Goal: Task Accomplishment & Management: Use online tool/utility

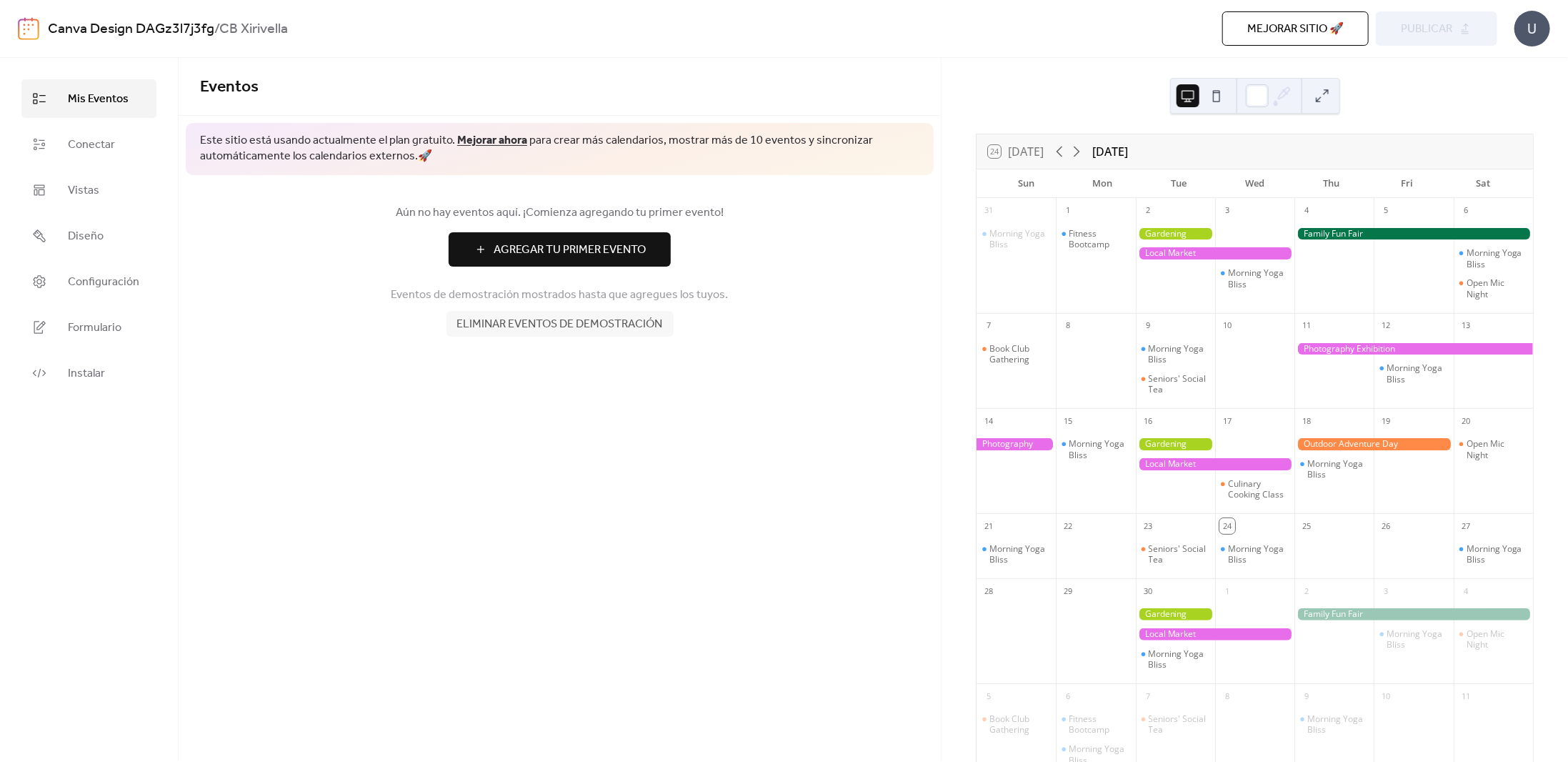
click at [1181, 252] on div at bounding box center [1216, 254] width 160 height 12
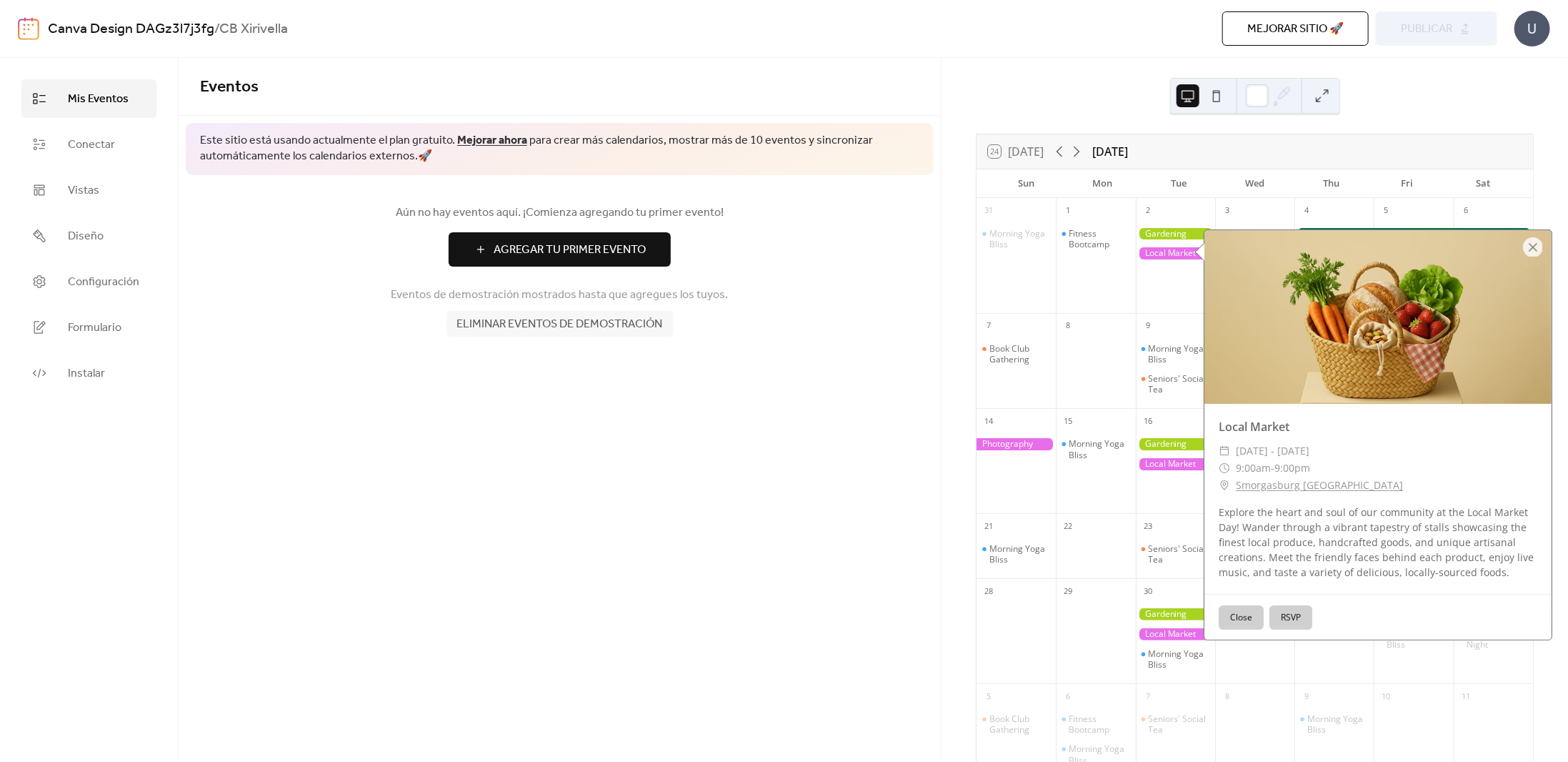
click at [1242, 611] on button "Close" at bounding box center [1241, 617] width 45 height 24
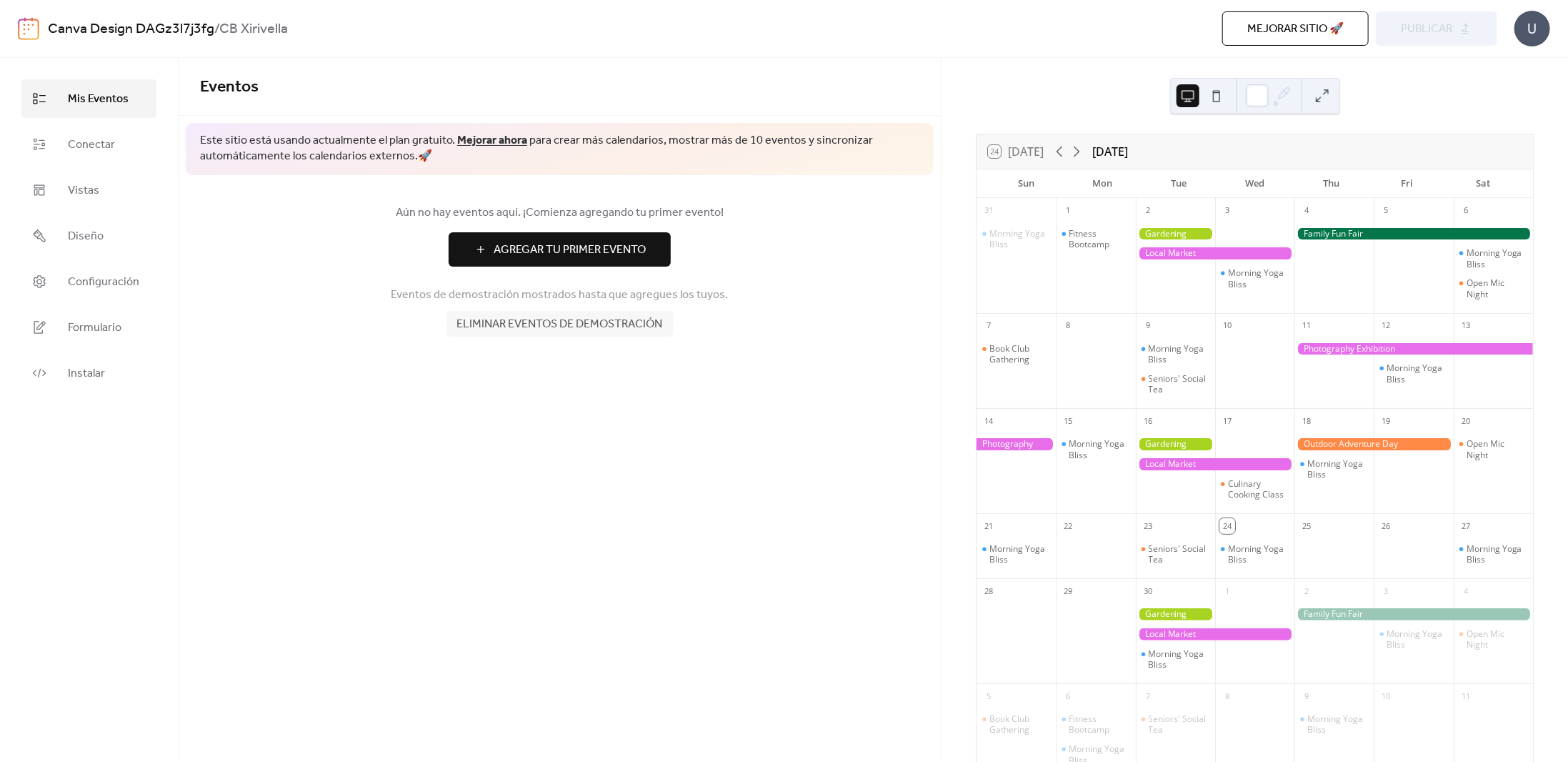
click at [1216, 93] on button at bounding box center [1216, 95] width 23 height 23
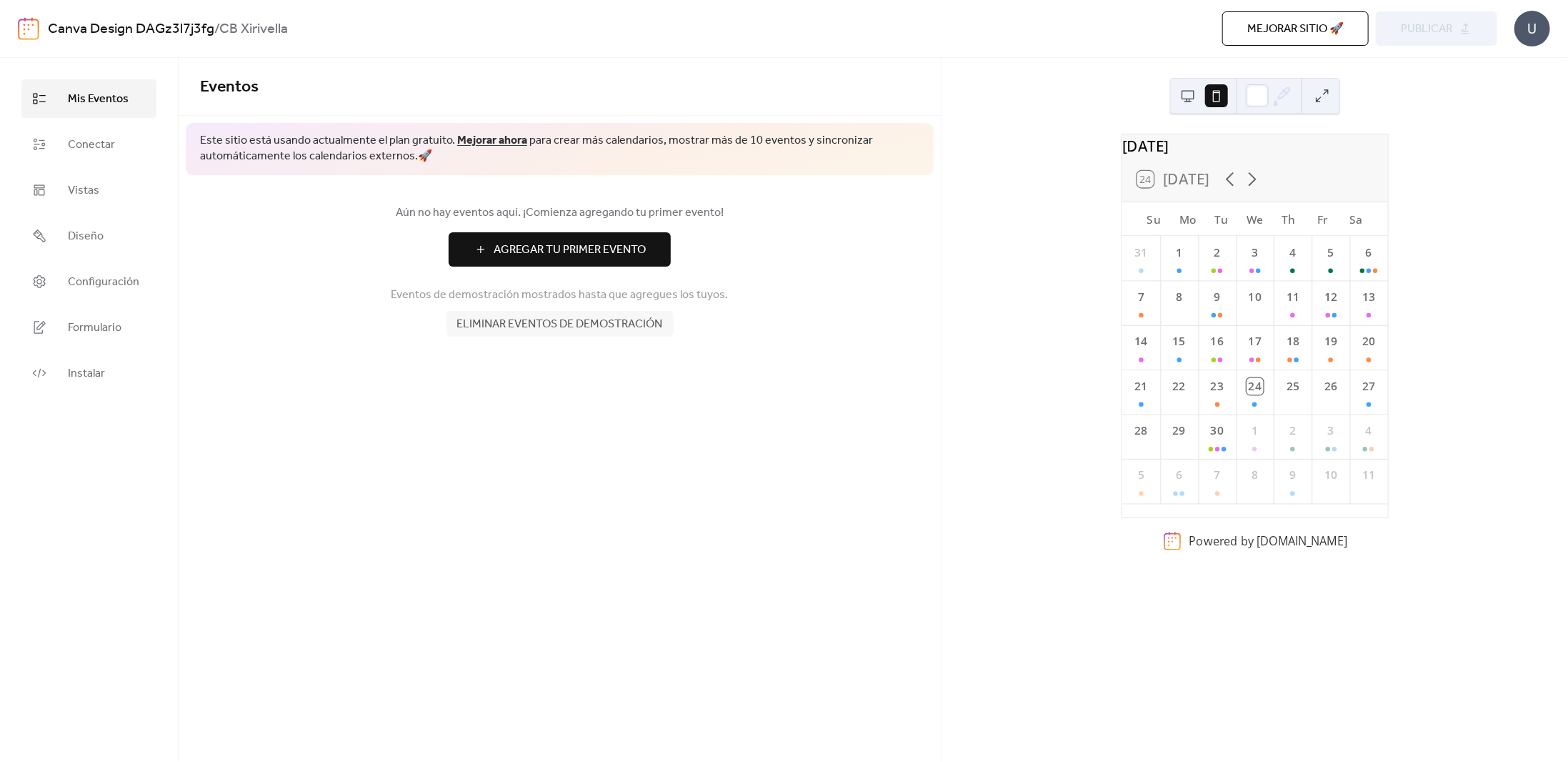
click at [1192, 92] on button at bounding box center [1188, 95] width 23 height 23
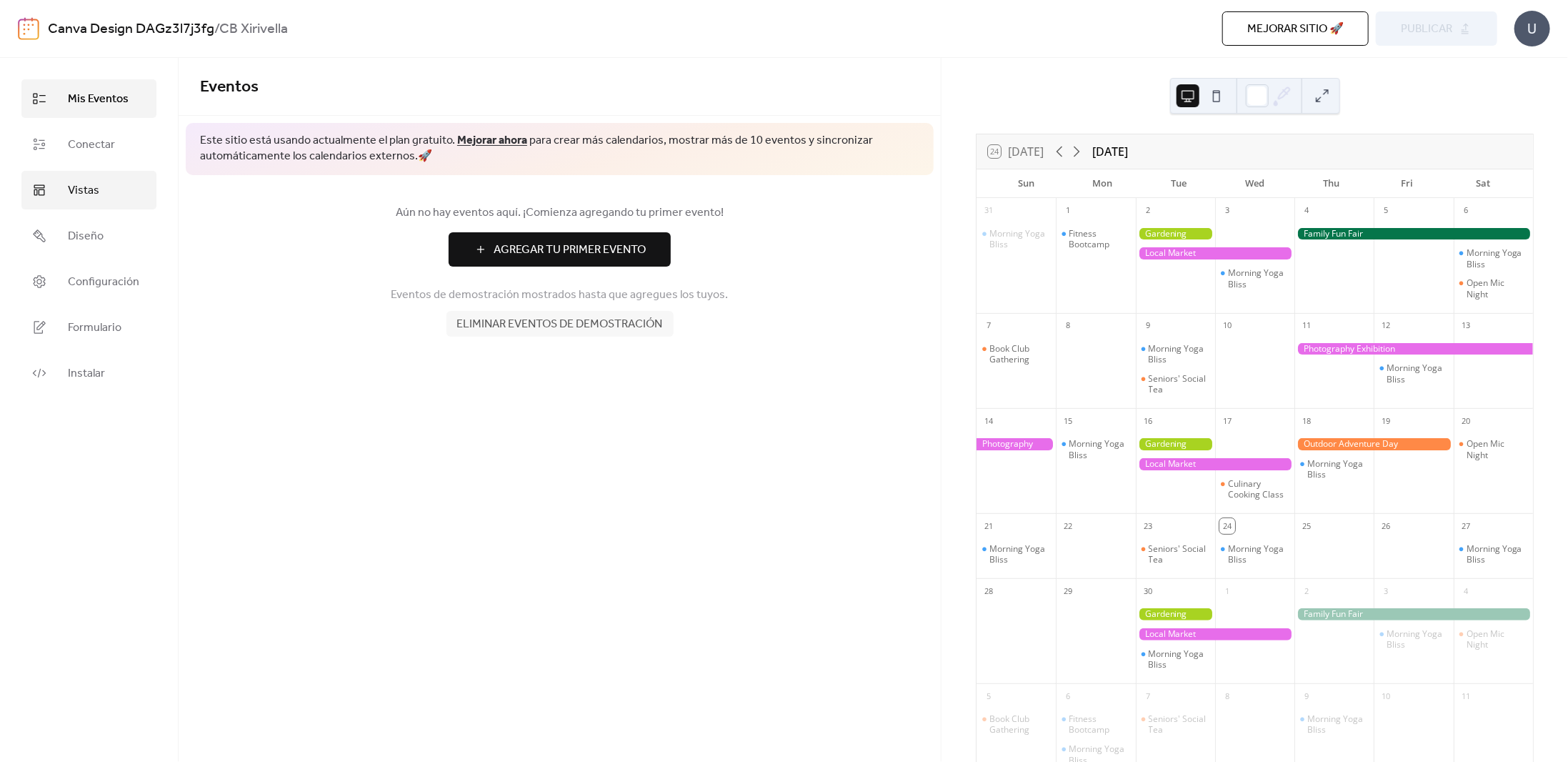
click at [106, 191] on link "Vistas" at bounding box center [89, 190] width 135 height 39
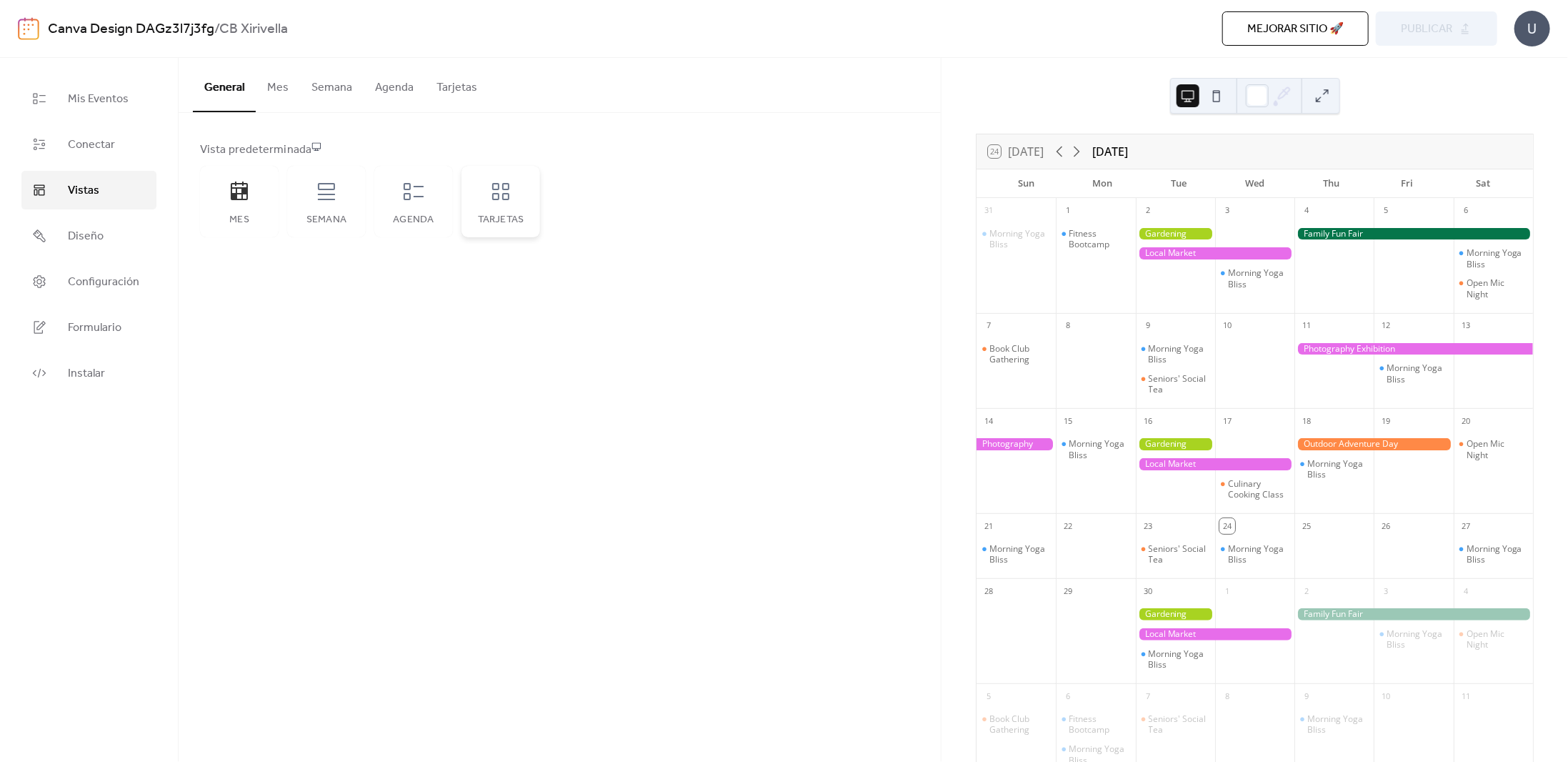
click at [491, 203] on div "Tarjetas" at bounding box center [500, 201] width 78 height 72
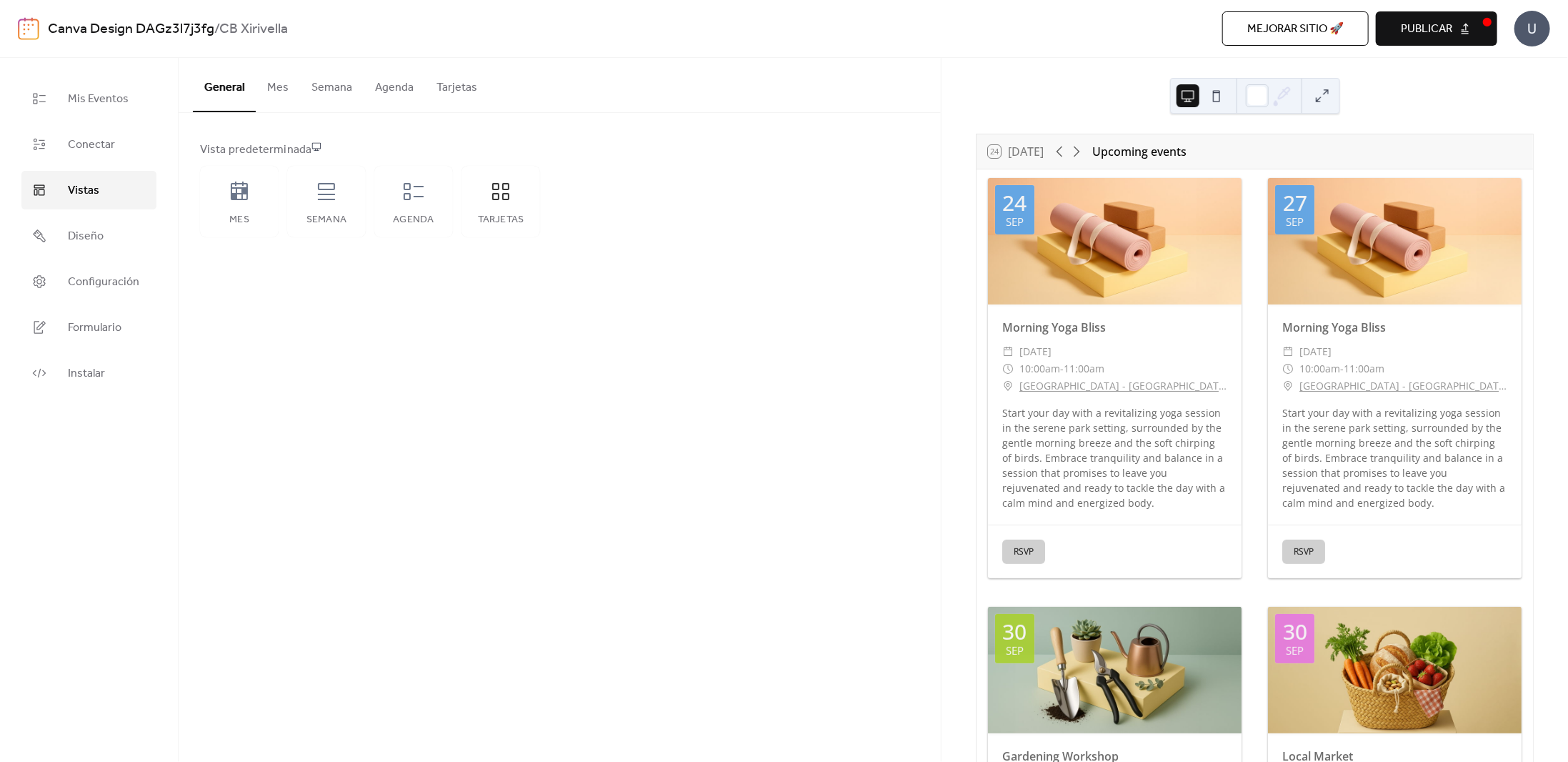
click at [340, 95] on button "Semana" at bounding box center [332, 84] width 64 height 53
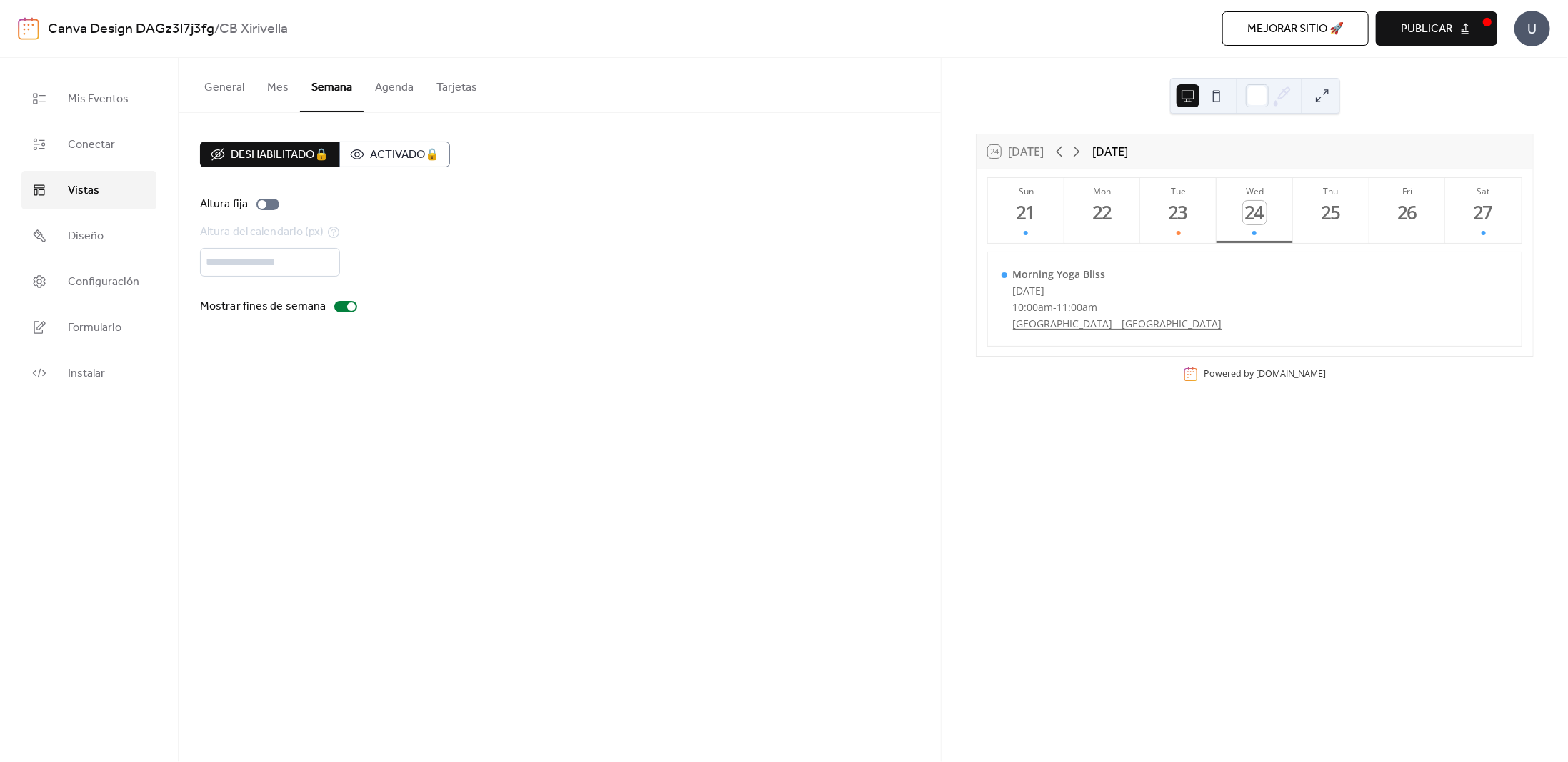
click at [1525, 32] on div "U" at bounding box center [1532, 29] width 36 height 36
click at [1528, 32] on div "U" at bounding box center [1532, 29] width 36 height 36
click at [1444, 32] on span "Publicar" at bounding box center [1427, 29] width 51 height 17
click at [286, 95] on button "Mes" at bounding box center [278, 84] width 44 height 53
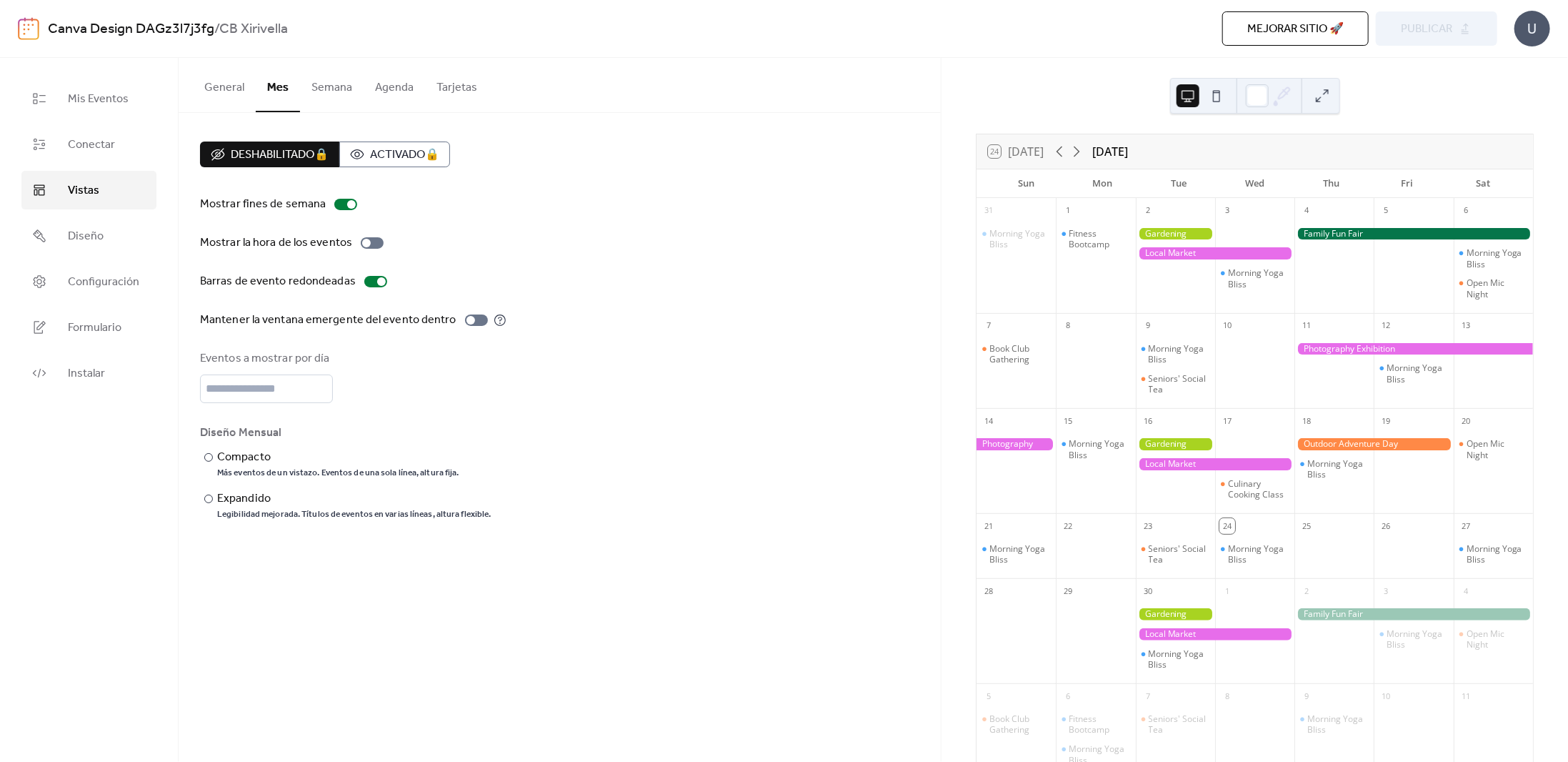
click at [239, 88] on button "General" at bounding box center [224, 84] width 63 height 53
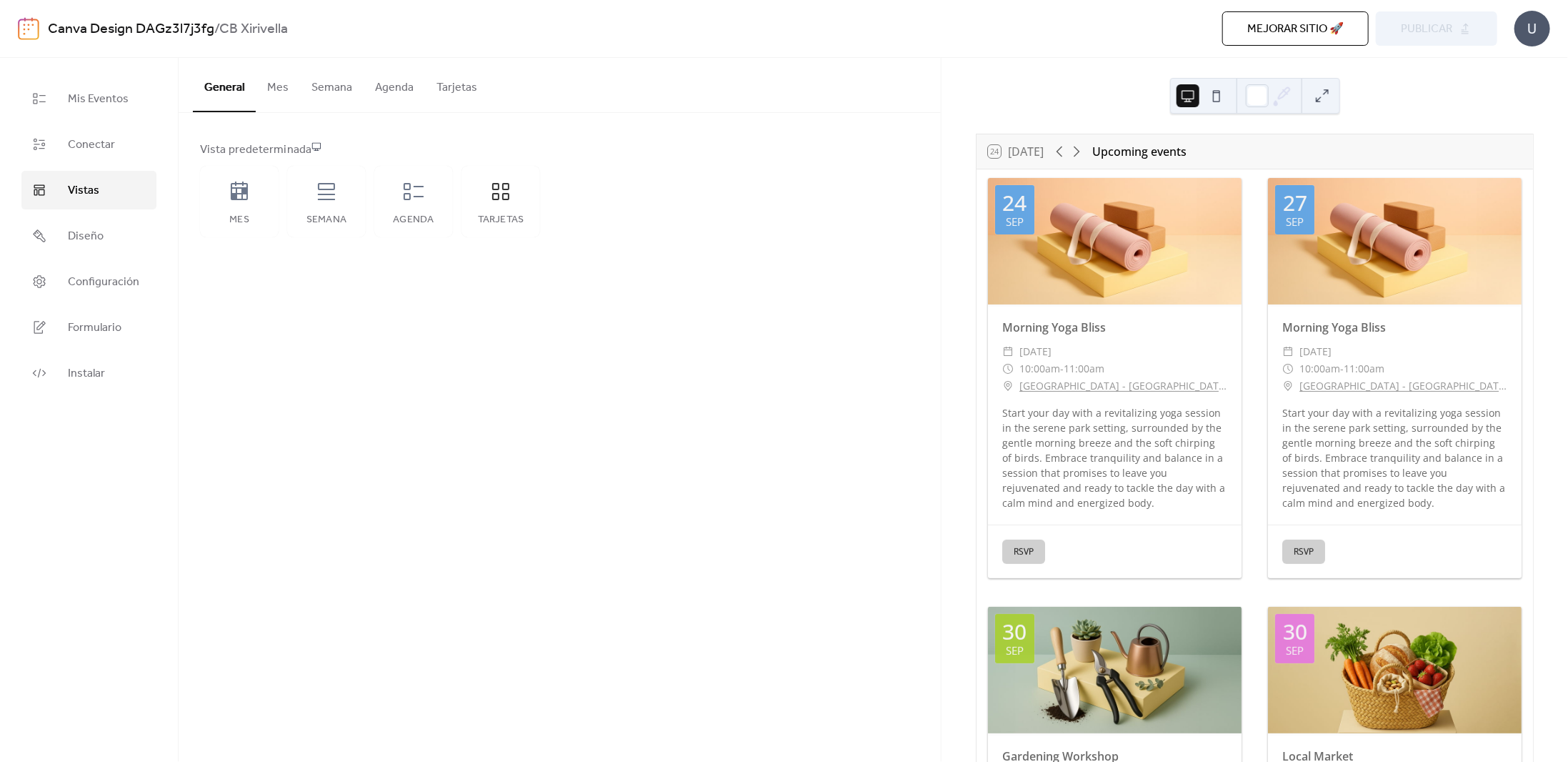
click at [1337, 38] on span "Mejorar sitio 🚀" at bounding box center [1296, 29] width 97 height 17
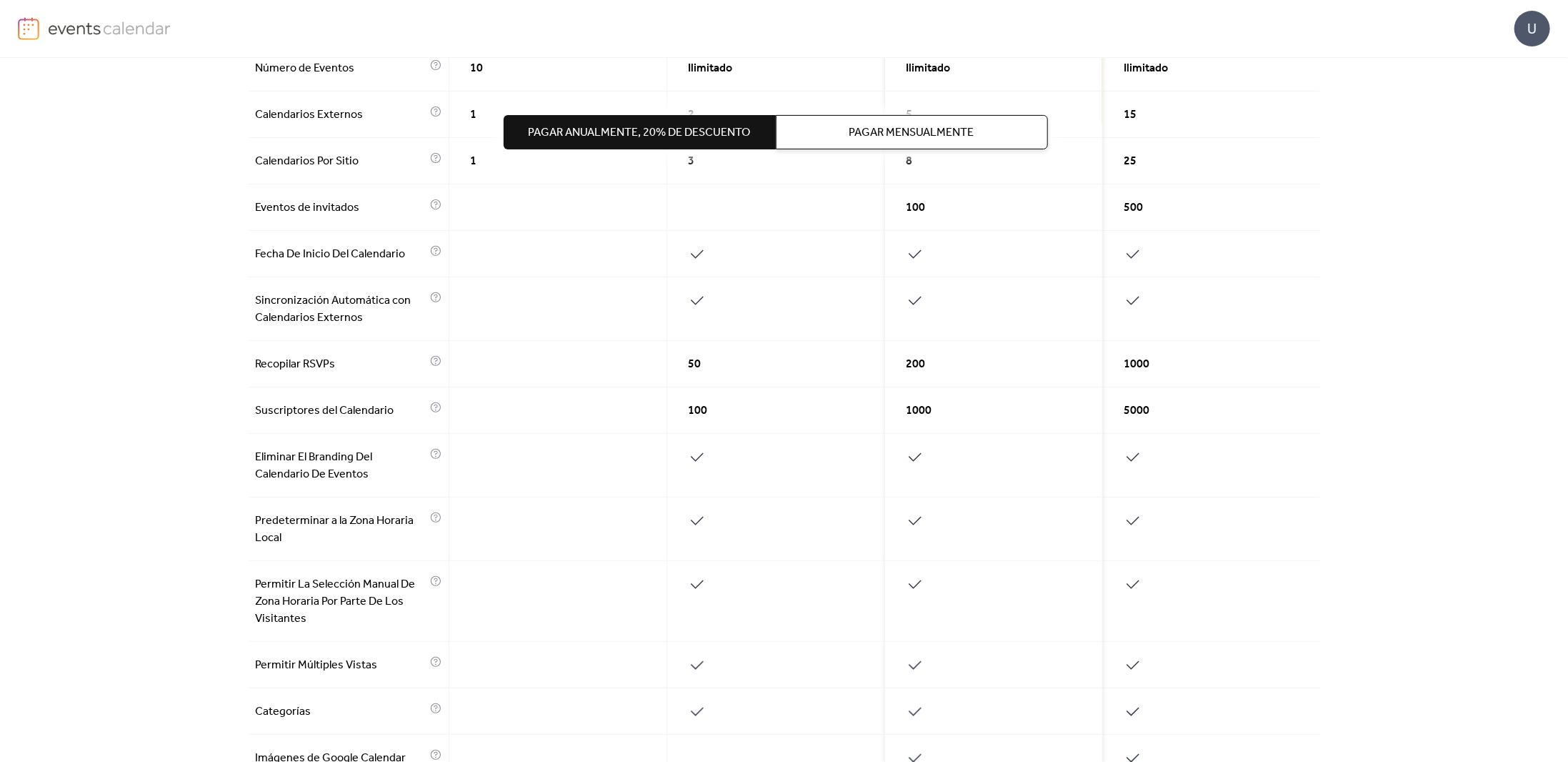
scroll to position [143, 0]
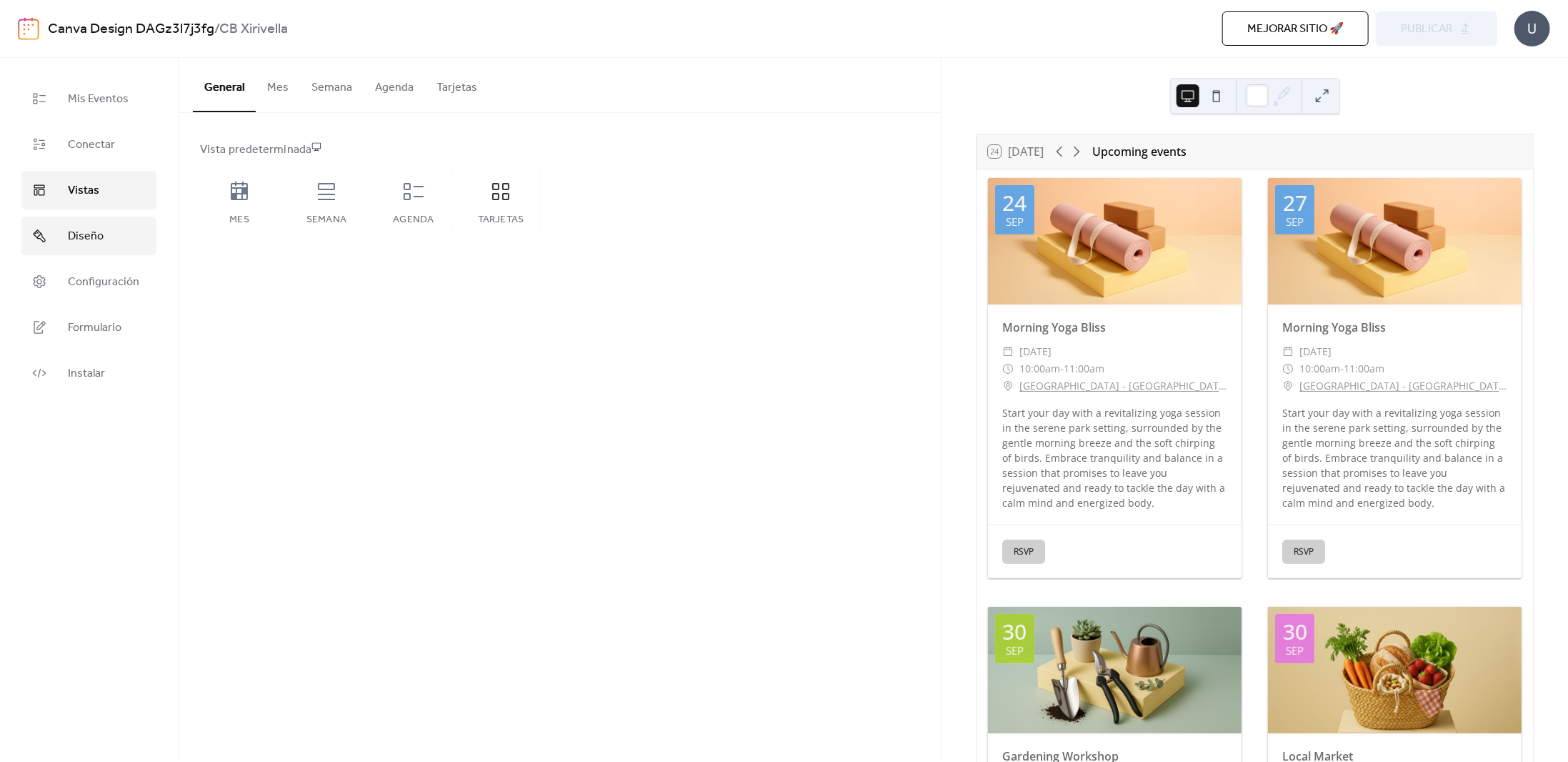
click at [102, 234] on span "Diseño" at bounding box center [86, 236] width 36 height 17
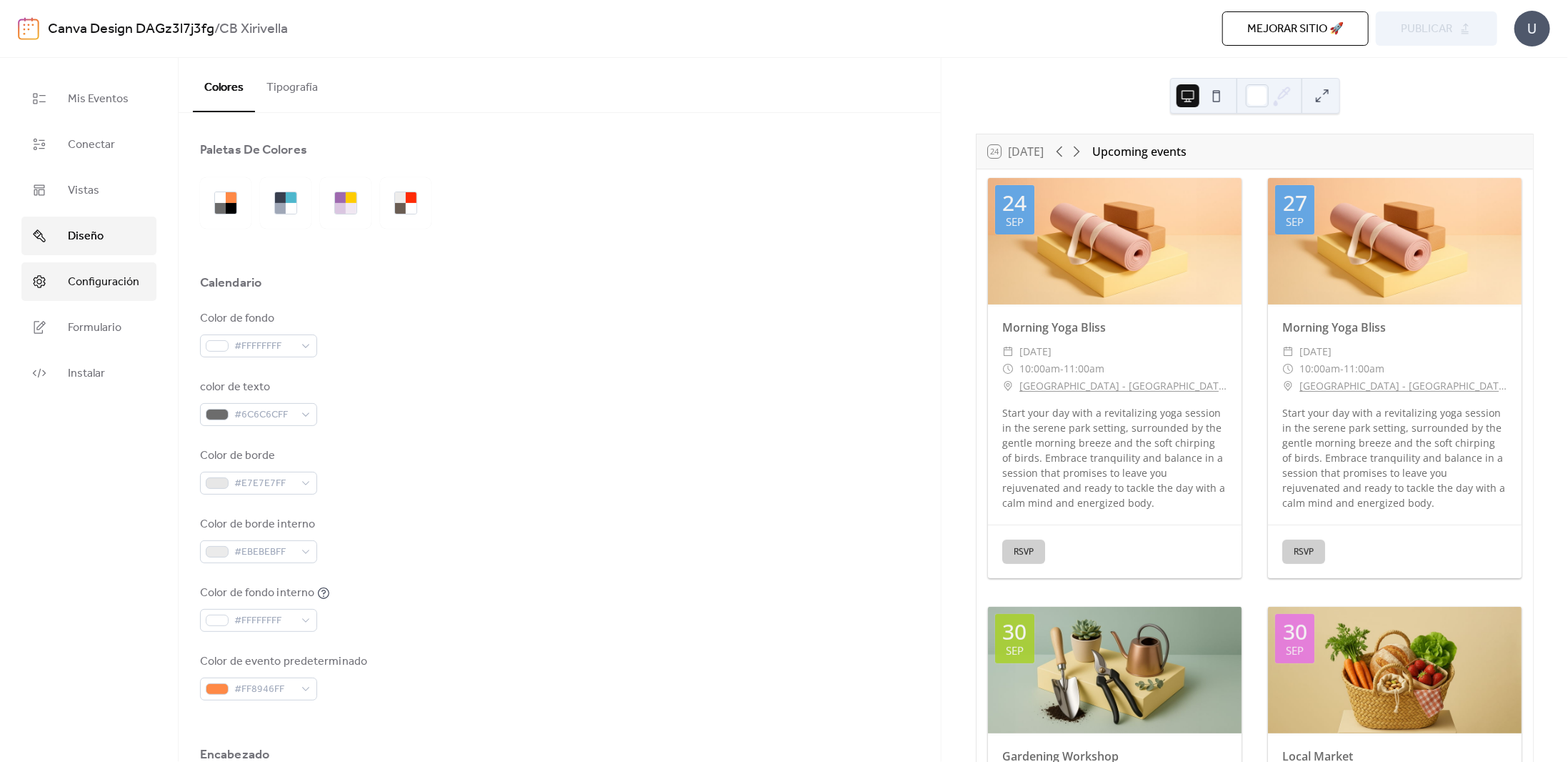
click at [105, 281] on span "Configuración" at bounding box center [104, 282] width 72 height 17
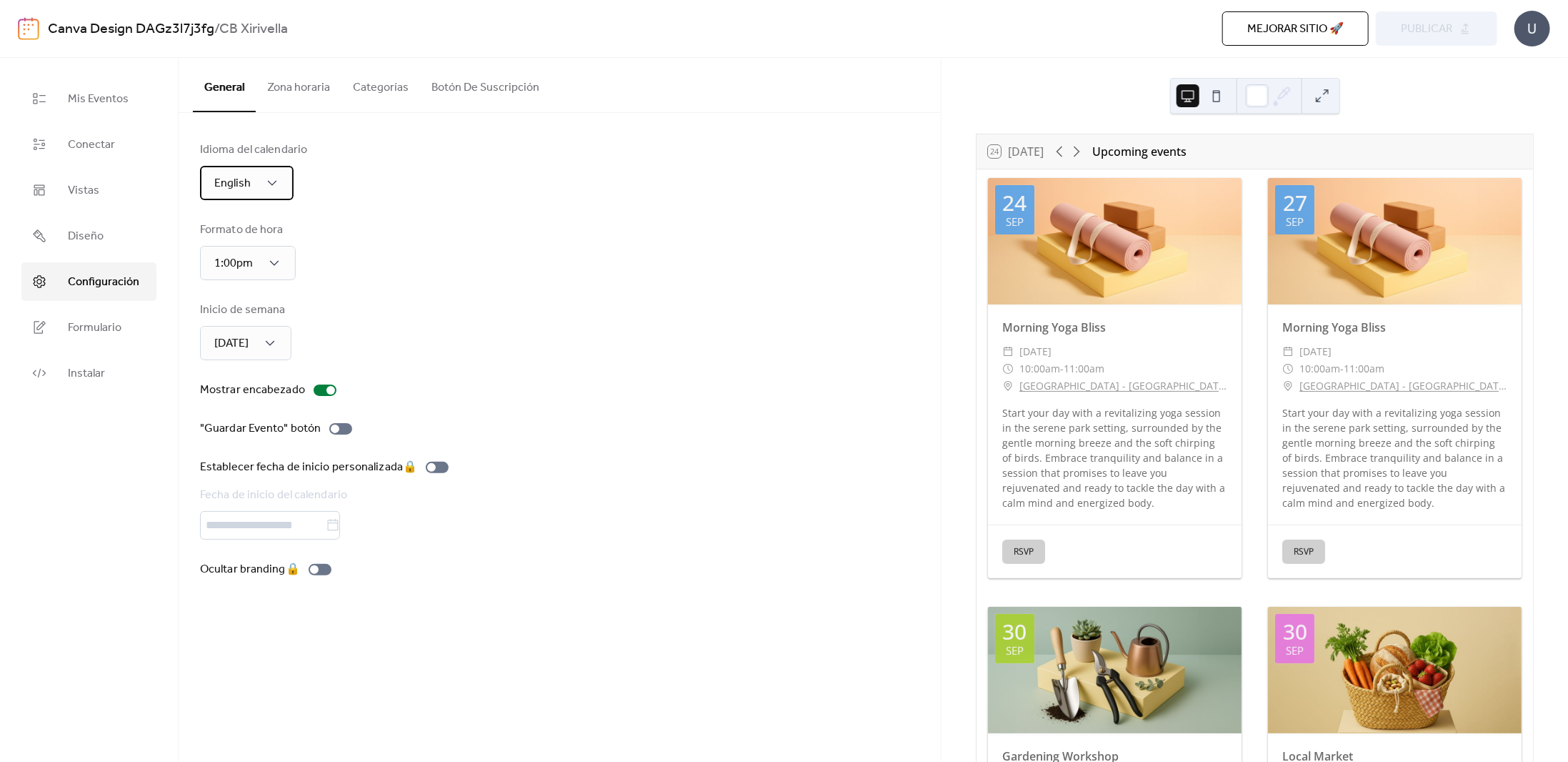
click at [250, 183] on div "English" at bounding box center [247, 182] width 94 height 34
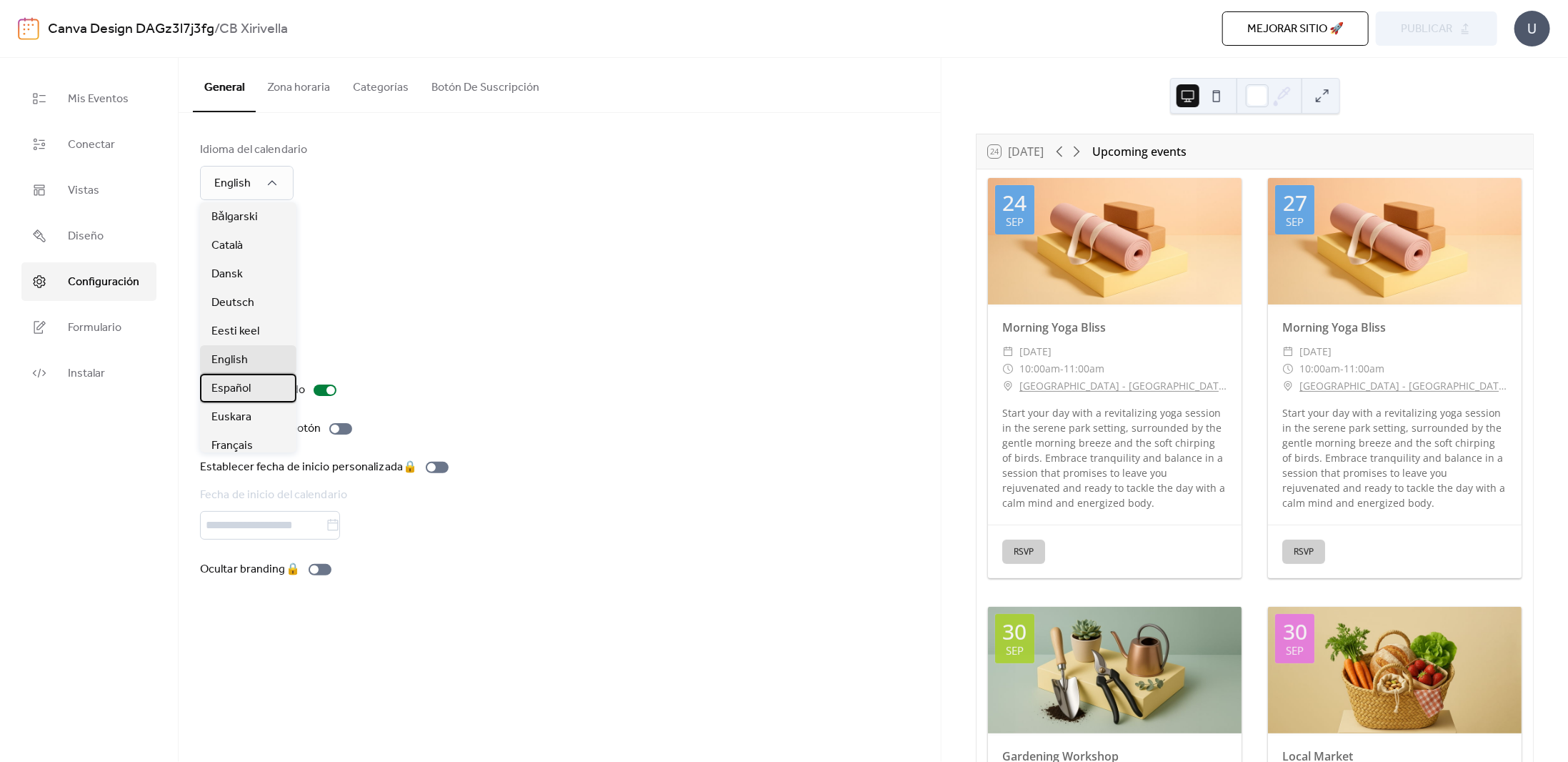
click at [241, 389] on span "Español" at bounding box center [231, 388] width 40 height 17
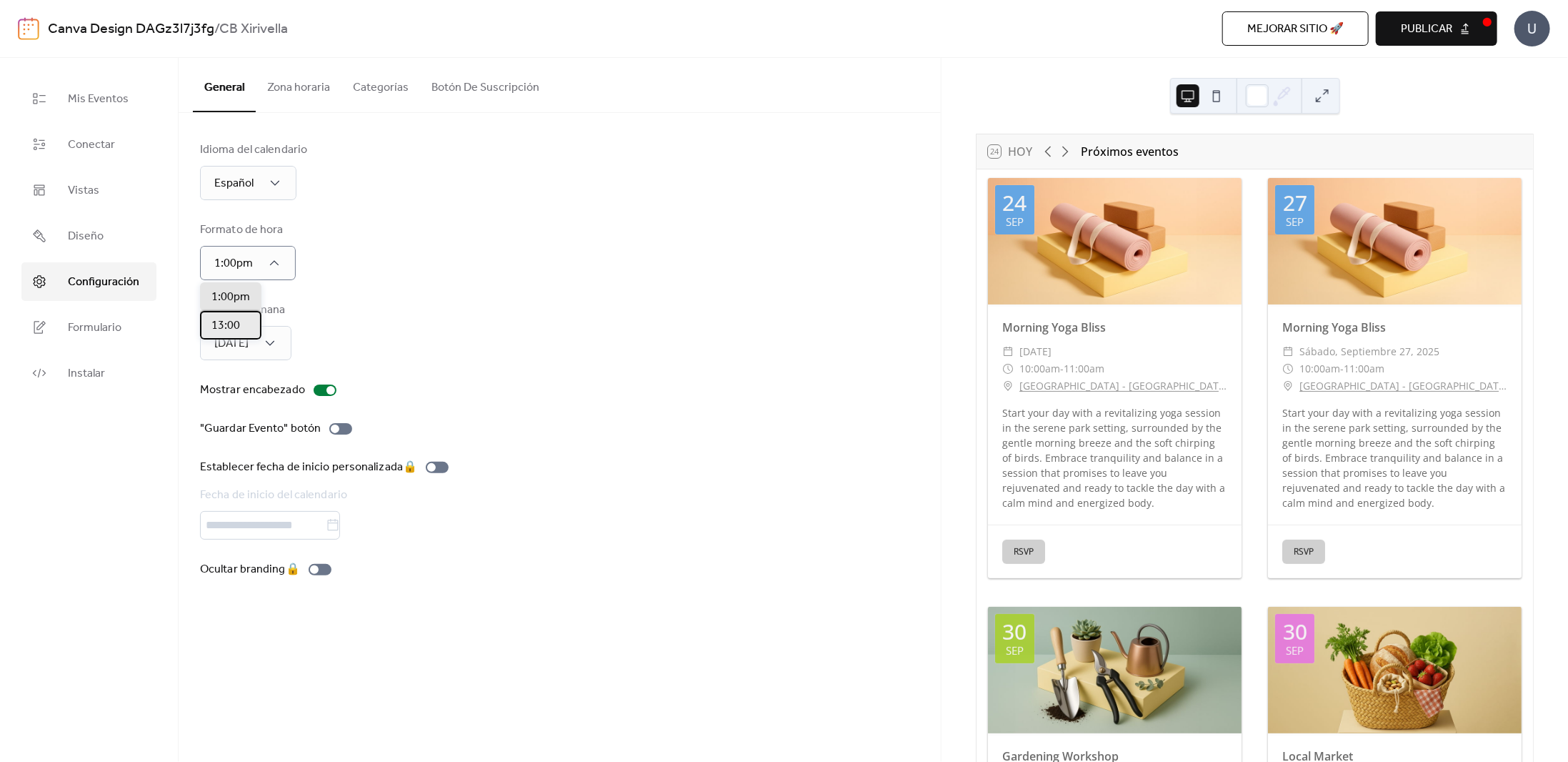
click at [238, 323] on span "13:00" at bounding box center [226, 325] width 29 height 17
click at [227, 403] on span "[DATE]" at bounding box center [228, 405] width 34 height 17
click at [70, 328] on span "Formulario" at bounding box center [94, 328] width 53 height 17
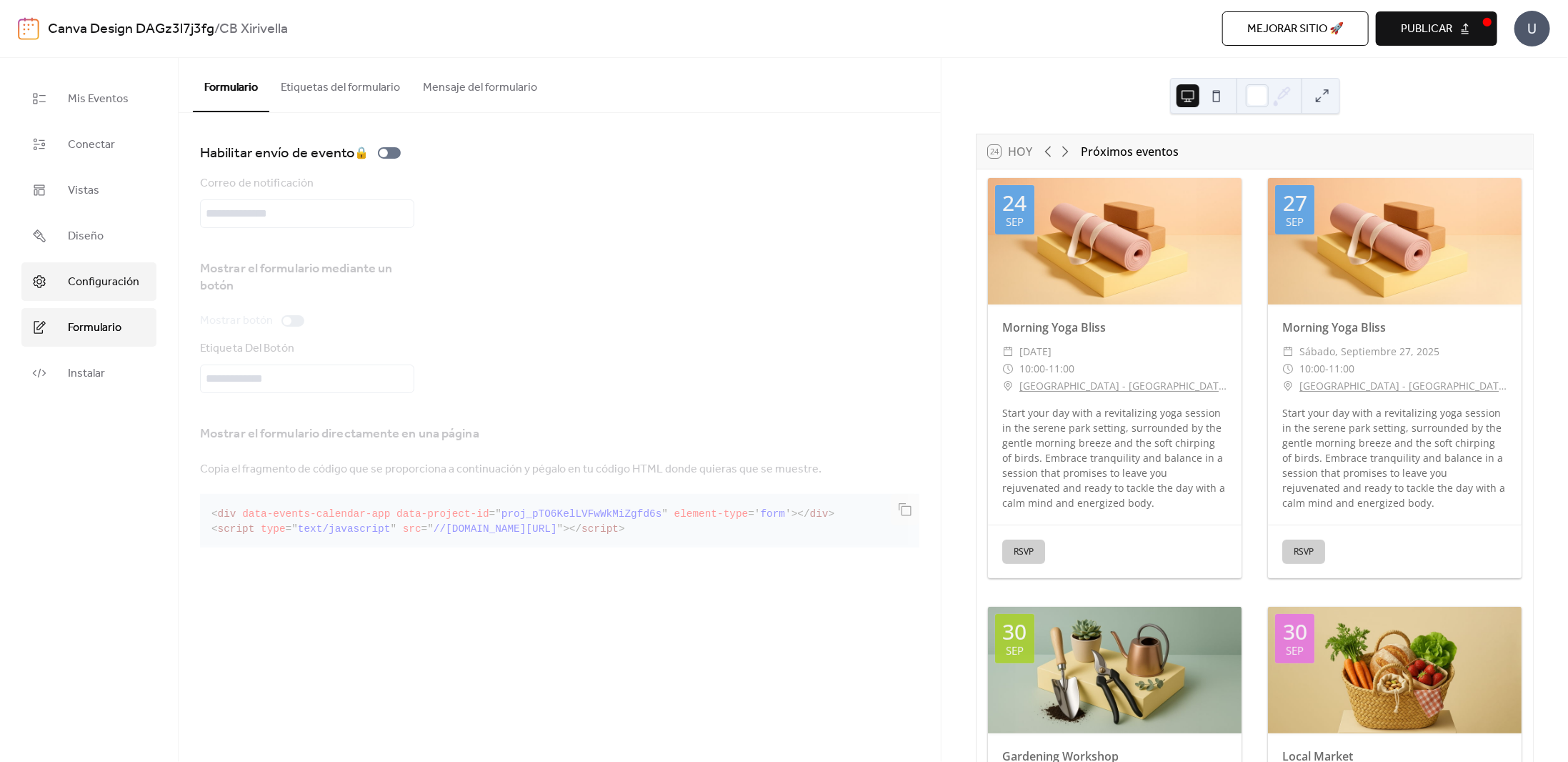
click at [81, 274] on span "Configuración" at bounding box center [104, 282] width 72 height 17
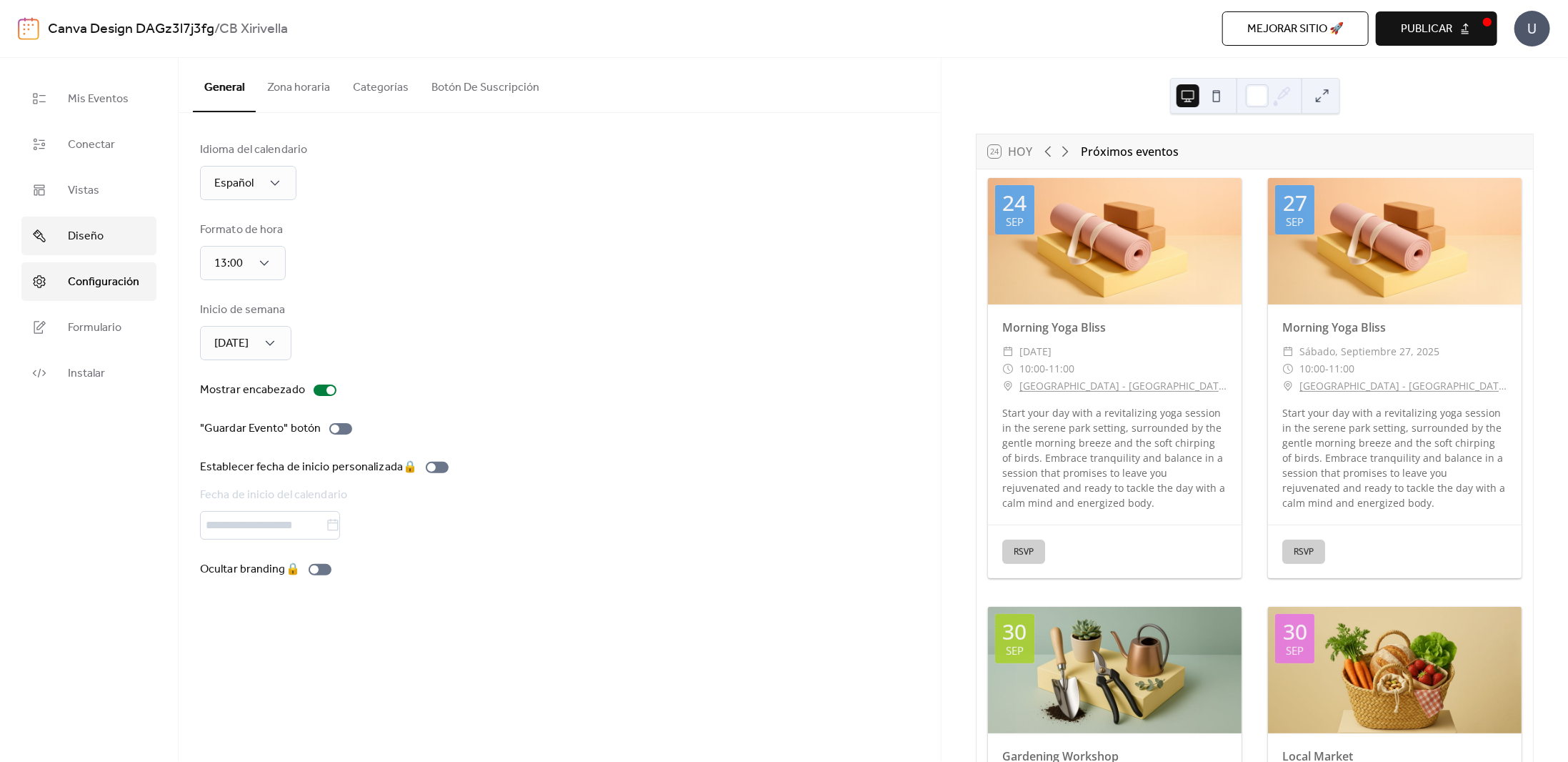
click at [82, 237] on span "Diseño" at bounding box center [86, 236] width 36 height 17
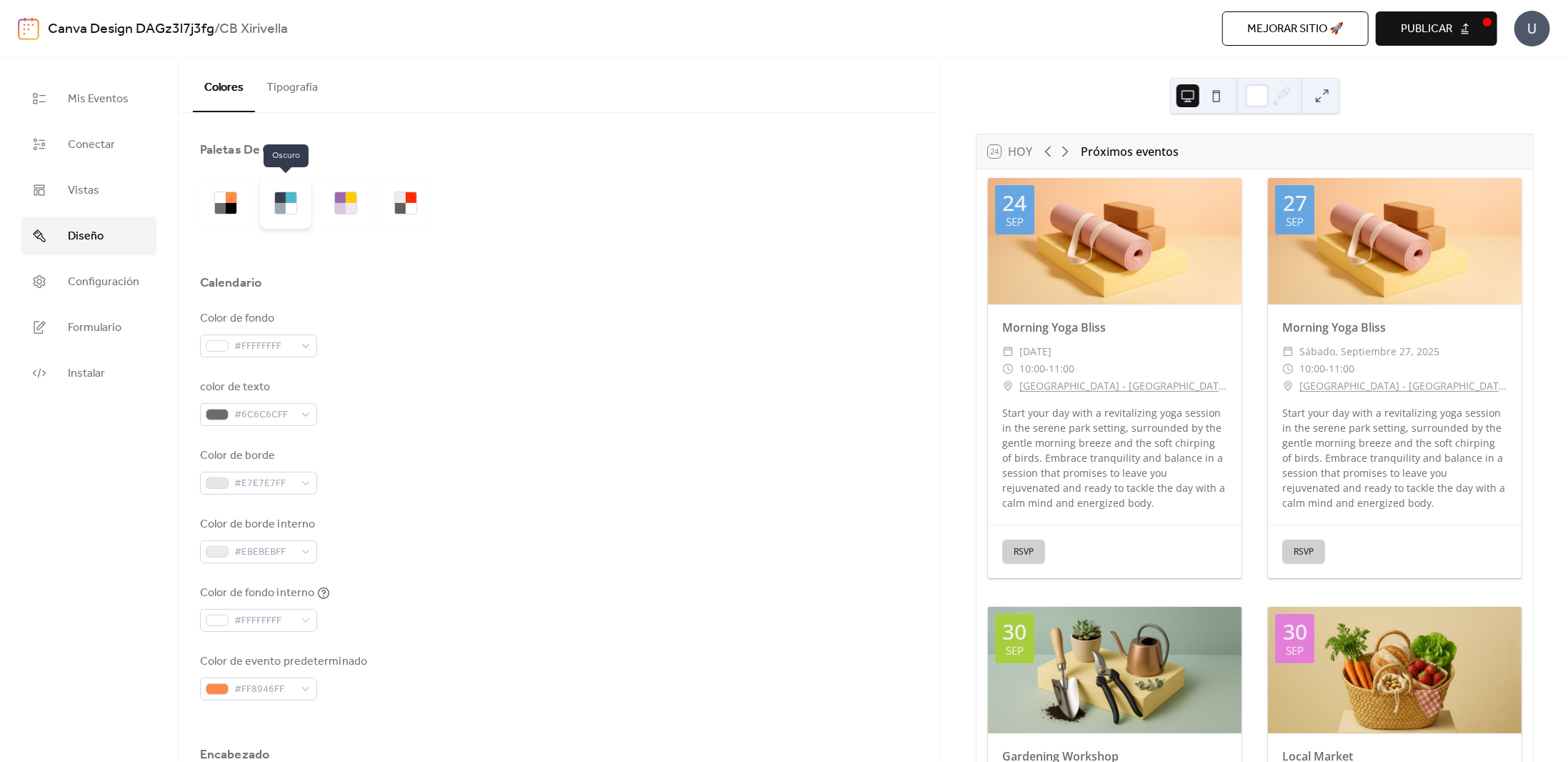
click at [294, 205] on div at bounding box center [291, 208] width 11 height 11
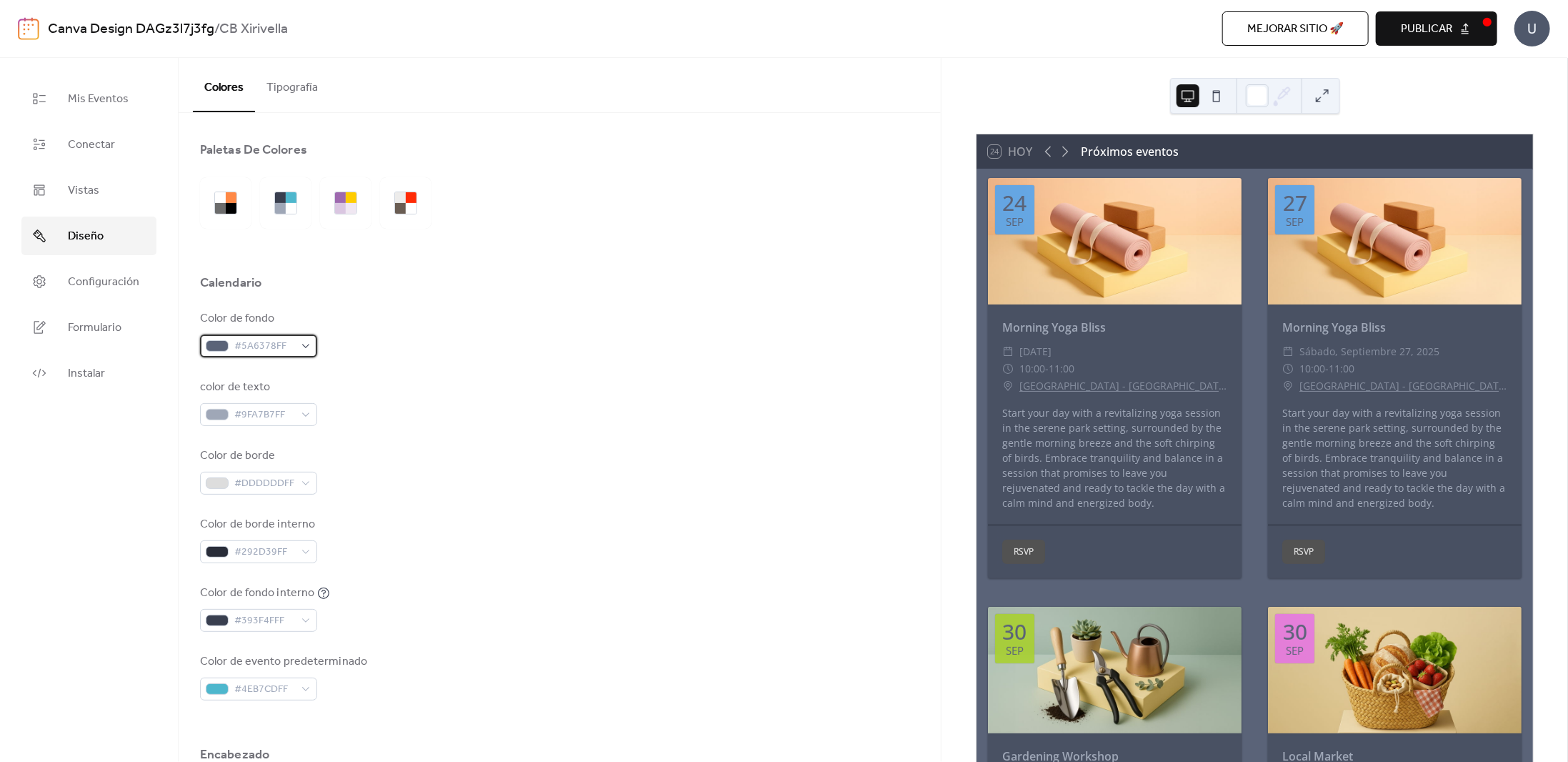
click at [261, 344] on span "#5A6378FF" at bounding box center [264, 346] width 60 height 17
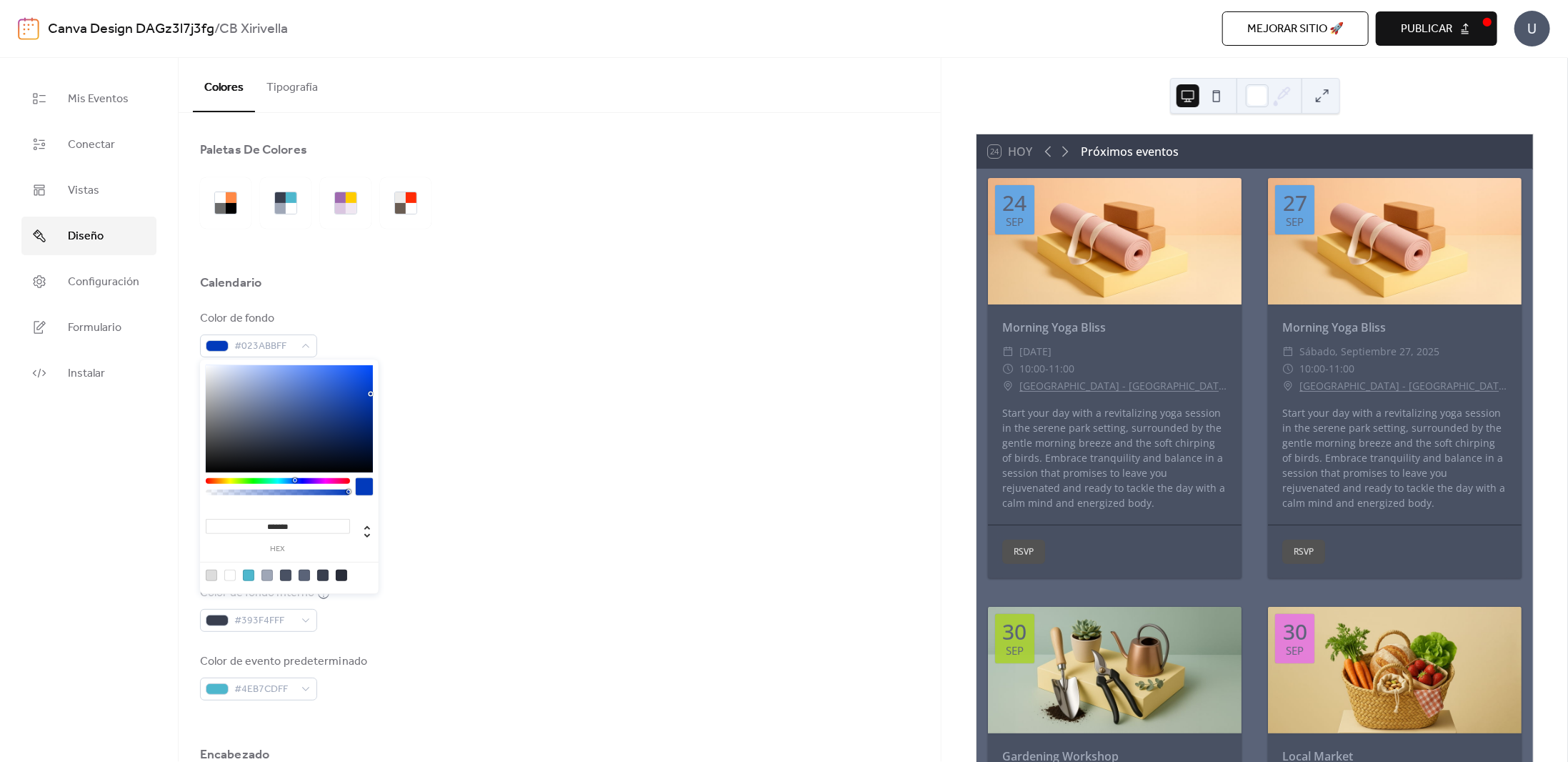
drag, startPoint x: 338, startPoint y: 389, endPoint x: 371, endPoint y: 394, distance: 33.4
click at [371, 394] on div at bounding box center [289, 418] width 167 height 107
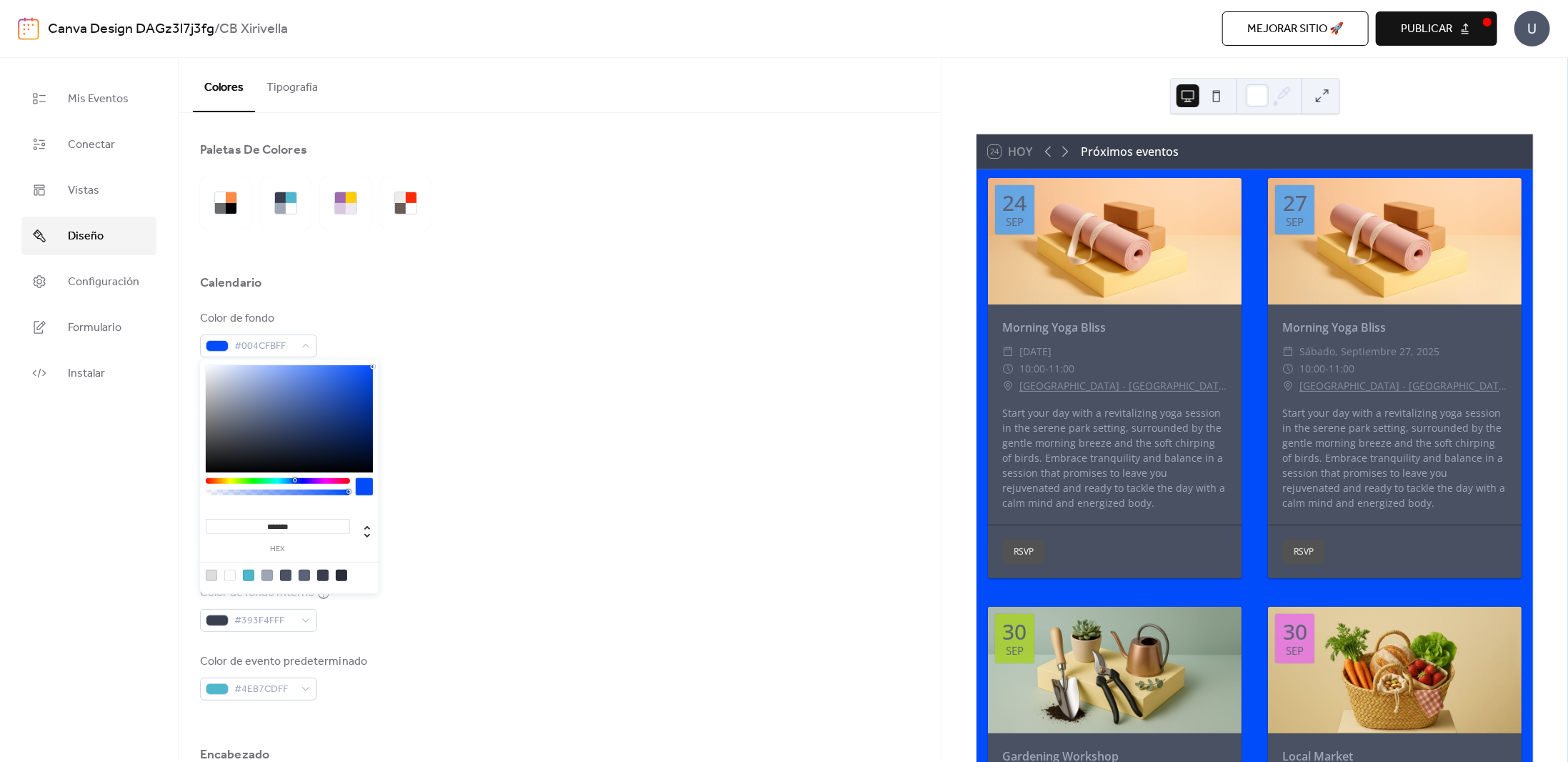
type input "*******"
drag, startPoint x: 358, startPoint y: 392, endPoint x: 384, endPoint y: 364, distance: 38.2
click at [384, 364] on body "Canva Design DAGz3l7j3fg / CB Xirivella Mejorar sitio 🚀 vista previa Publicar U…" at bounding box center [784, 381] width 1568 height 762
click at [536, 481] on div "Color de borde #DDDDDDFF" at bounding box center [560, 471] width 719 height 47
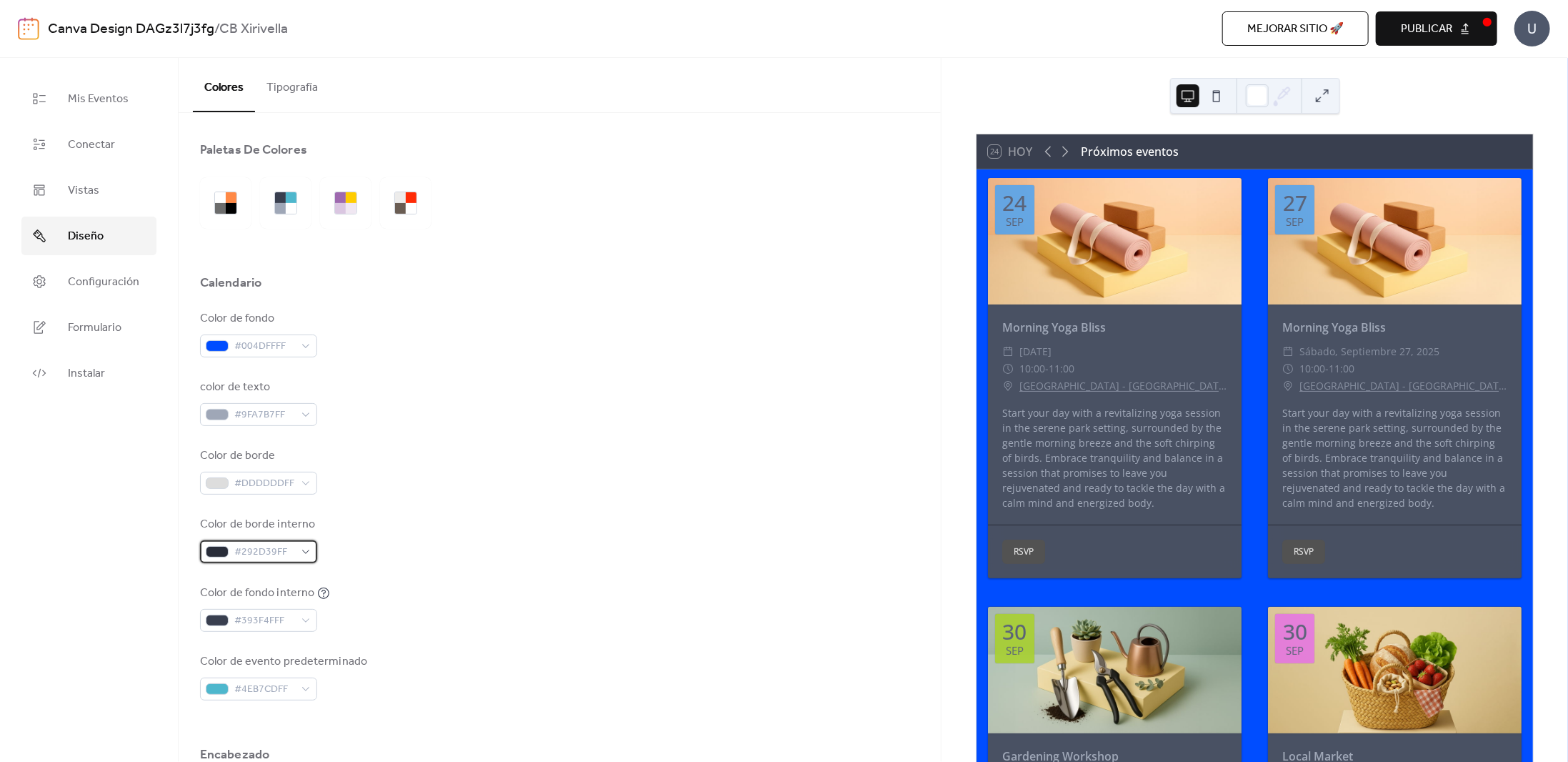
click at [283, 557] on span "#292D39FF" at bounding box center [264, 552] width 60 height 17
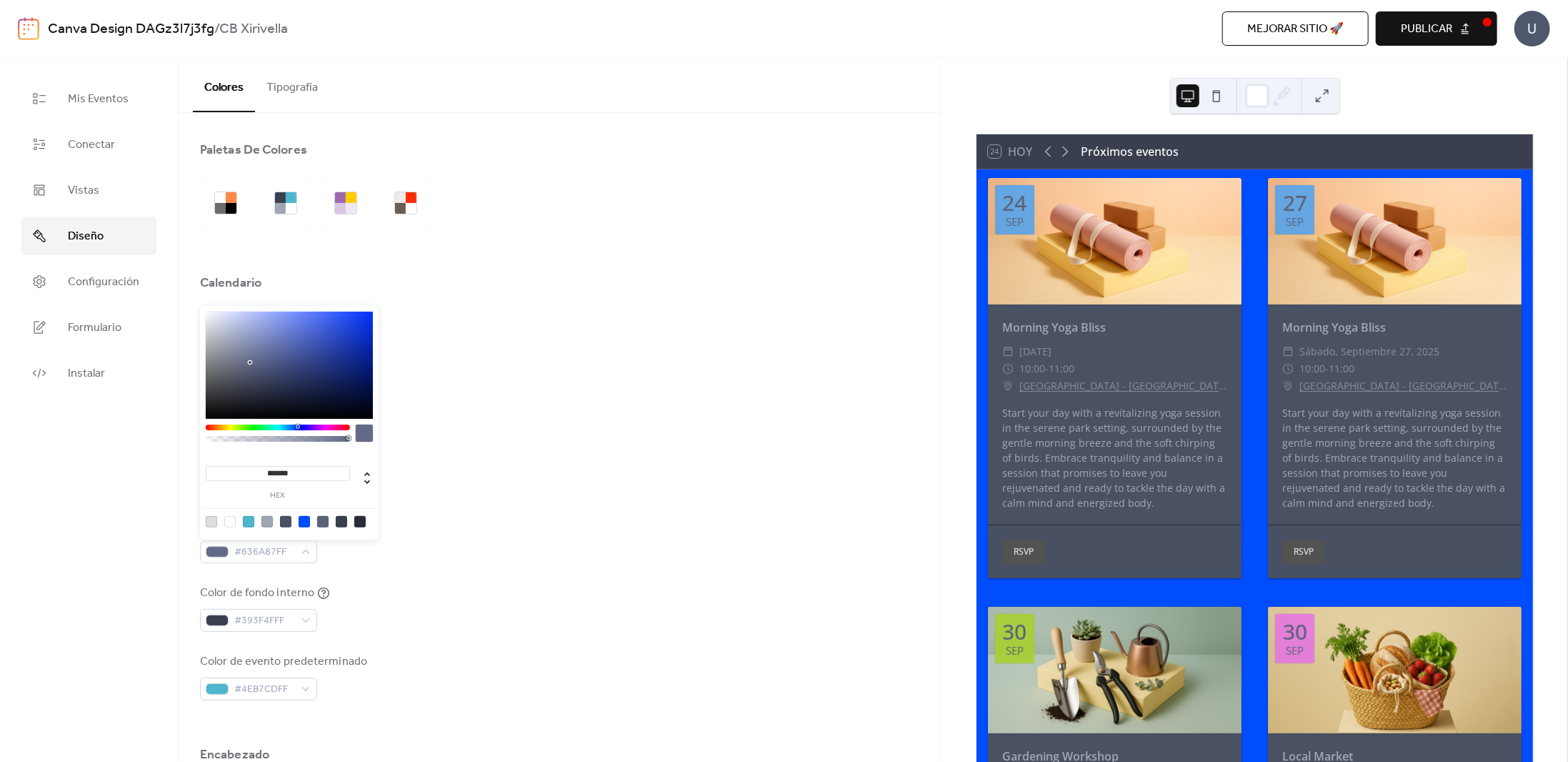
type input "*******"
drag, startPoint x: 245, startPoint y: 391, endPoint x: 251, endPoint y: 359, distance: 32.6
click at [251, 359] on div at bounding box center [289, 365] width 167 height 107
click at [264, 614] on span "#393F4FFF" at bounding box center [264, 621] width 60 height 17
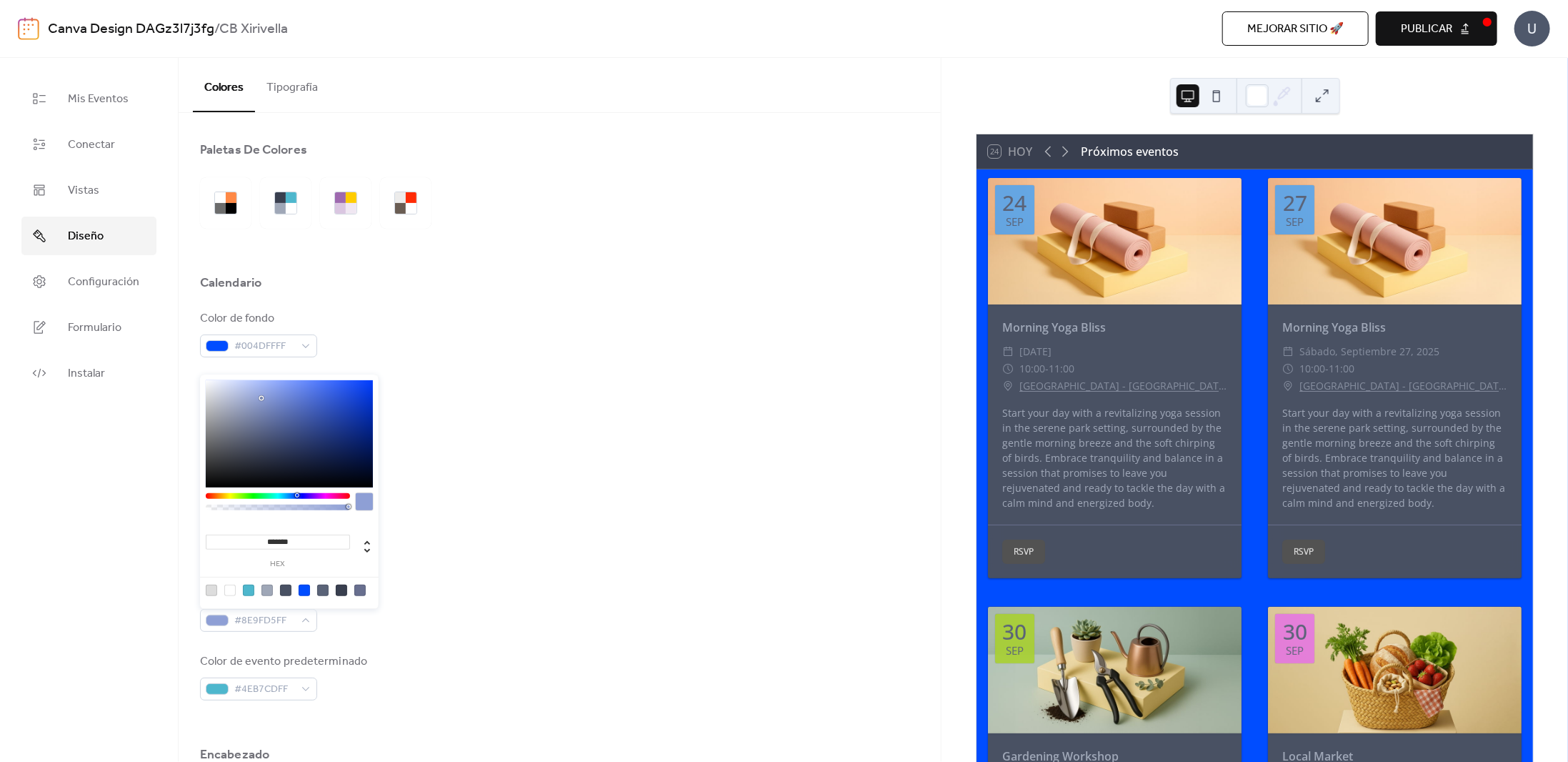
drag, startPoint x: 242, startPoint y: 462, endPoint x: 261, endPoint y: 398, distance: 66.8
click at [261, 398] on div at bounding box center [289, 434] width 167 height 107
type input "*******"
drag, startPoint x: 261, startPoint y: 398, endPoint x: 330, endPoint y: 382, distance: 70.8
click at [330, 382] on div at bounding box center [330, 381] width 3 height 3
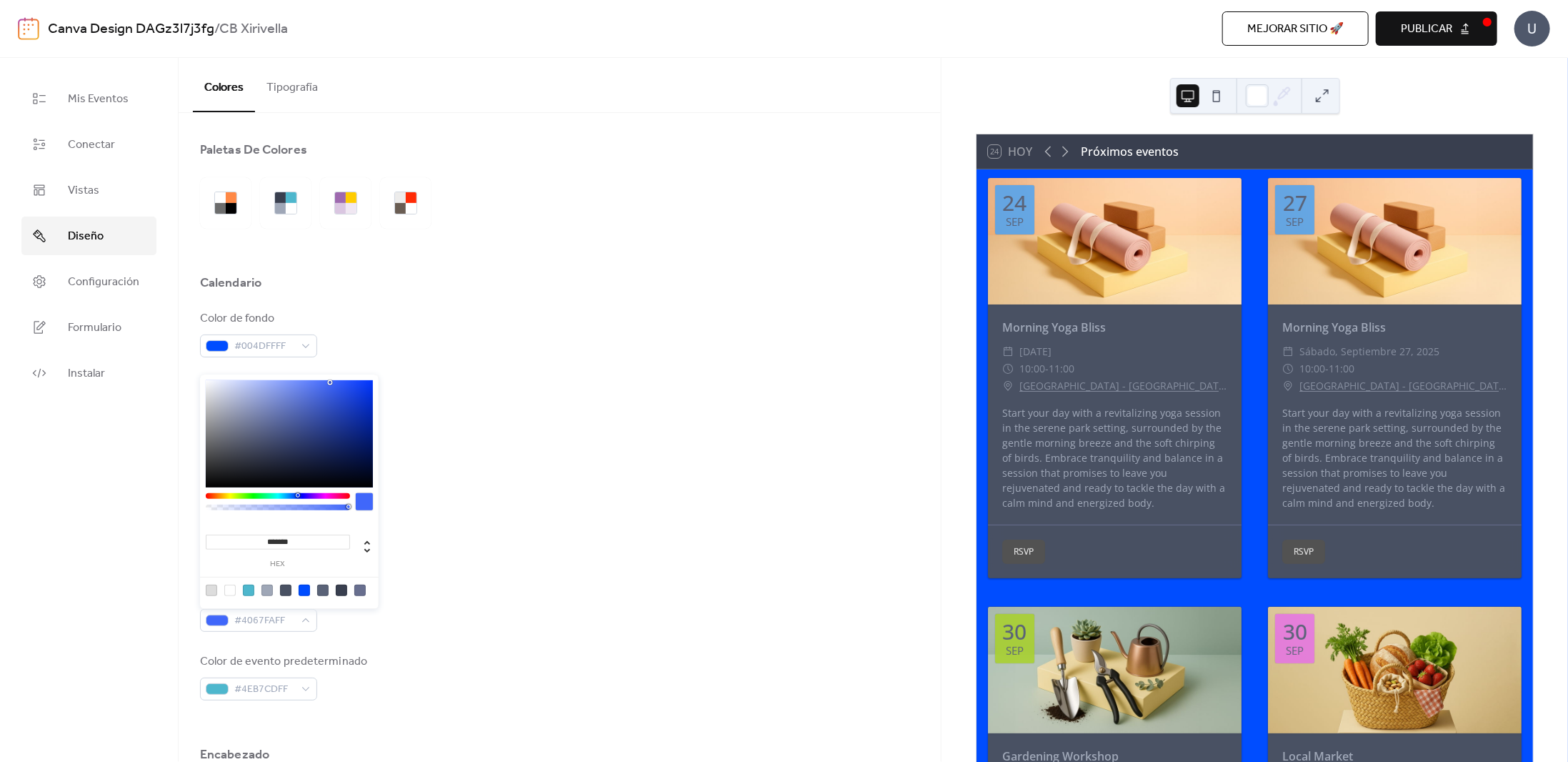
click at [592, 413] on div "color de texto #9FA7B7FF" at bounding box center [560, 402] width 719 height 47
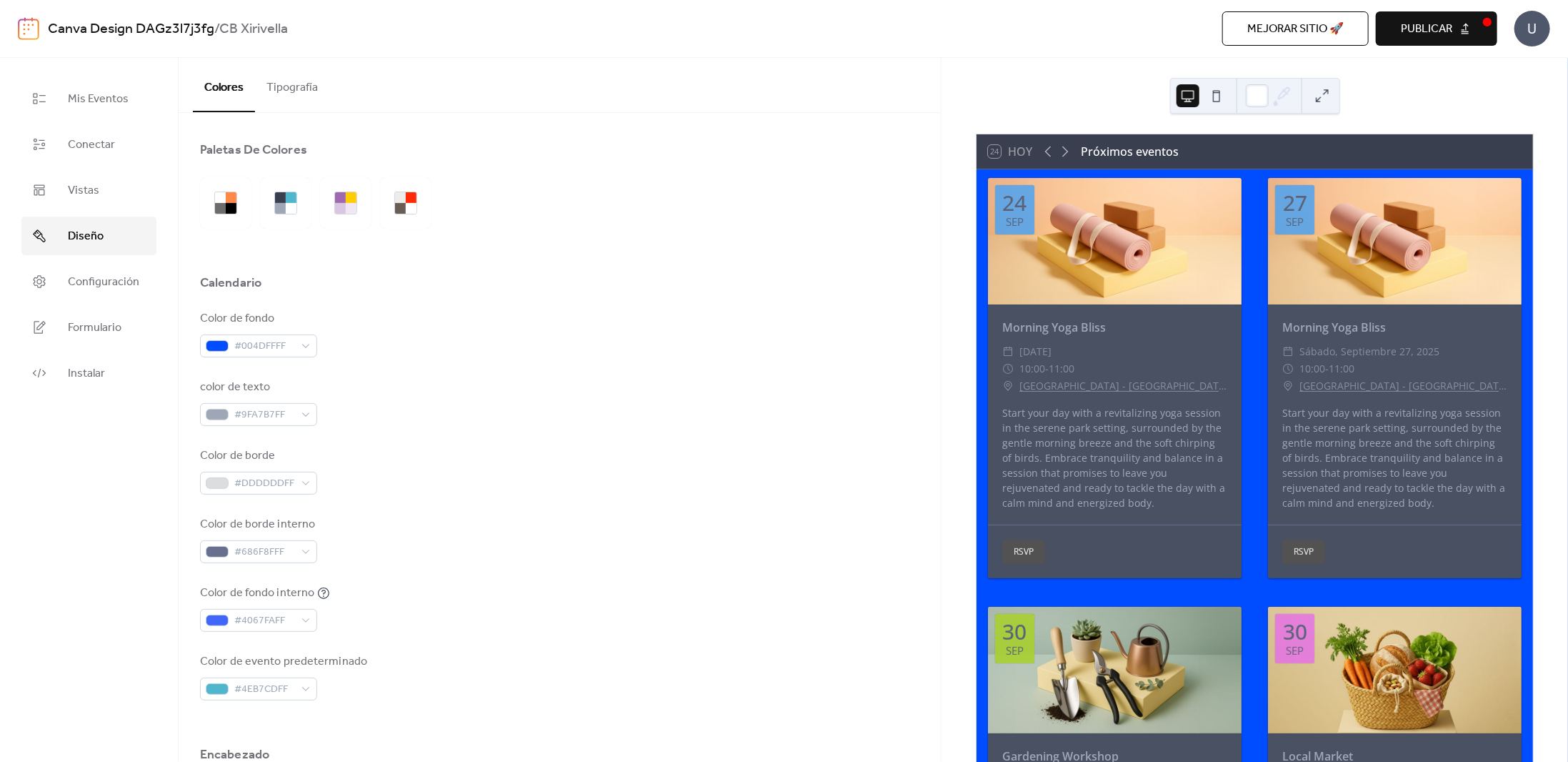
click at [293, 86] on button "Tipografía" at bounding box center [291, 84] width 74 height 53
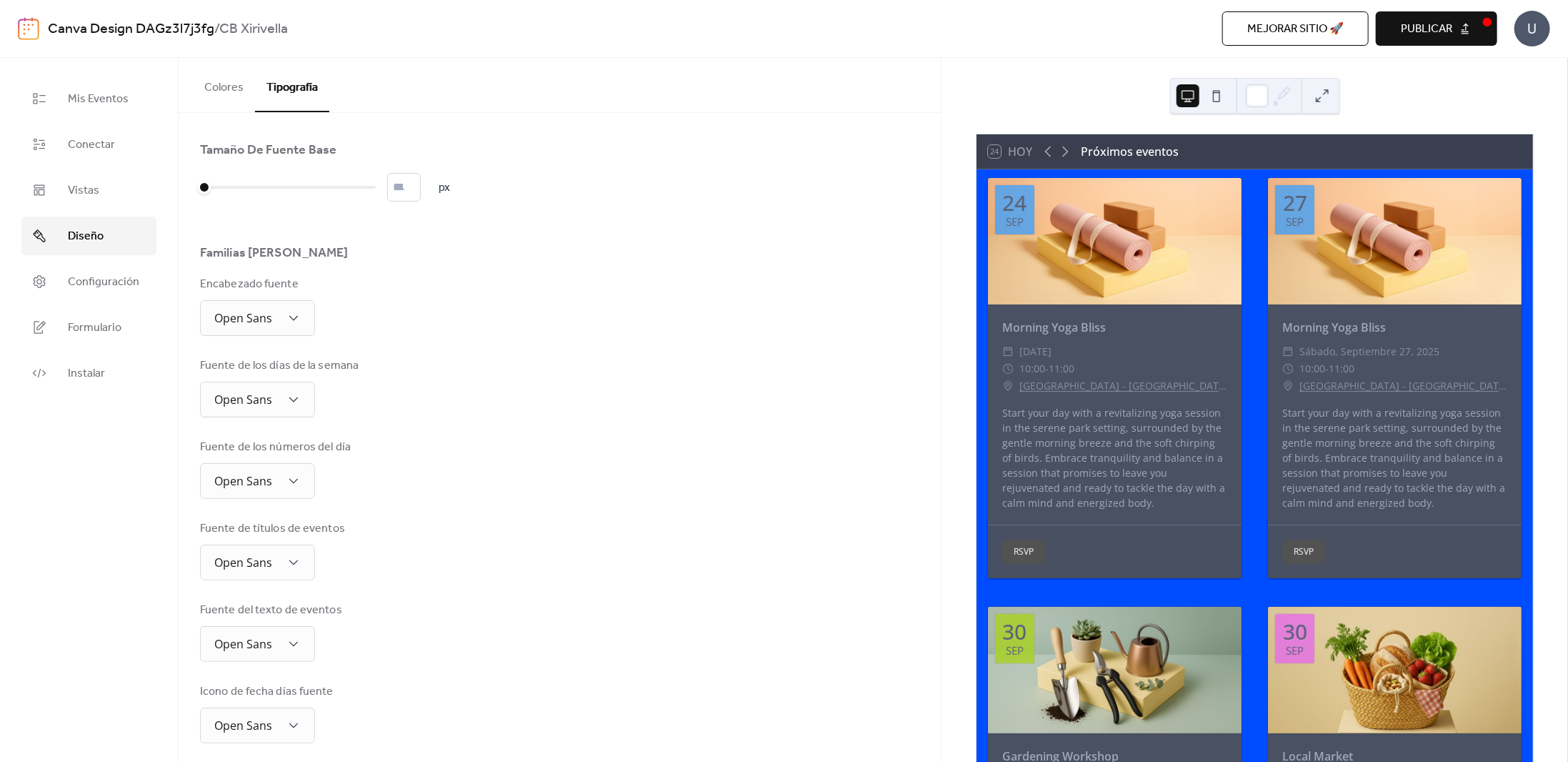
click at [223, 80] on button "Colores" at bounding box center [223, 84] width 62 height 53
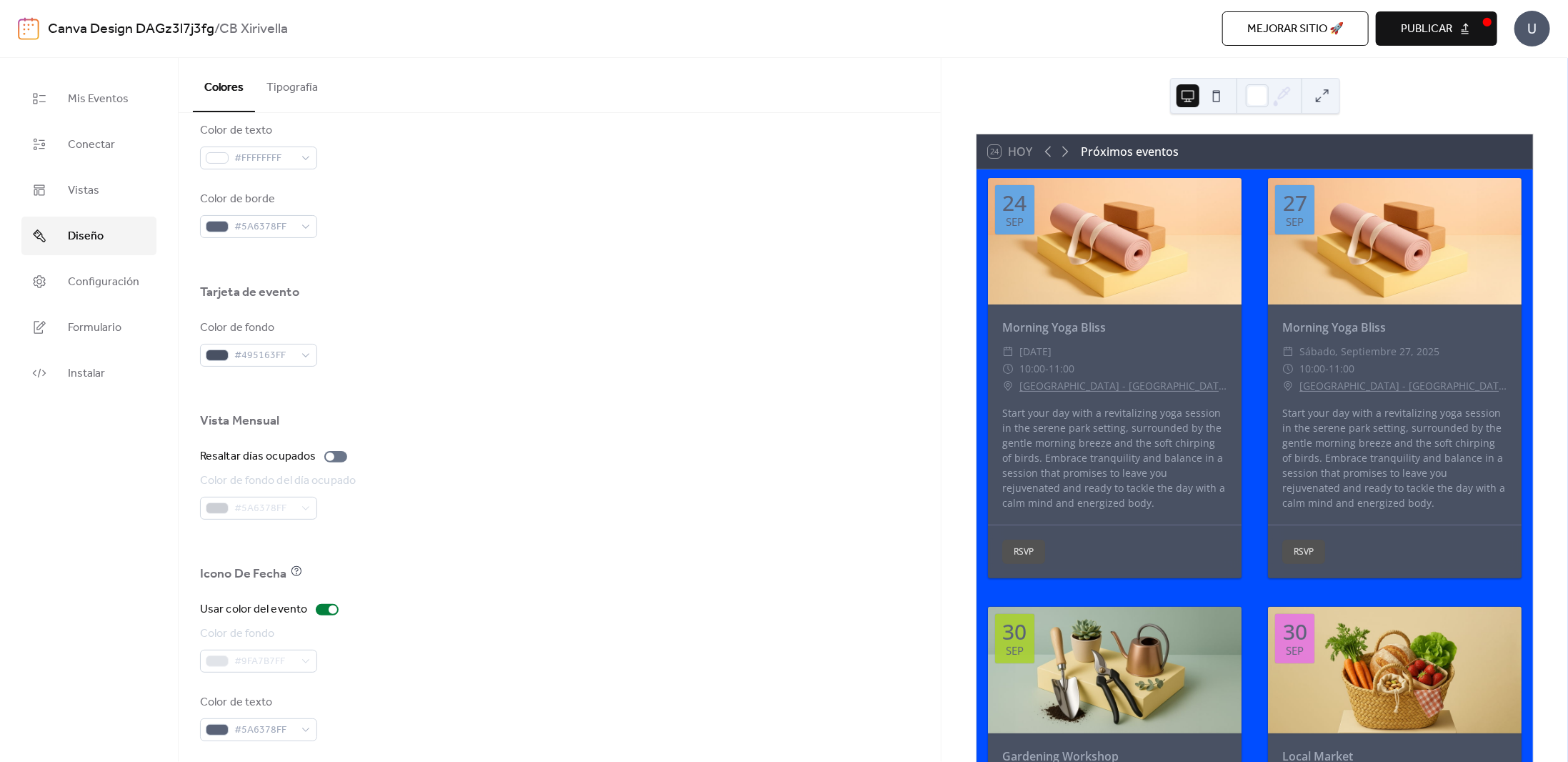
scroll to position [735, 0]
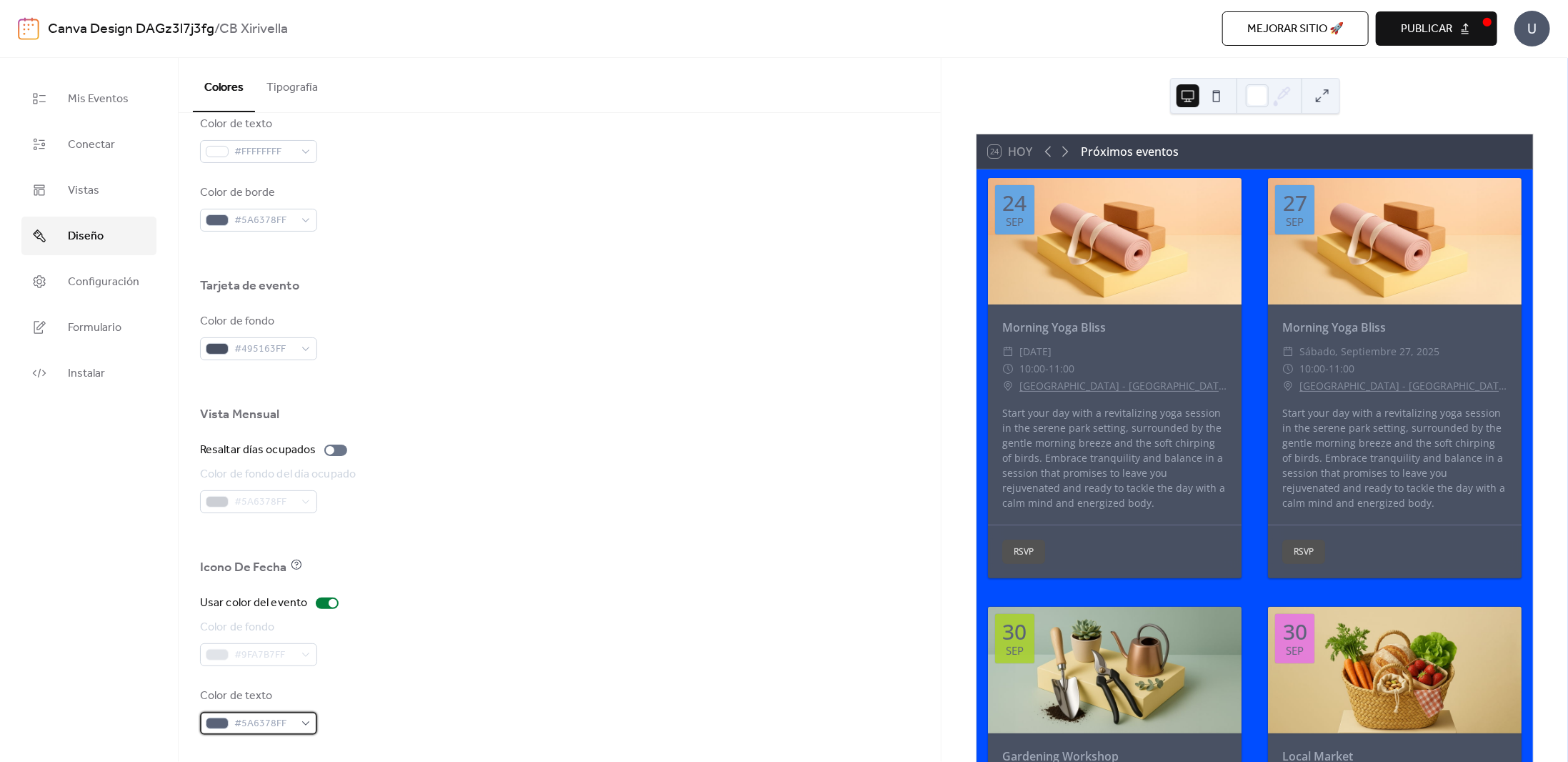
click at [286, 720] on span "#5A6378FF" at bounding box center [264, 723] width 60 height 17
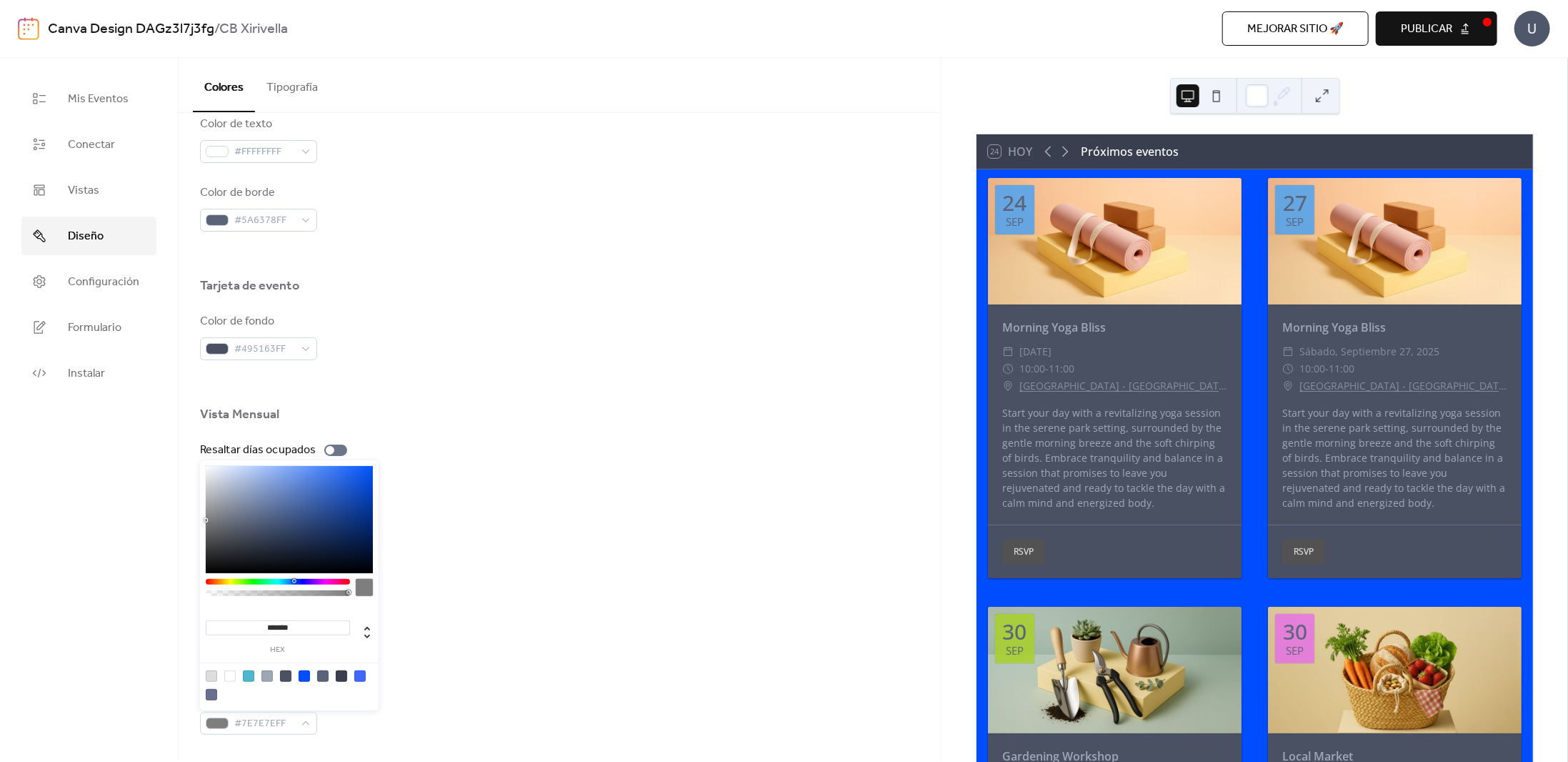
drag, startPoint x: 242, startPoint y: 523, endPoint x: 197, endPoint y: 520, distance: 45.1
click at [197, 520] on body "Canva Design DAGz3l7j3fg / CB Xirivella Mejorar sitio 🚀 vista previa Publicar U…" at bounding box center [784, 381] width 1568 height 762
type input "*******"
drag, startPoint x: 213, startPoint y: 523, endPoint x: 204, endPoint y: 456, distance: 67.6
click at [204, 456] on body "Canva Design DAGz3l7j3fg / CB Xirivella Mejorar sitio 🚀 vista previa Publicar U…" at bounding box center [784, 381] width 1568 height 762
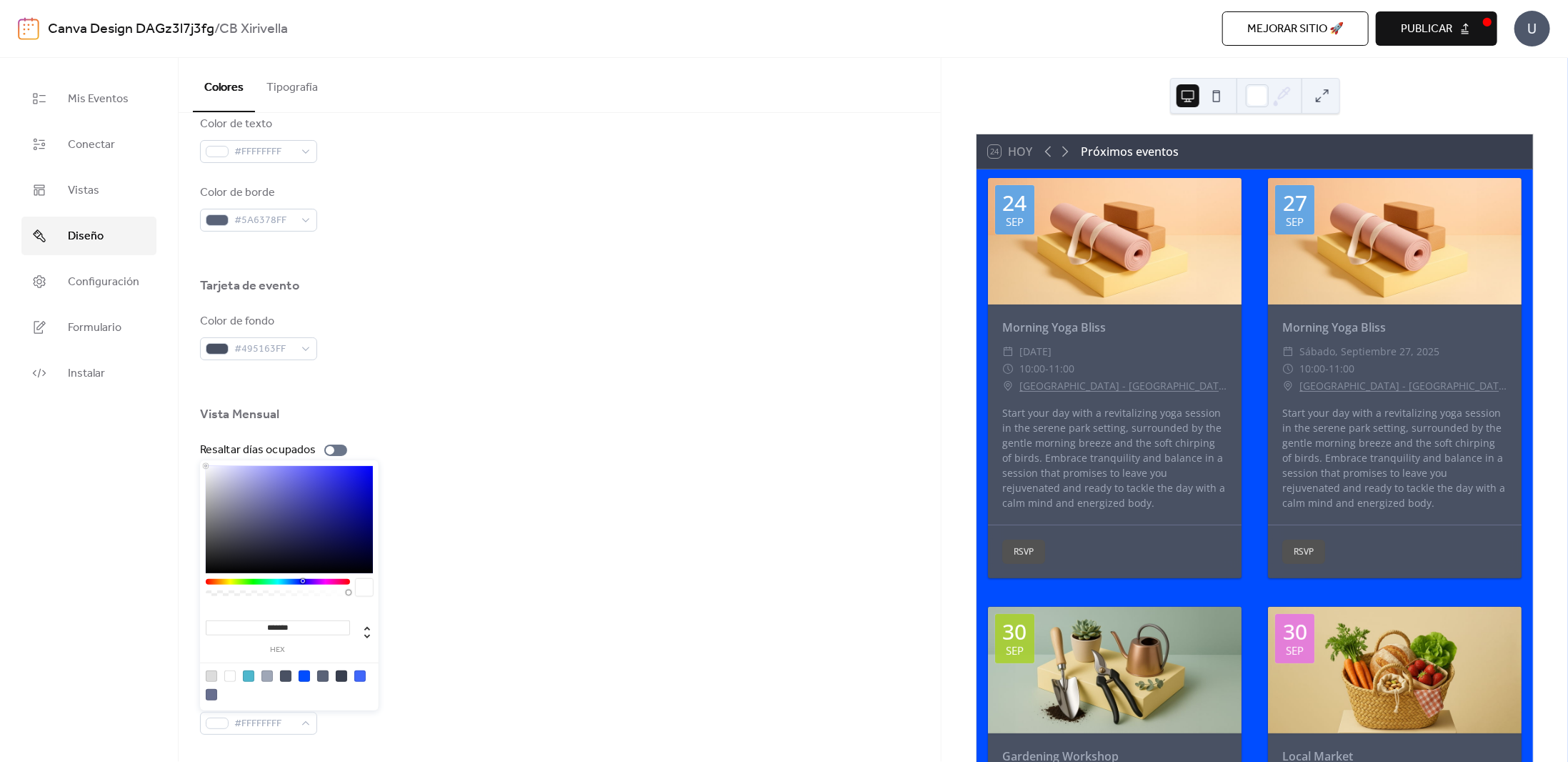
click at [509, 470] on div "Color de fondo del día ocupado #5A6378FF" at bounding box center [560, 489] width 719 height 47
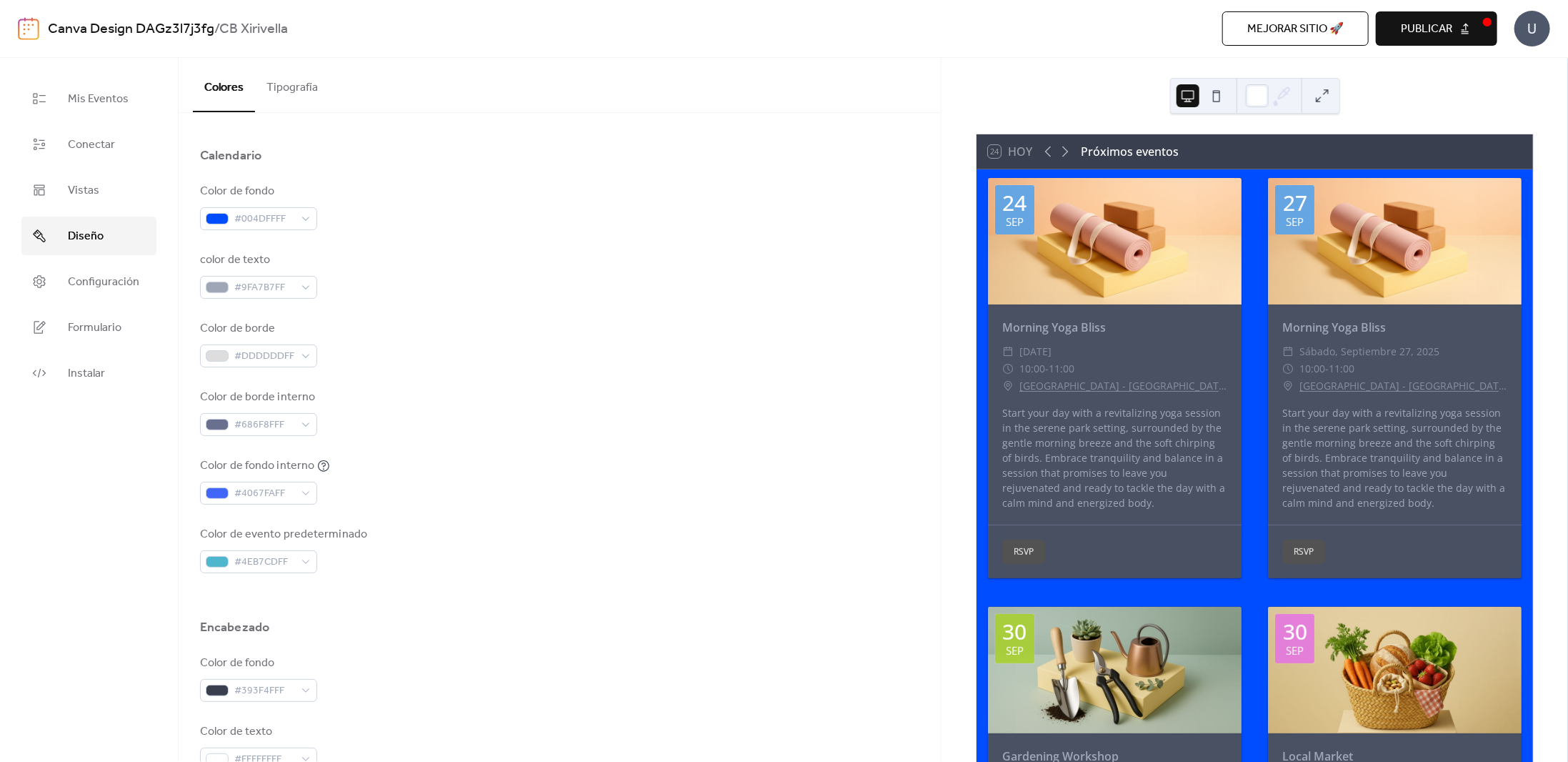
scroll to position [20, 0]
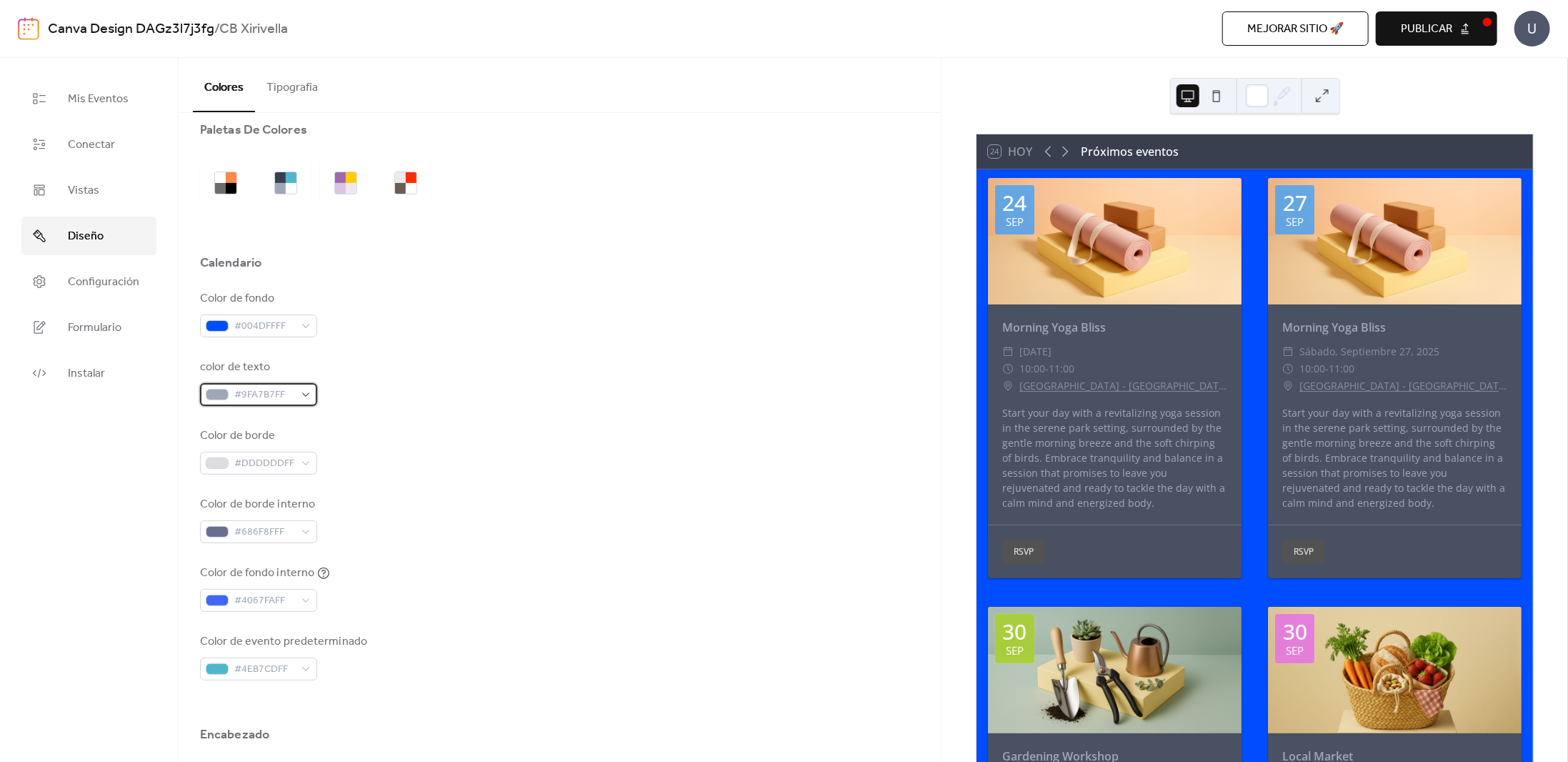
click at [279, 390] on span "#9FA7B7FF" at bounding box center [264, 395] width 60 height 17
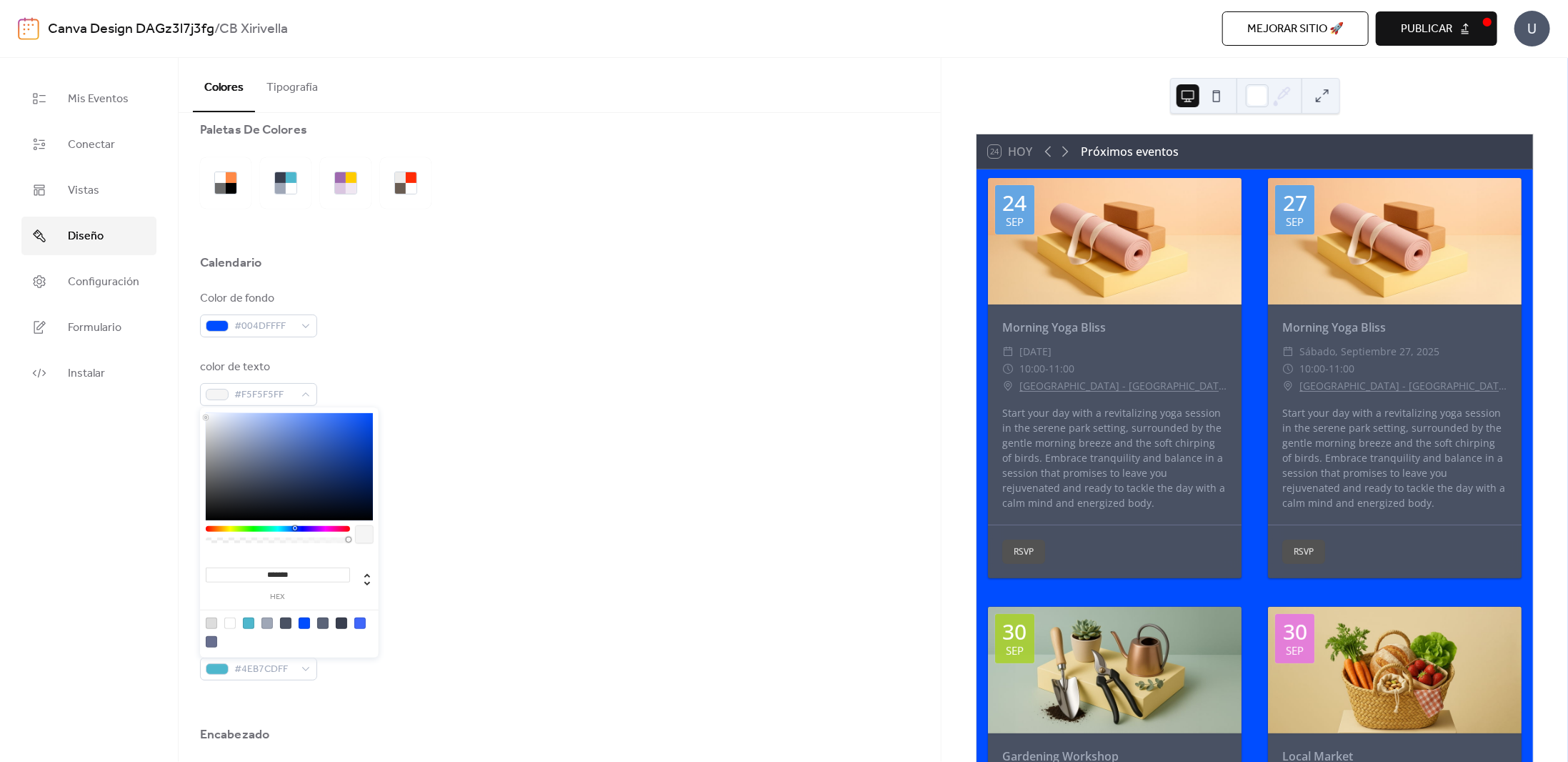
type input "*******"
drag, startPoint x: 220, startPoint y: 455, endPoint x: 203, endPoint y: 414, distance: 44.4
click at [203, 414] on div "******* hex" at bounding box center [289, 533] width 179 height 253
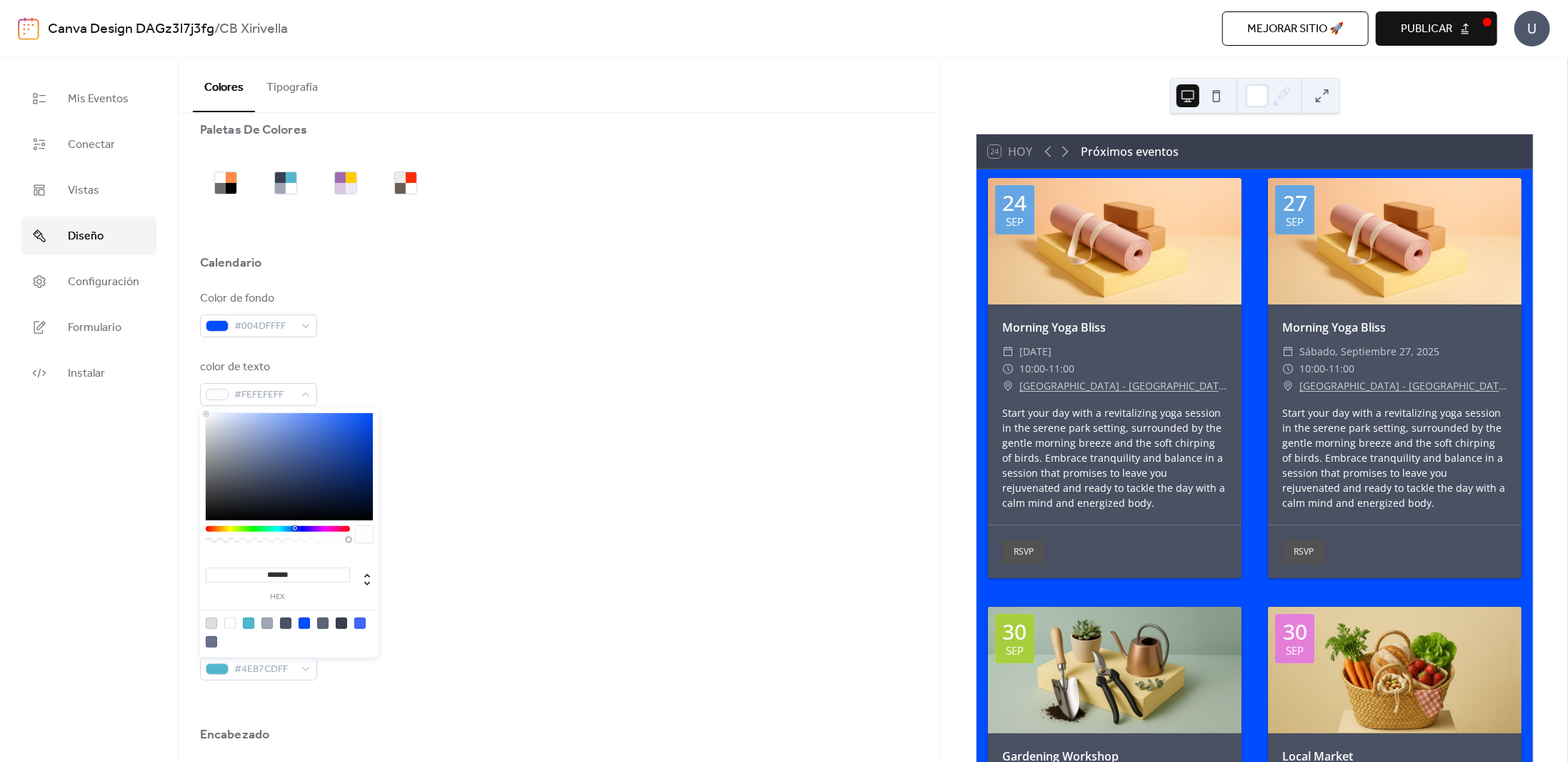
click at [551, 414] on div "Color de fondo #004DFFFF color de texto #FEFEFEFF Color de borde #DDDDDDFF Colo…" at bounding box center [560, 485] width 719 height 391
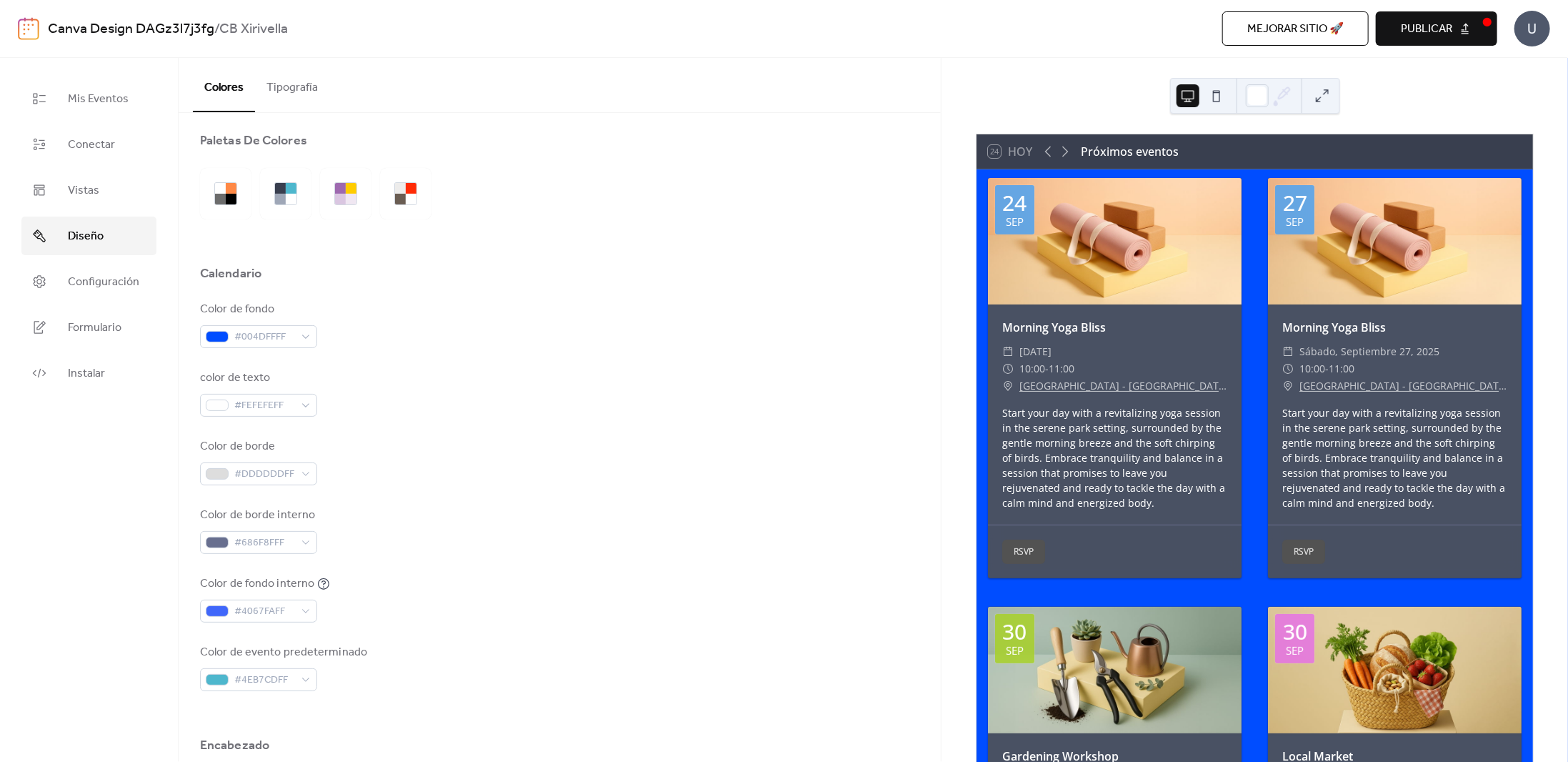
scroll to position [0, 0]
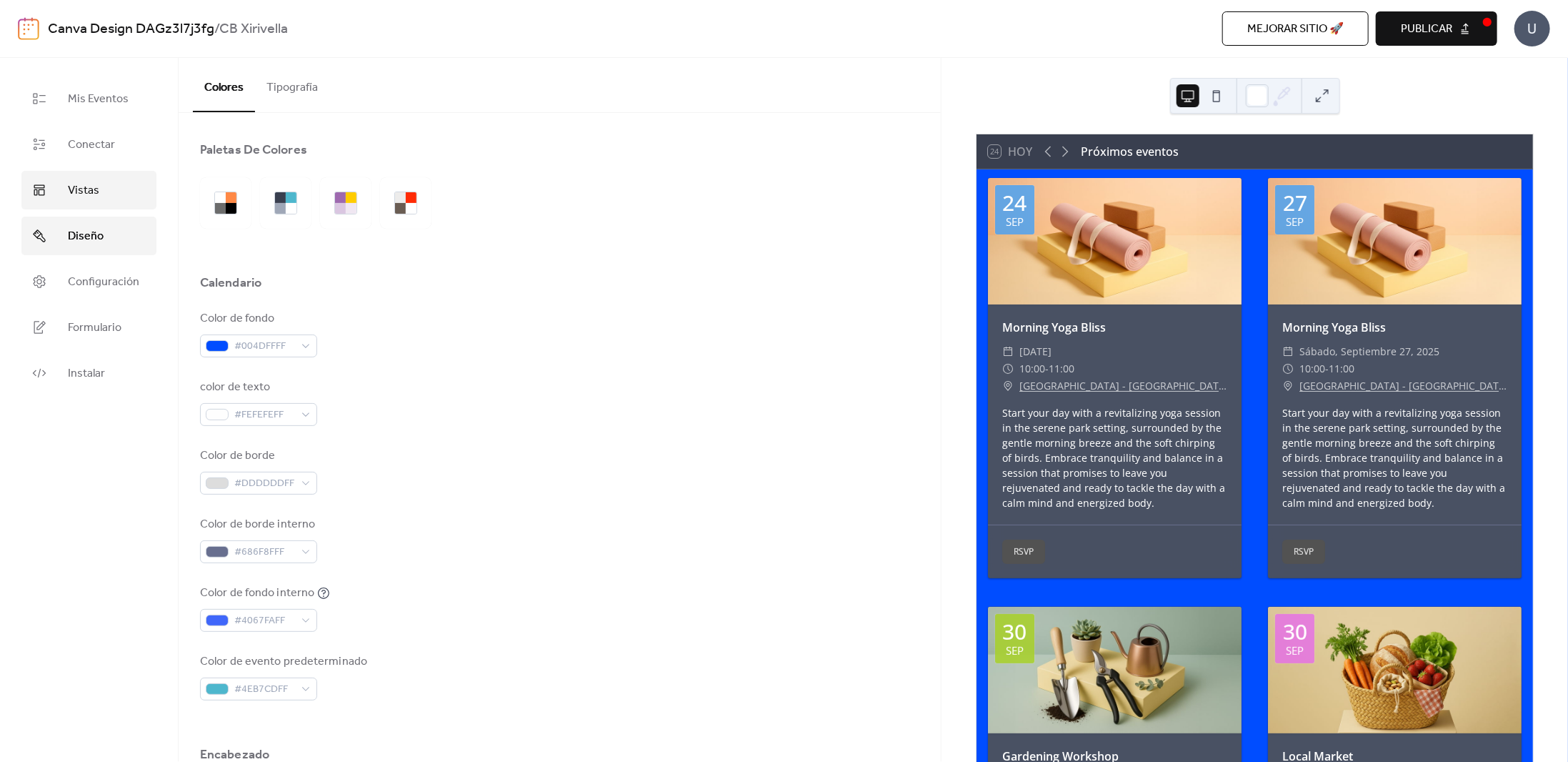
click at [97, 189] on span "Vistas" at bounding box center [83, 190] width 31 height 17
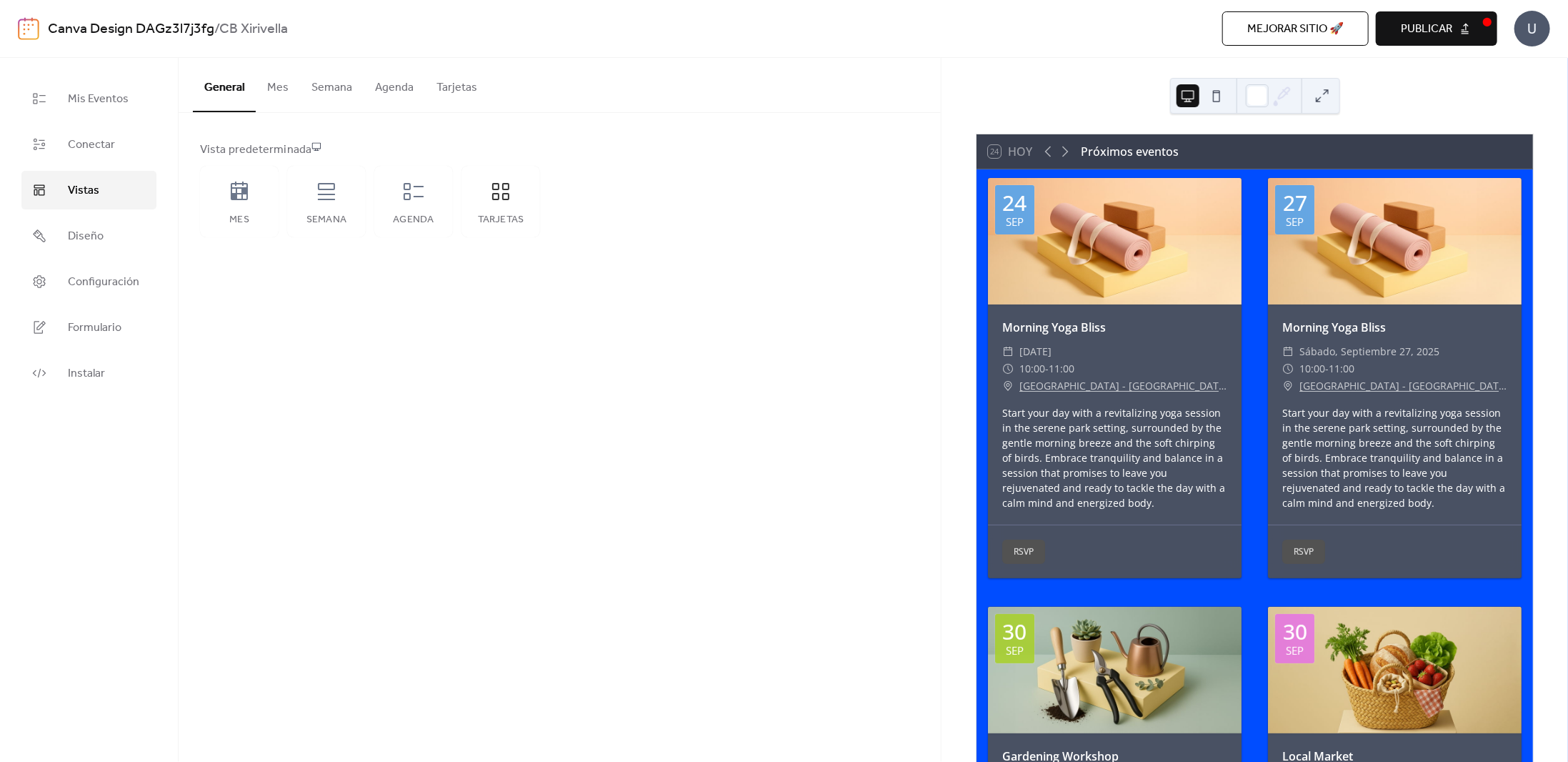
click at [278, 90] on button "Mes" at bounding box center [278, 84] width 44 height 53
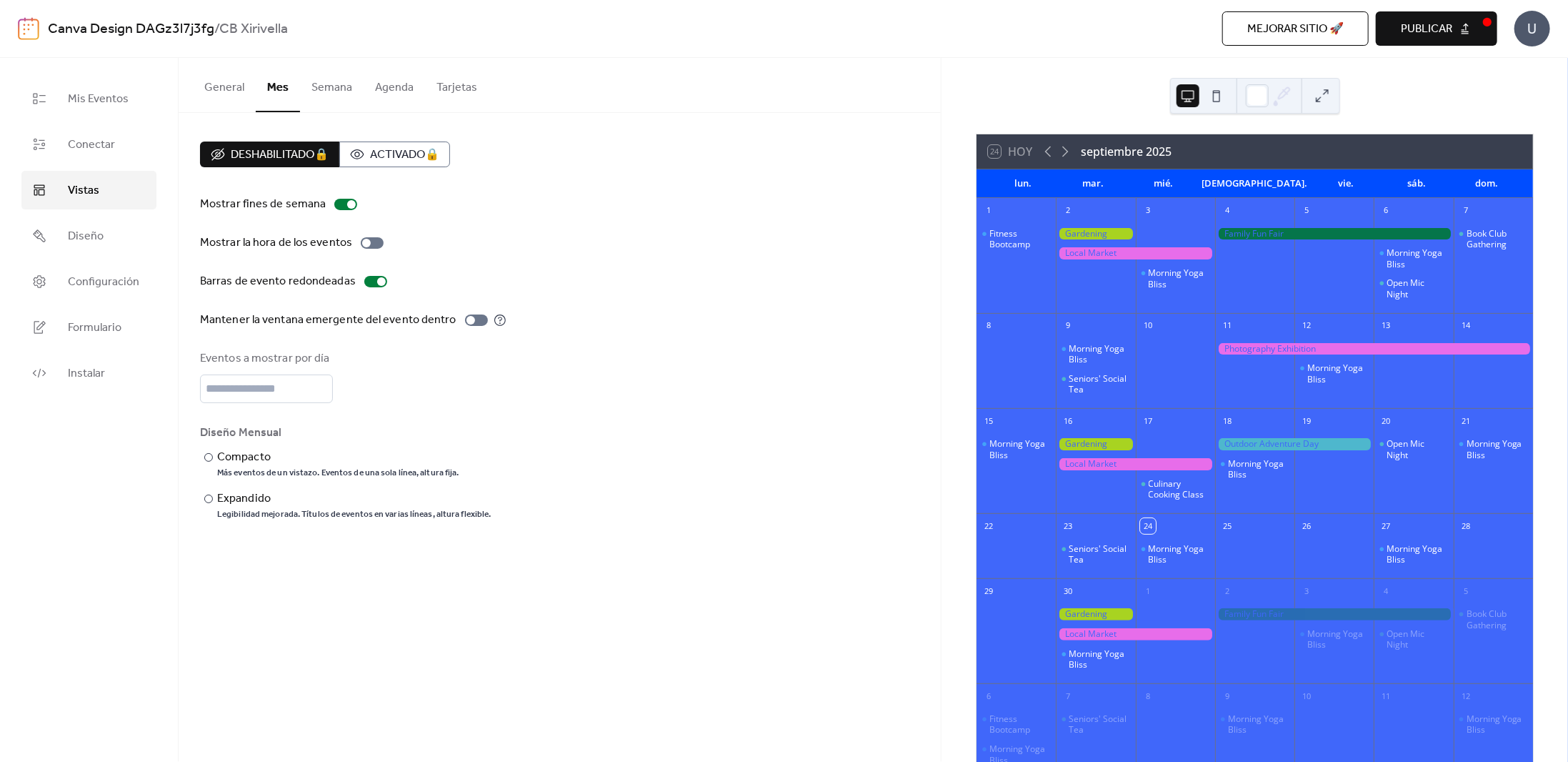
click at [341, 89] on button "Semana" at bounding box center [332, 84] width 64 height 53
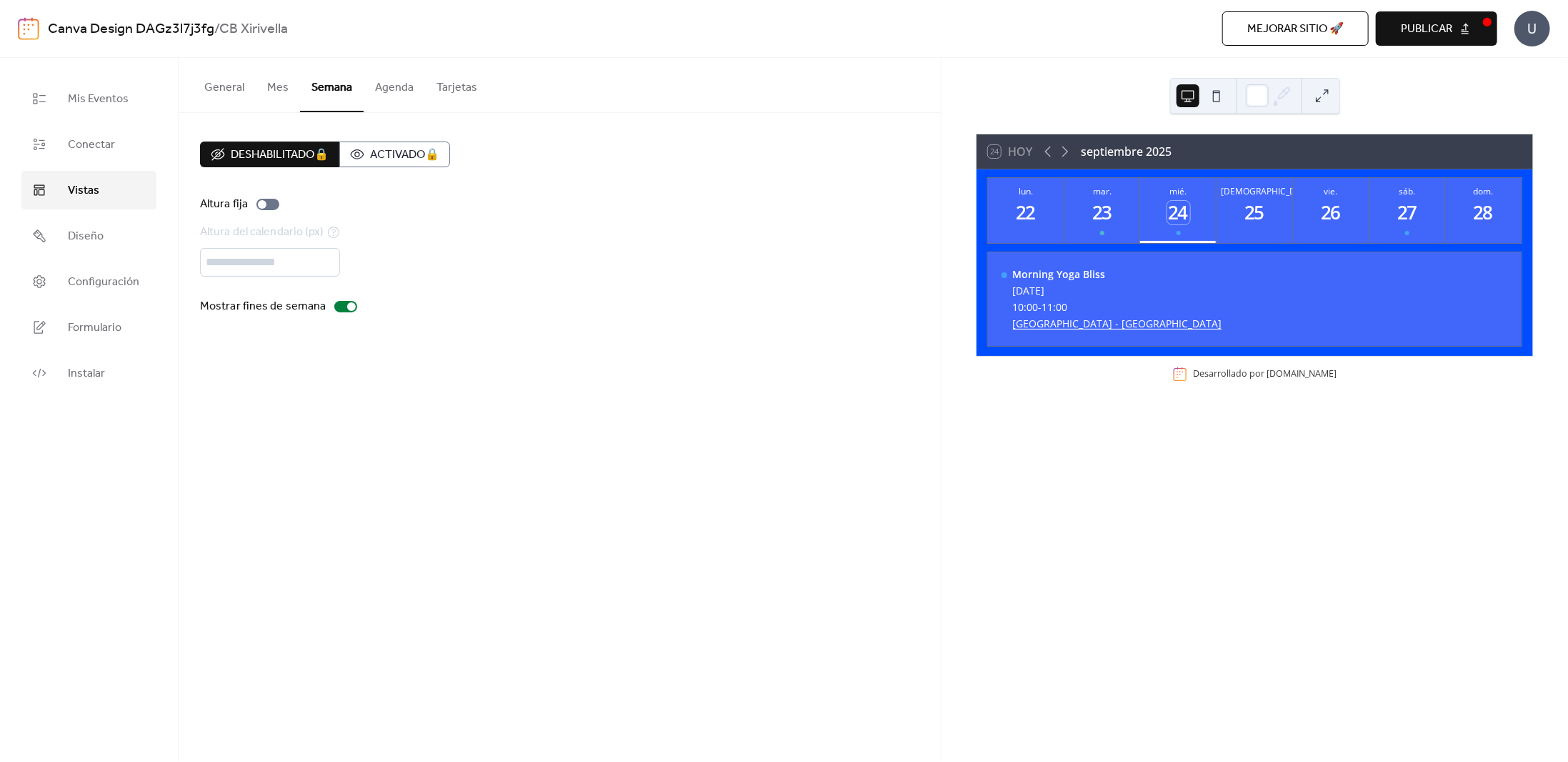
click at [399, 88] on button "Agenda" at bounding box center [395, 84] width 62 height 53
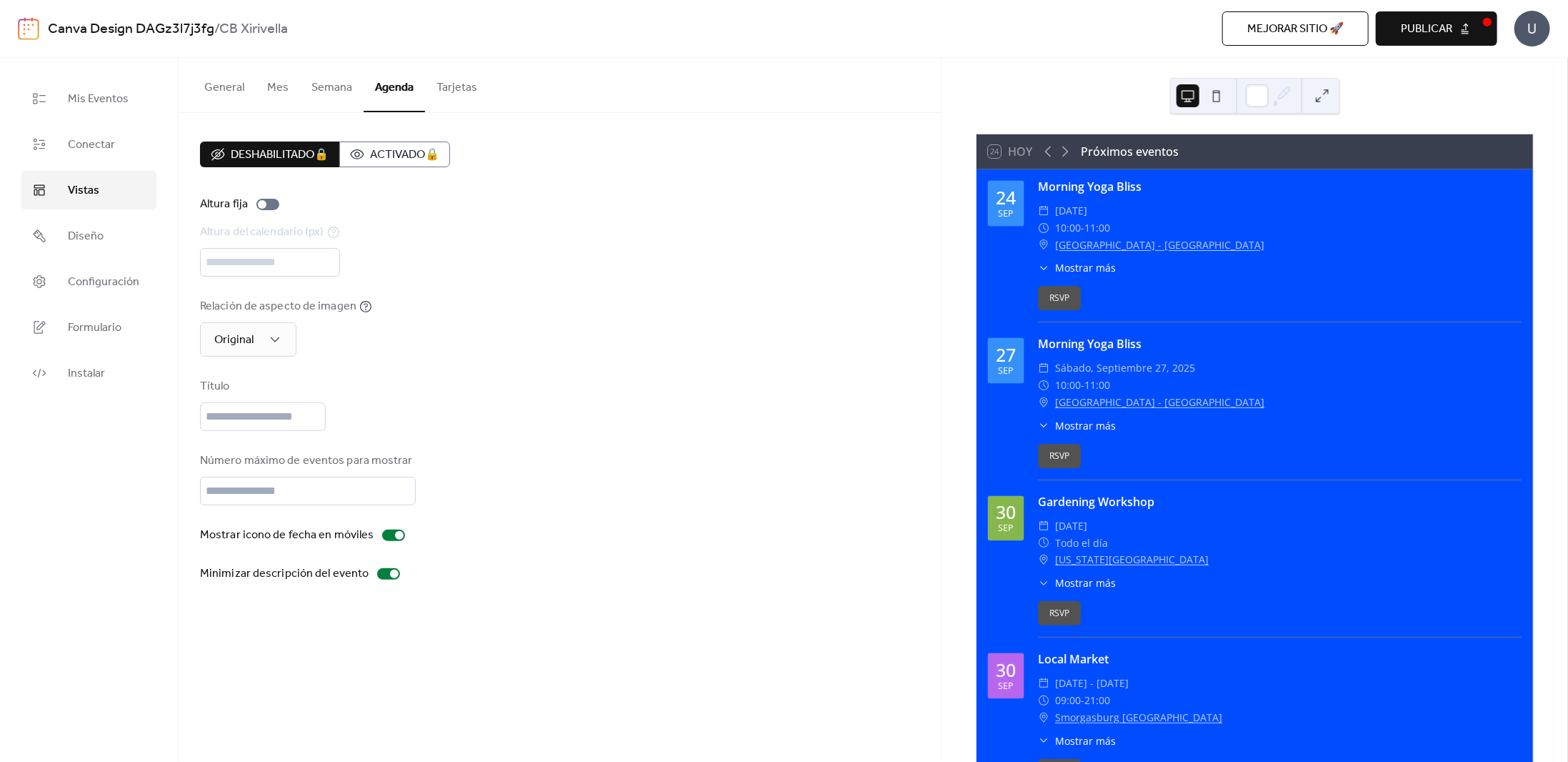
click at [464, 95] on button "Tarjetas" at bounding box center [456, 84] width 64 height 53
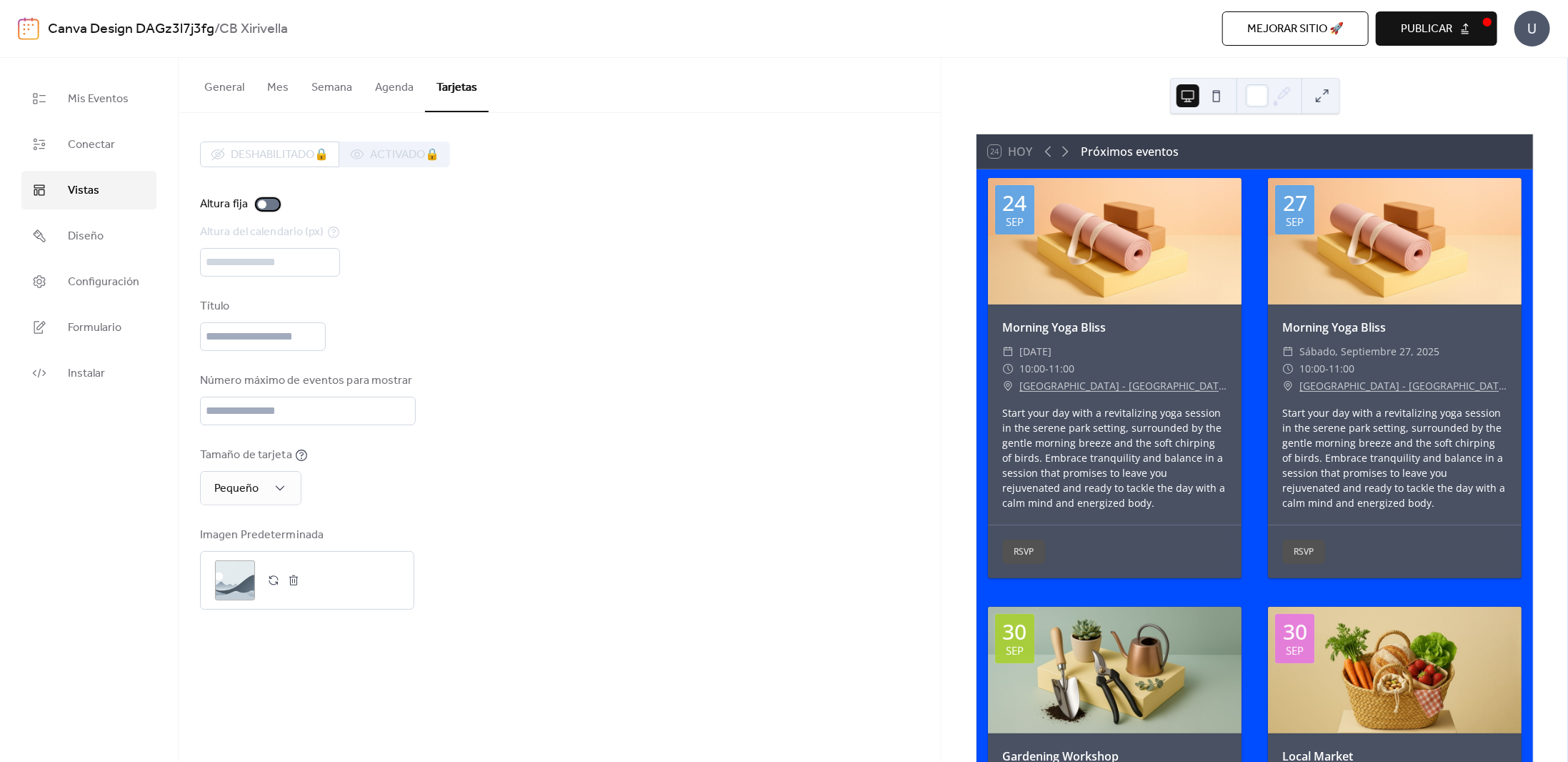
click at [268, 205] on div at bounding box center [267, 204] width 23 height 12
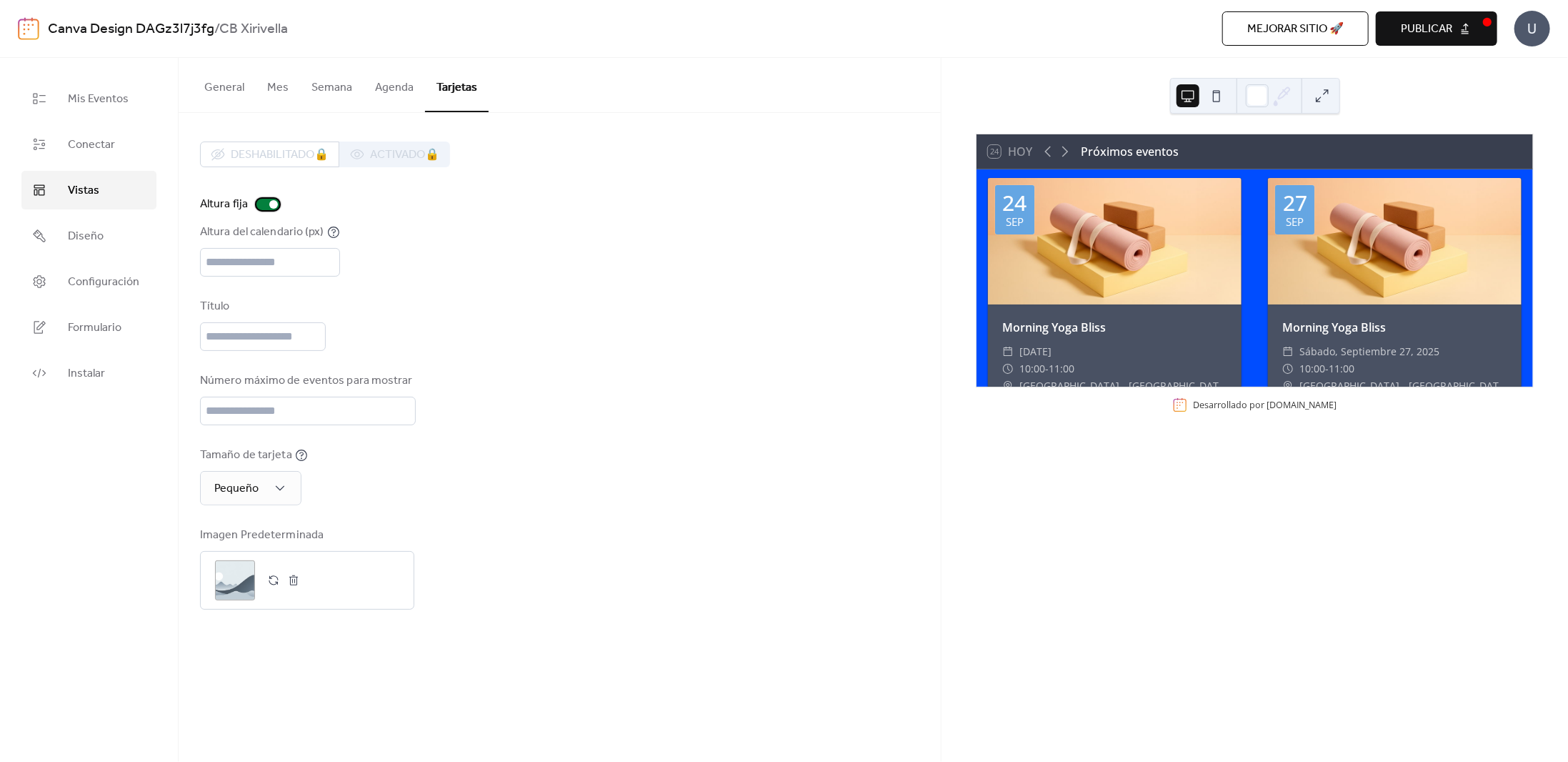
click at [268, 205] on div at bounding box center [267, 204] width 23 height 12
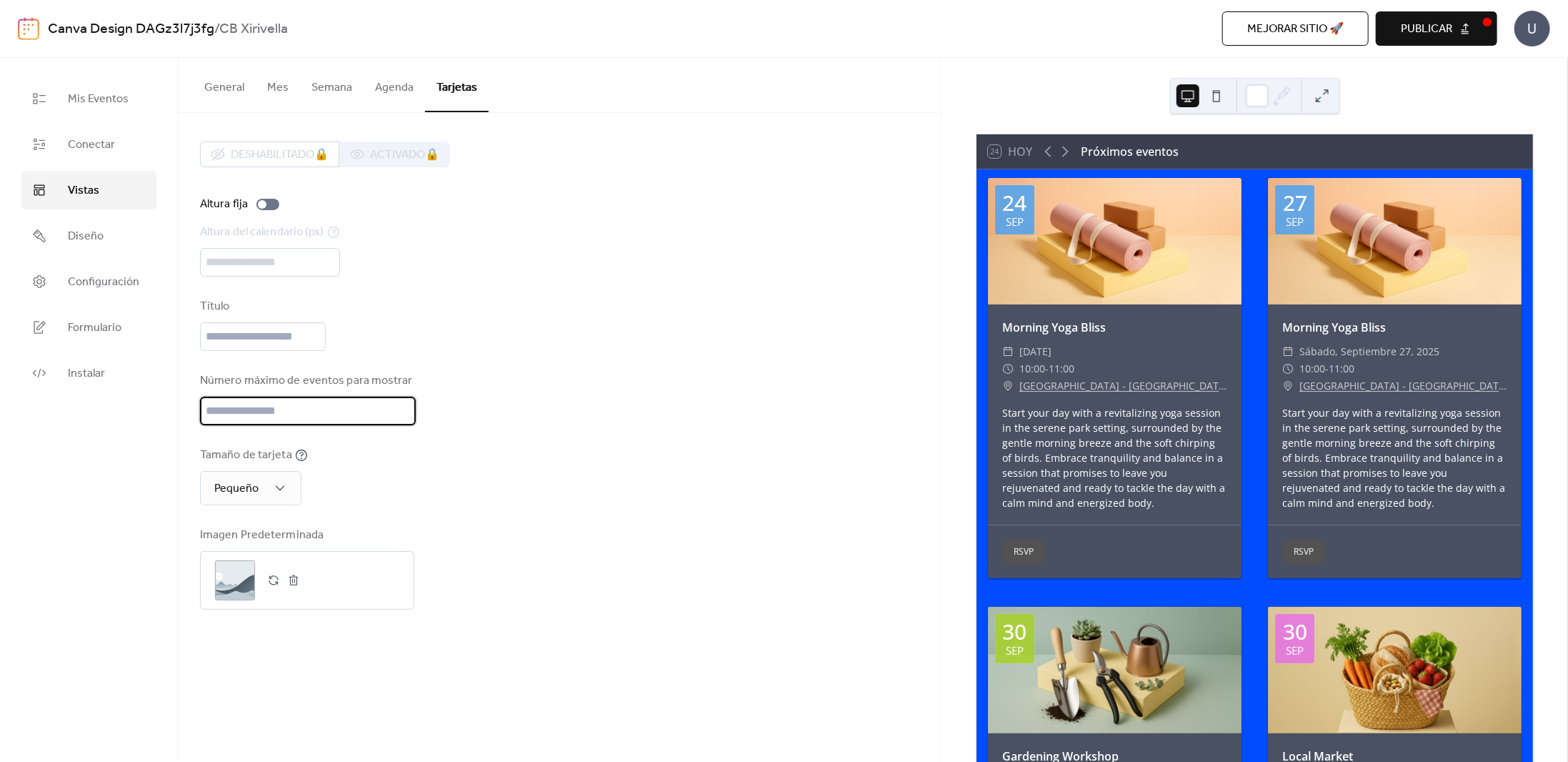
drag, startPoint x: 251, startPoint y: 410, endPoint x: 160, endPoint y: 403, distance: 91.3
click at [160, 403] on div "Mis Eventos Conectar Vistas Diseño Configuración Formulario Instalar Vistas Gen…" at bounding box center [784, 410] width 1568 height 704
type input "*"
click at [502, 464] on div "Tamaño de tarjeta Pequeño" at bounding box center [560, 476] width 719 height 59
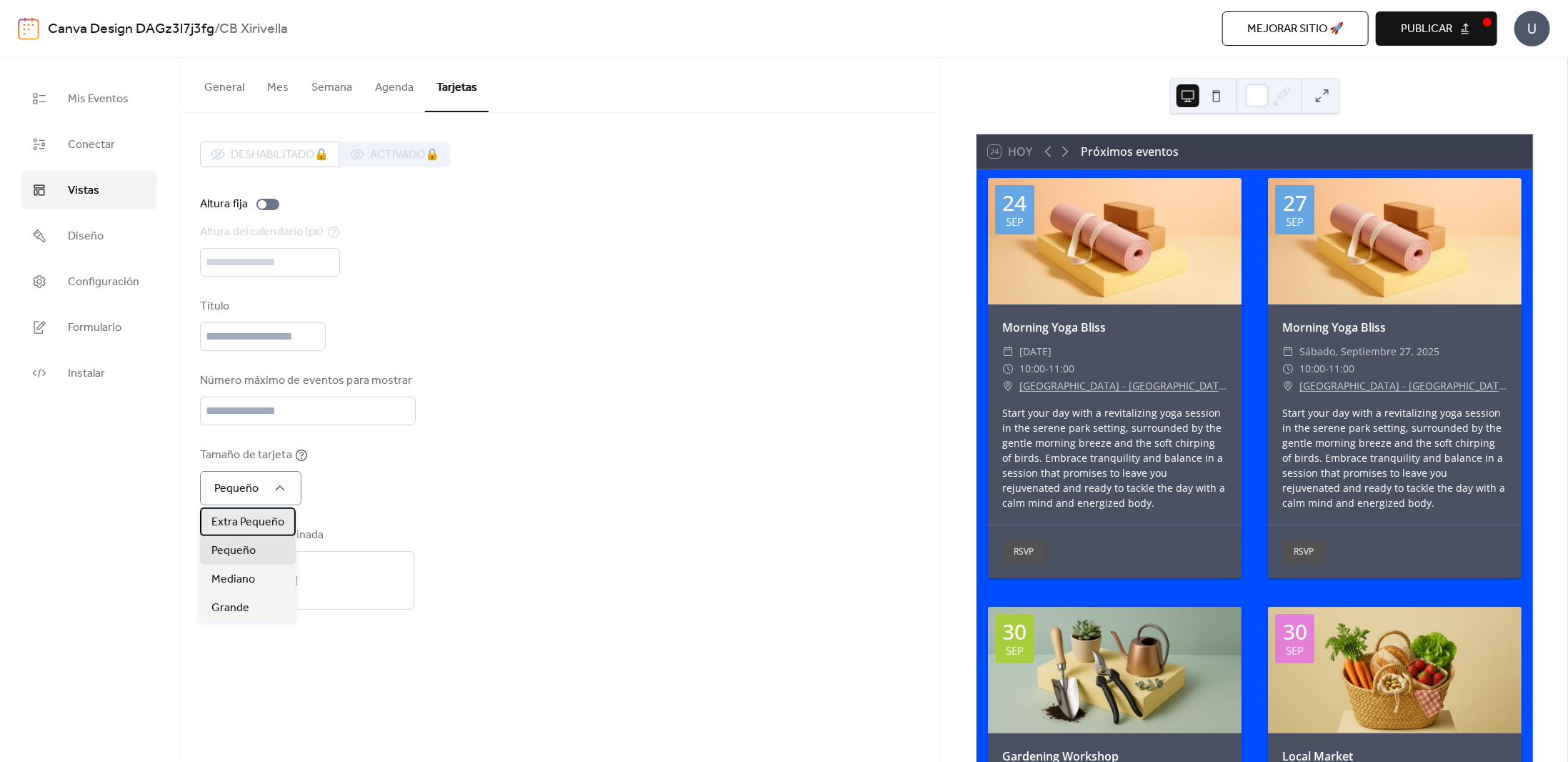
click at [272, 516] on span "Extra Pequeño" at bounding box center [248, 522] width 73 height 17
click at [454, 506] on div "Deshabilitado 🔒 Activado 🔒 Altura fija Altura del calendario (px) *** Título Nú…" at bounding box center [560, 375] width 719 height 468
click at [92, 144] on span "Conectar" at bounding box center [92, 144] width 47 height 17
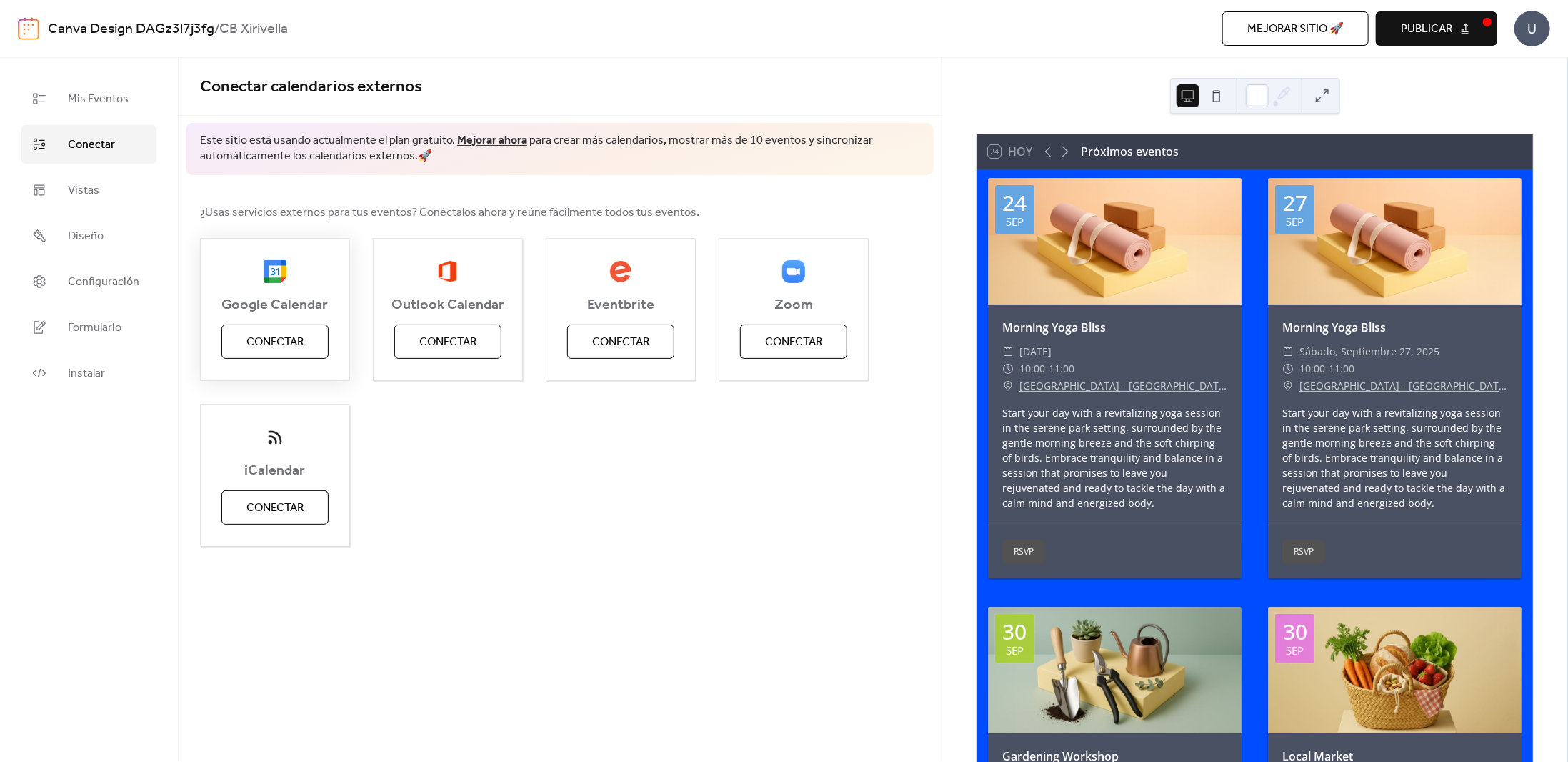
click at [278, 346] on span "Conectar" at bounding box center [275, 342] width 57 height 17
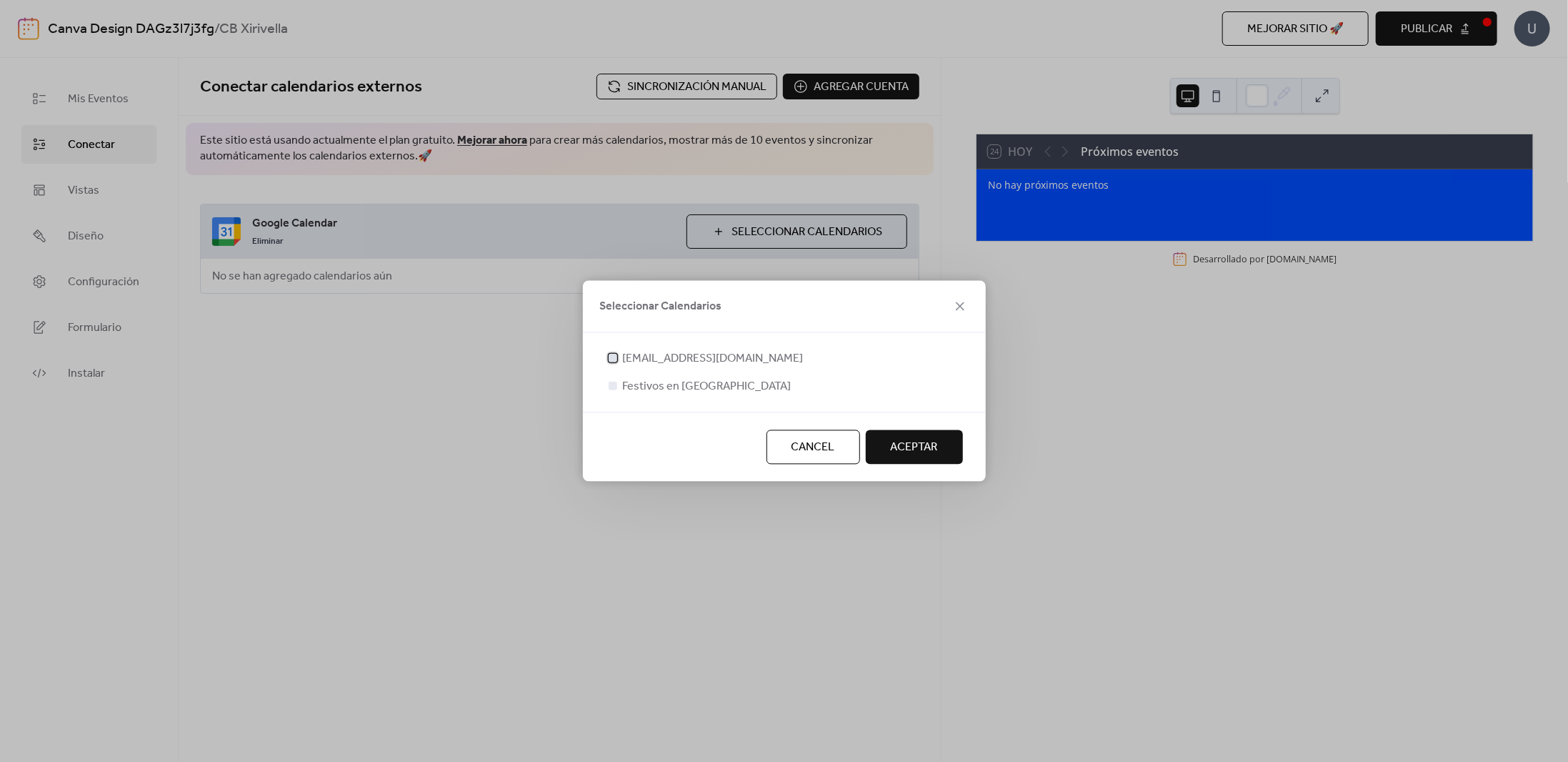
click at [614, 358] on div at bounding box center [613, 358] width 9 height 9
click at [926, 448] on span "ACEPTAR" at bounding box center [914, 448] width 47 height 17
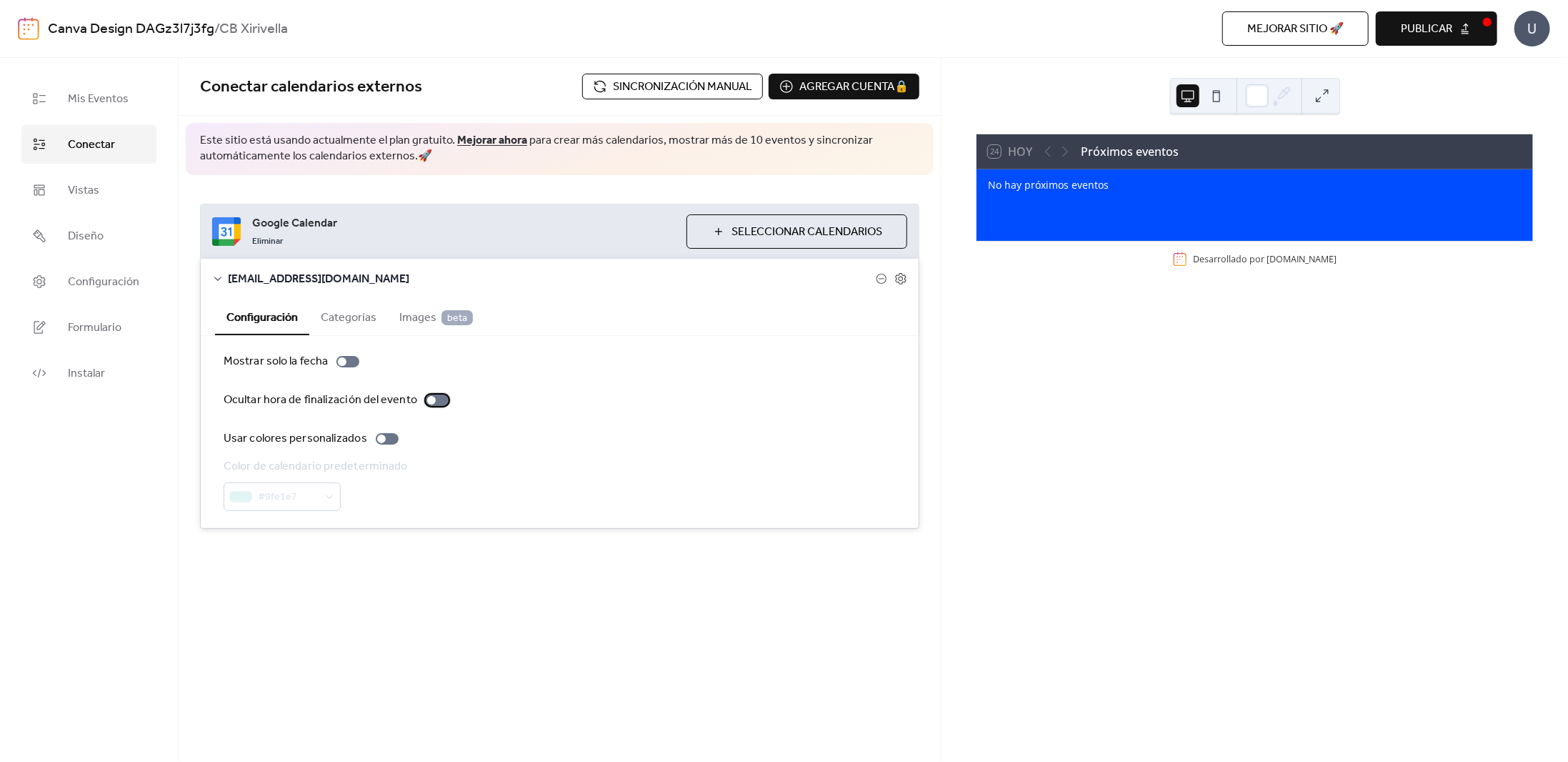
click at [437, 400] on div at bounding box center [436, 400] width 23 height 12
click at [349, 325] on button "Categorías" at bounding box center [348, 317] width 78 height 35
click at [431, 314] on span "Images beta" at bounding box center [436, 317] width 73 height 17
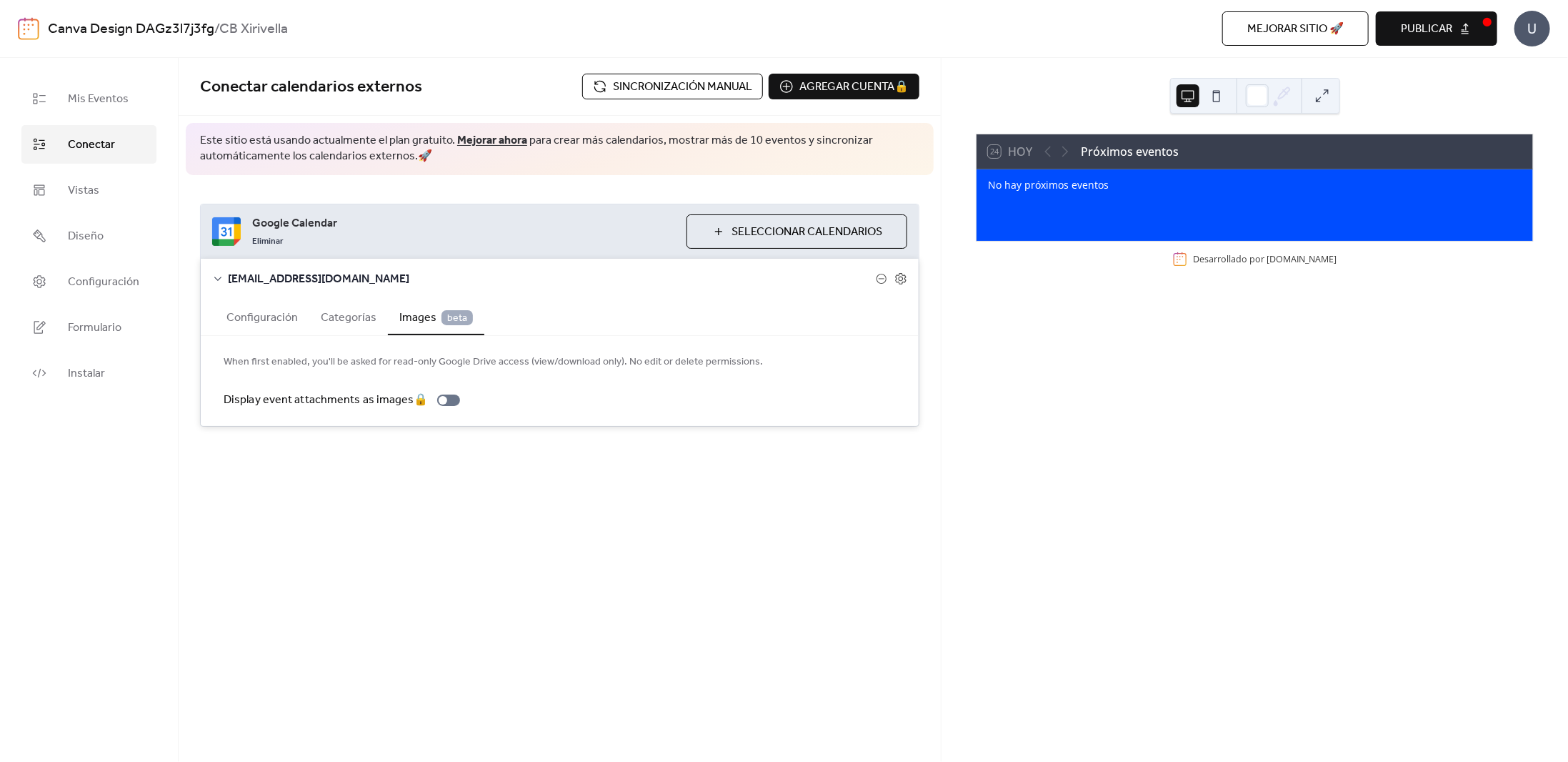
click at [251, 314] on button "Configuración" at bounding box center [262, 317] width 94 height 35
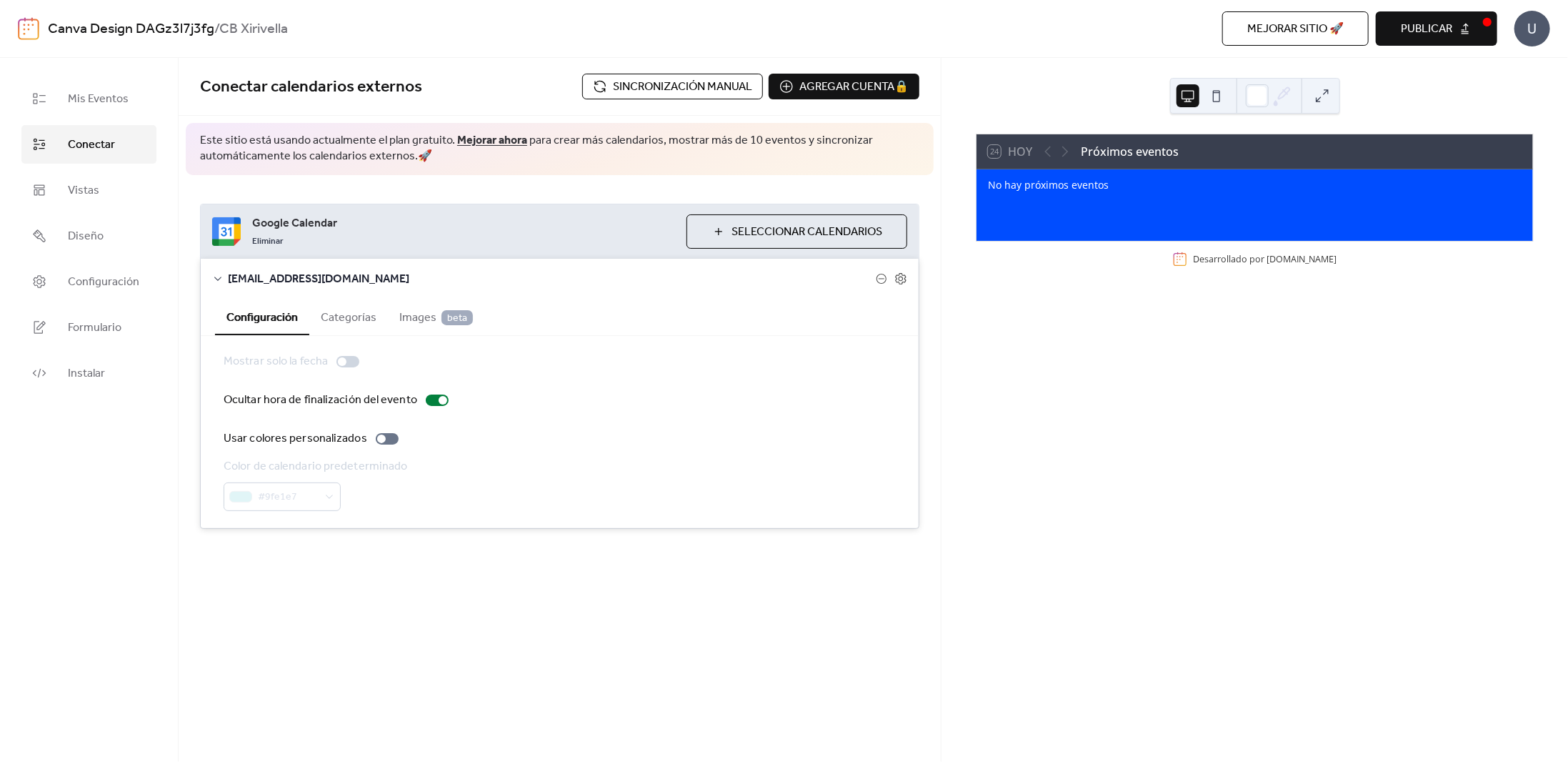
click at [1430, 22] on span "Publicar" at bounding box center [1427, 29] width 51 height 17
click at [111, 101] on span "Mis Eventos" at bounding box center [98, 99] width 61 height 17
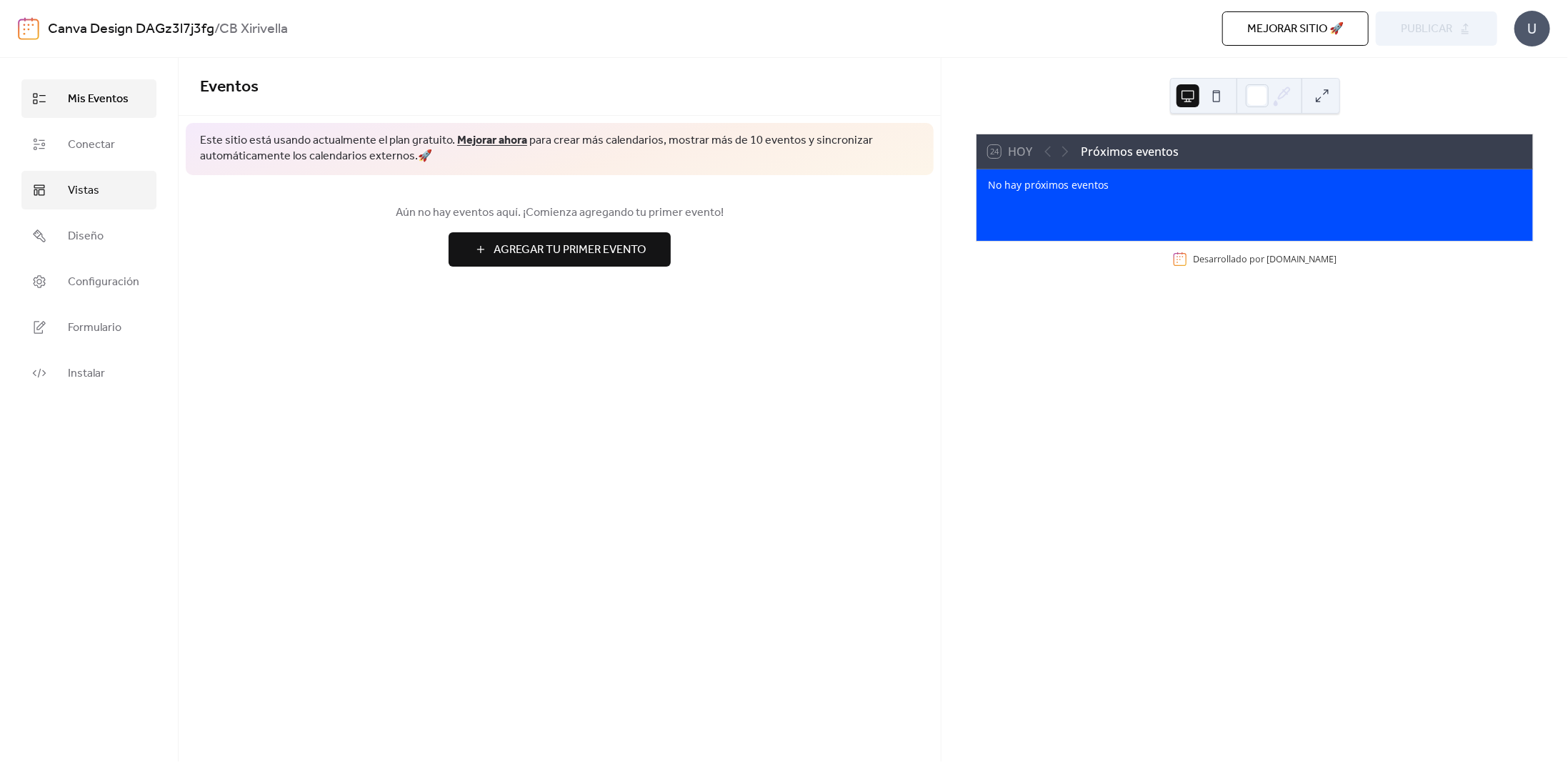
click at [74, 177] on link "Vistas" at bounding box center [89, 190] width 135 height 39
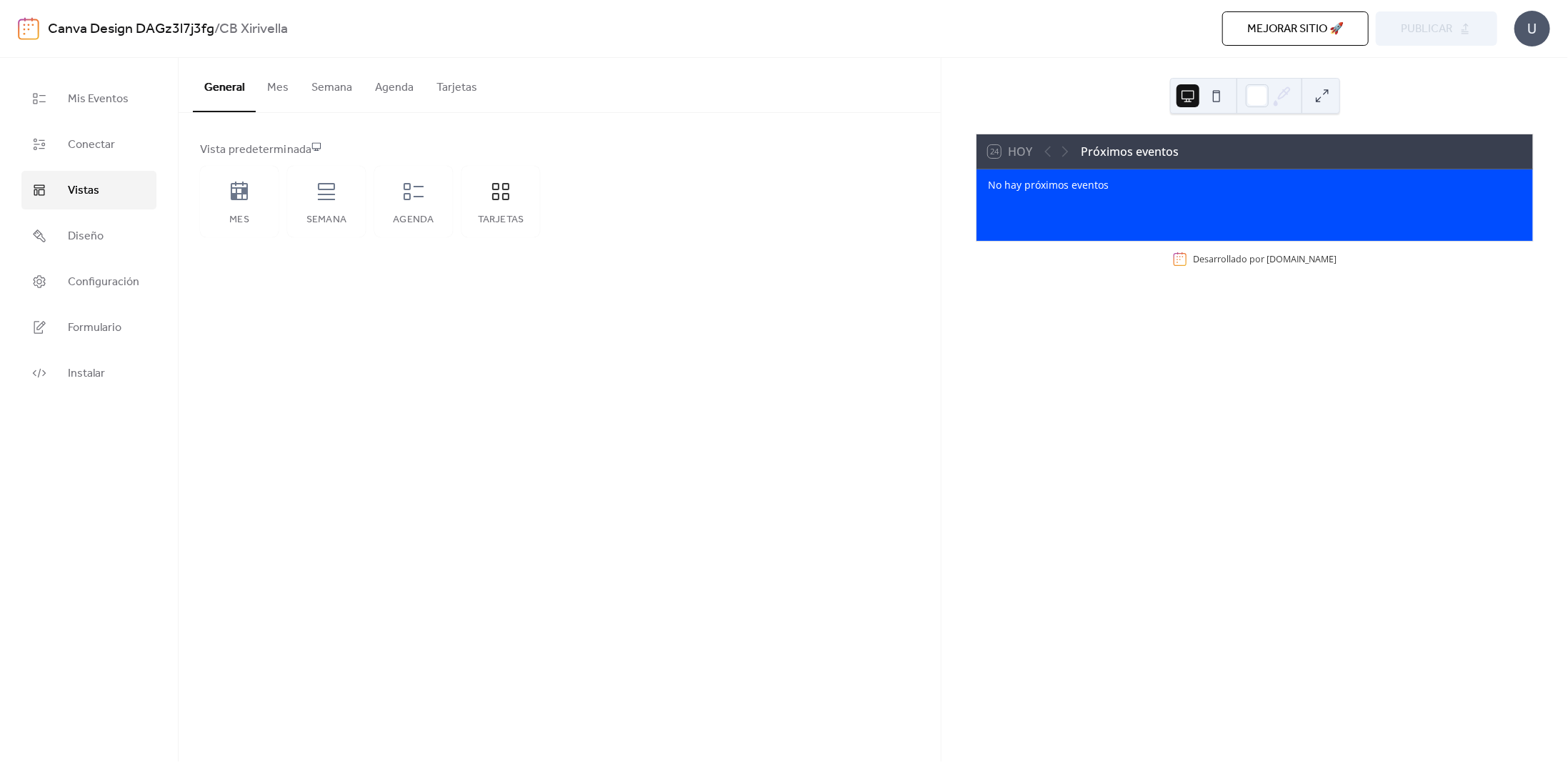
click at [193, 23] on link "Canva Design DAGz3l7j3fg" at bounding box center [130, 29] width 166 height 27
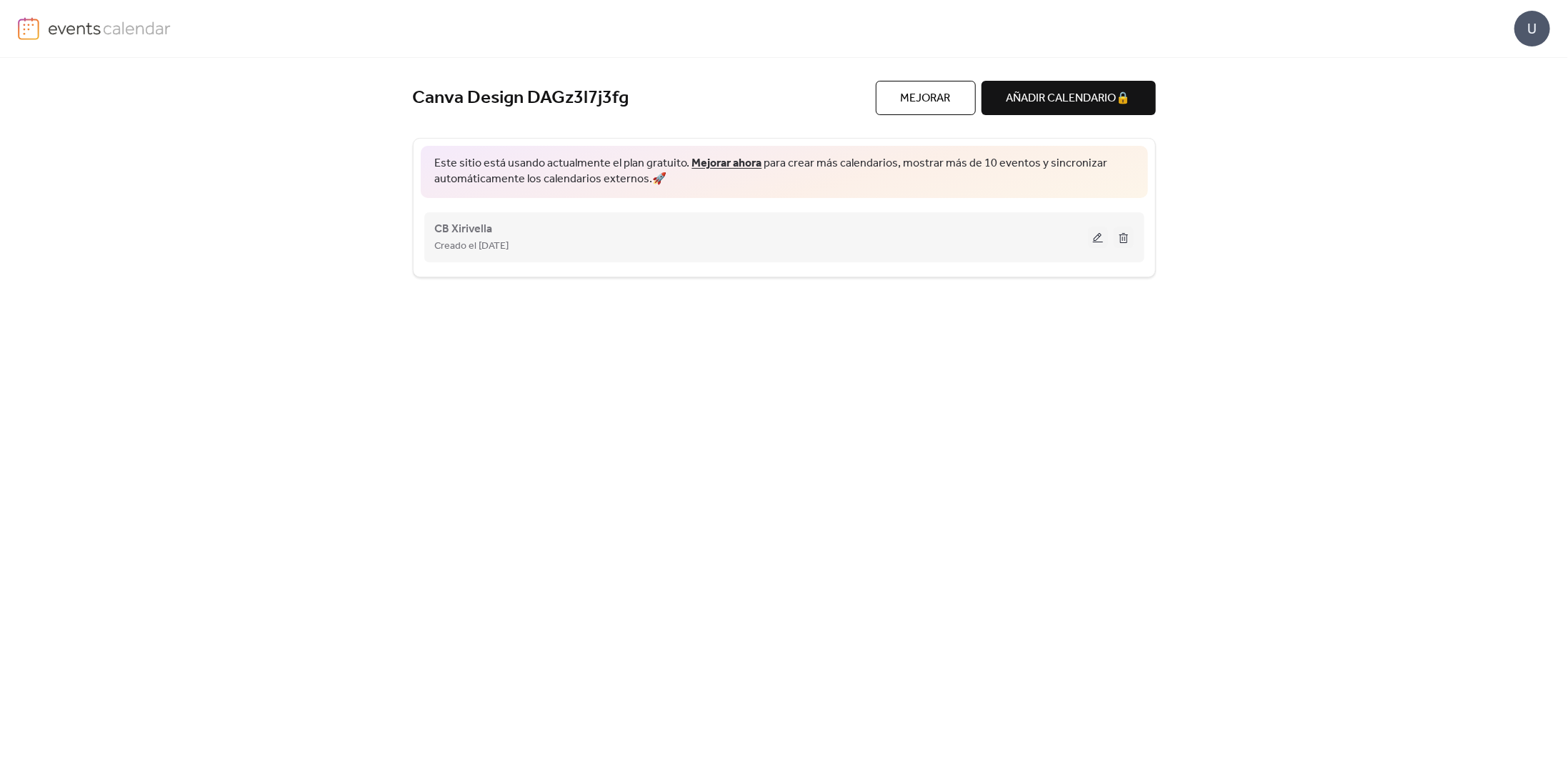
click at [816, 256] on div "CB Xirivella Creado el [DATE]" at bounding box center [784, 237] width 699 height 57
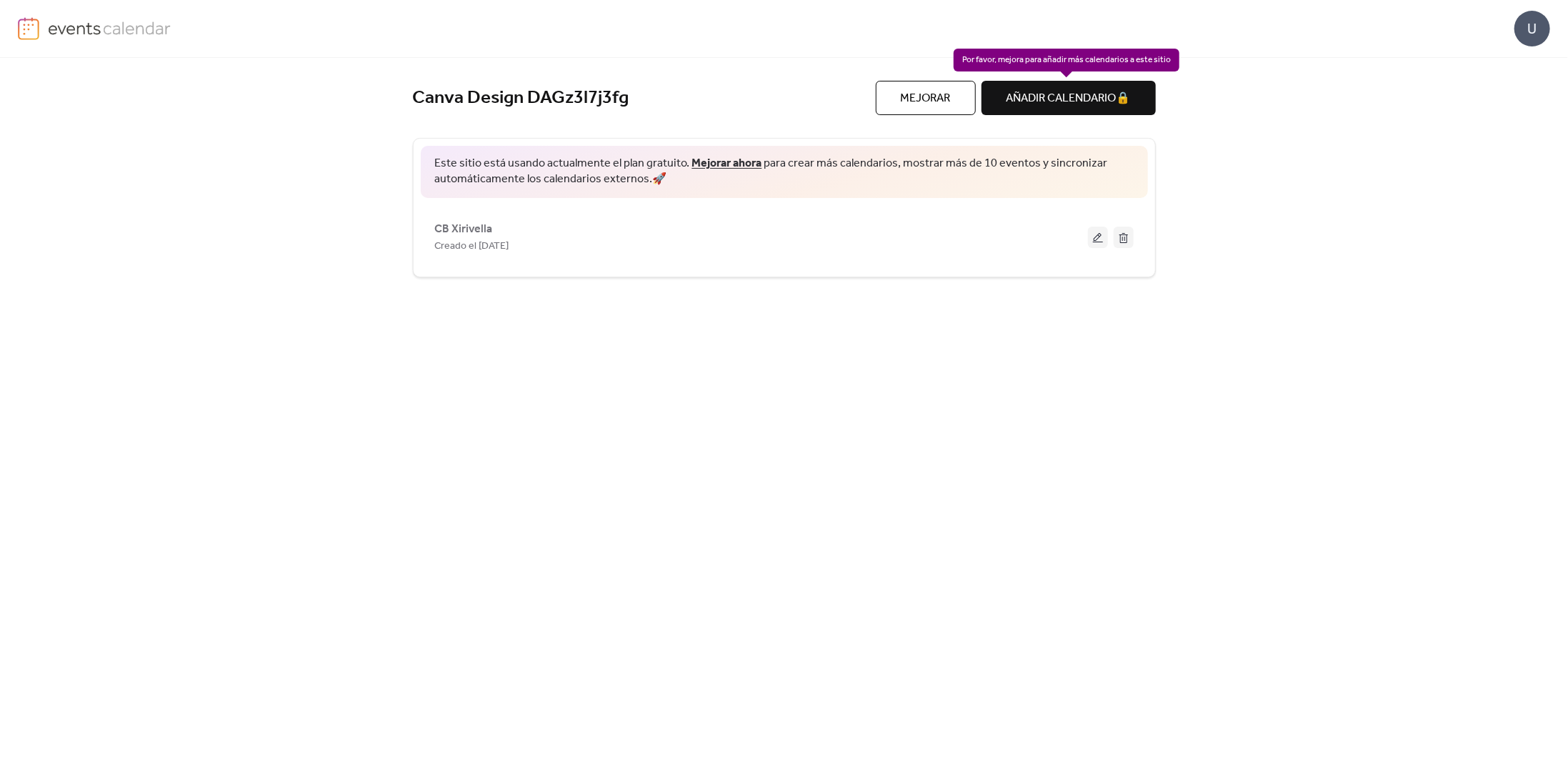
click at [1060, 98] on div "AÑADIR CALENDARIO 🔒" at bounding box center [1069, 97] width 174 height 34
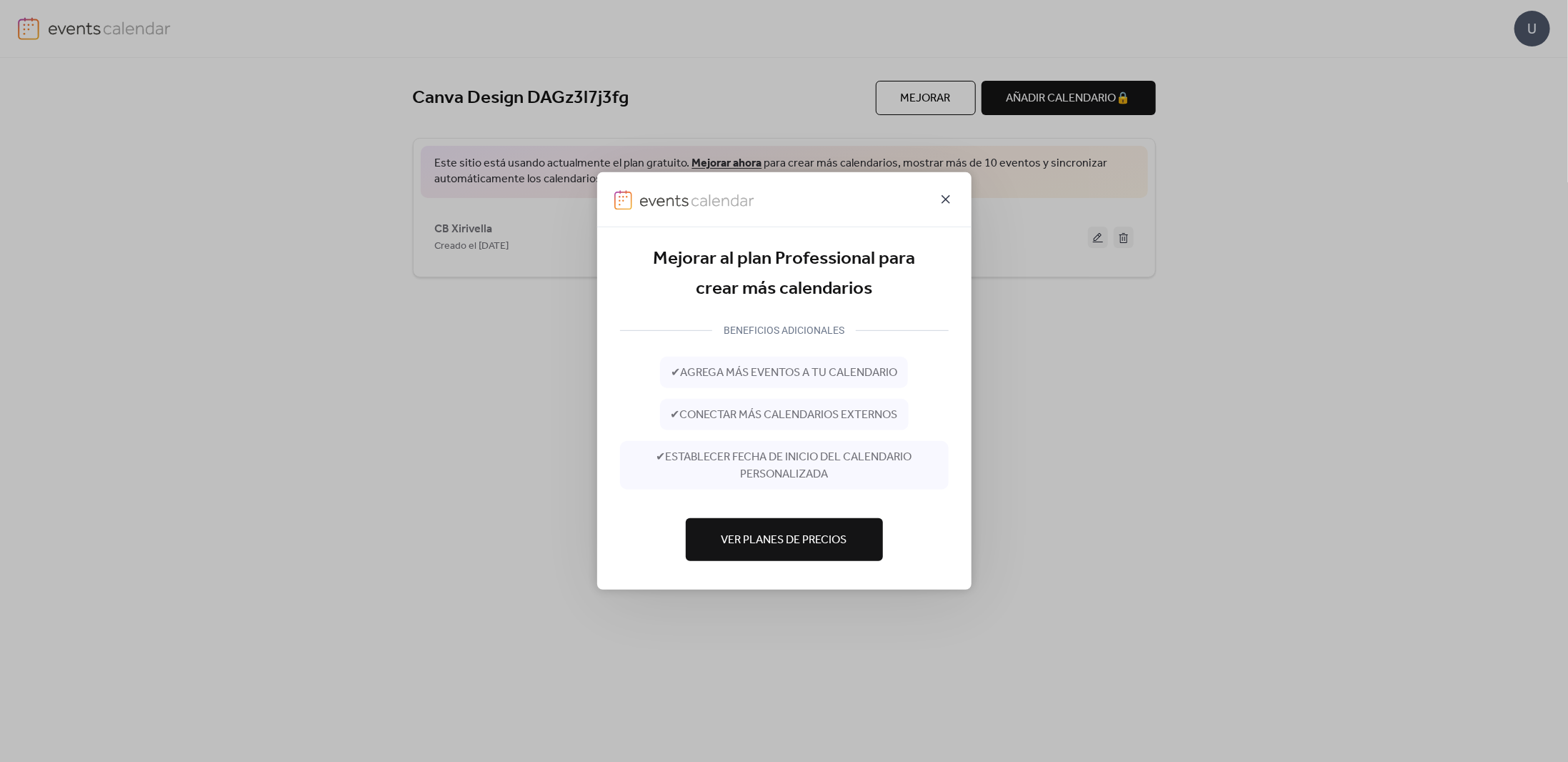
click at [945, 194] on icon at bounding box center [945, 199] width 17 height 17
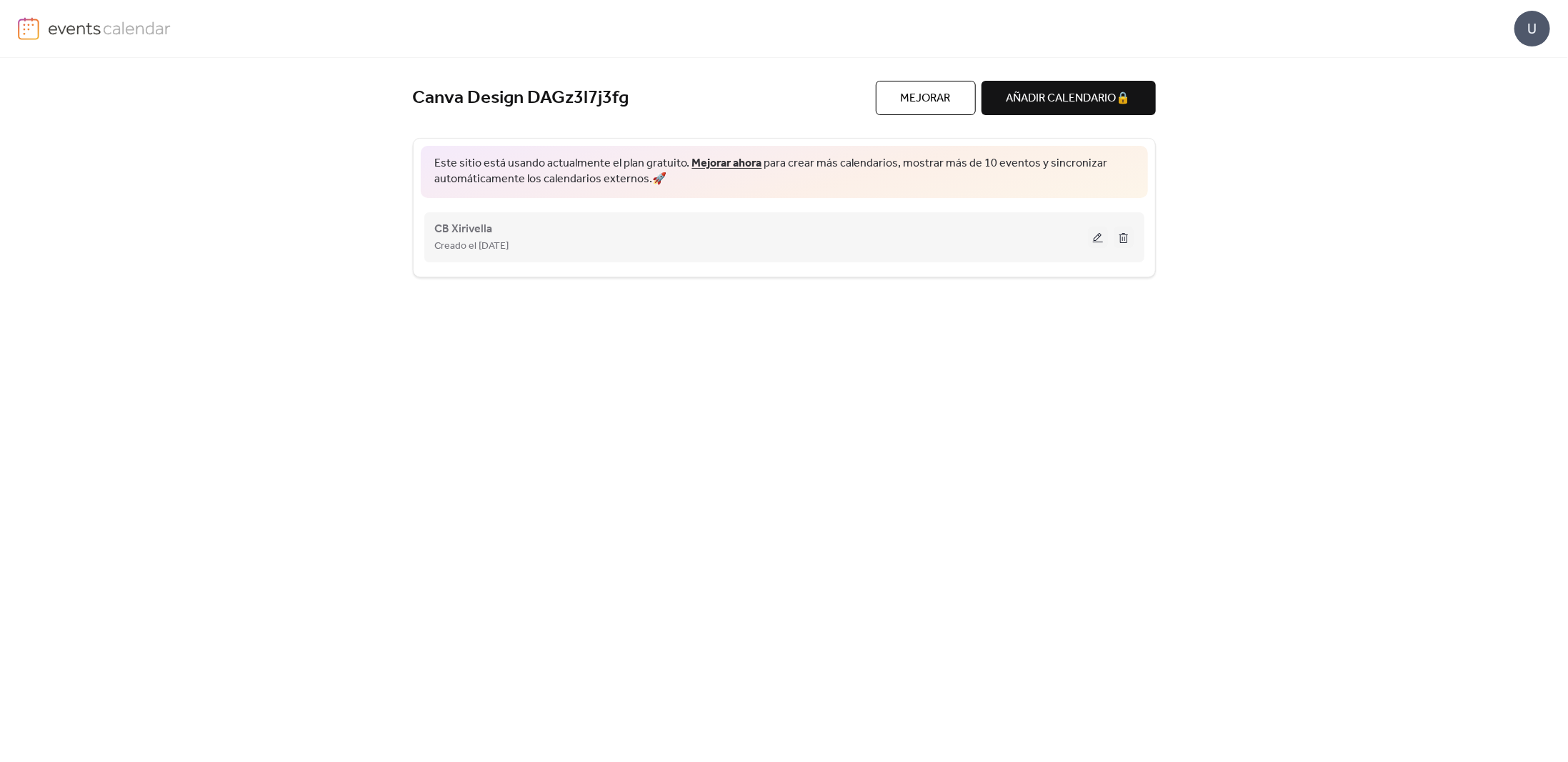
click at [1098, 239] on button at bounding box center [1098, 237] width 20 height 21
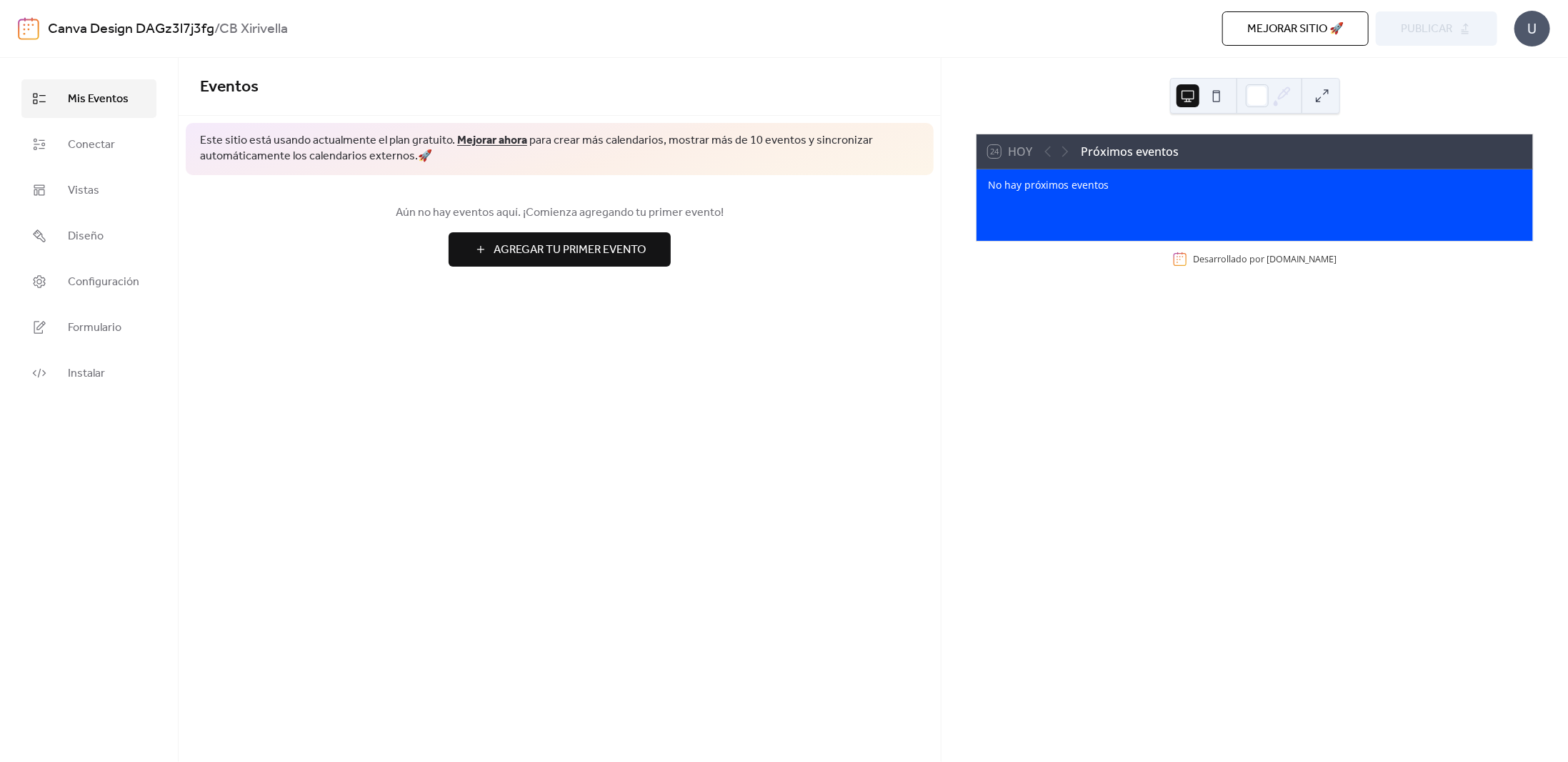
click at [1411, 29] on div "Mejorar sitio 🚀 vista previa Publicar" at bounding box center [1129, 29] width 738 height 34
click at [1010, 147] on div "24 [DATE]" at bounding box center [1010, 152] width 44 height 13
click at [122, 145] on link "Conectar" at bounding box center [89, 144] width 135 height 39
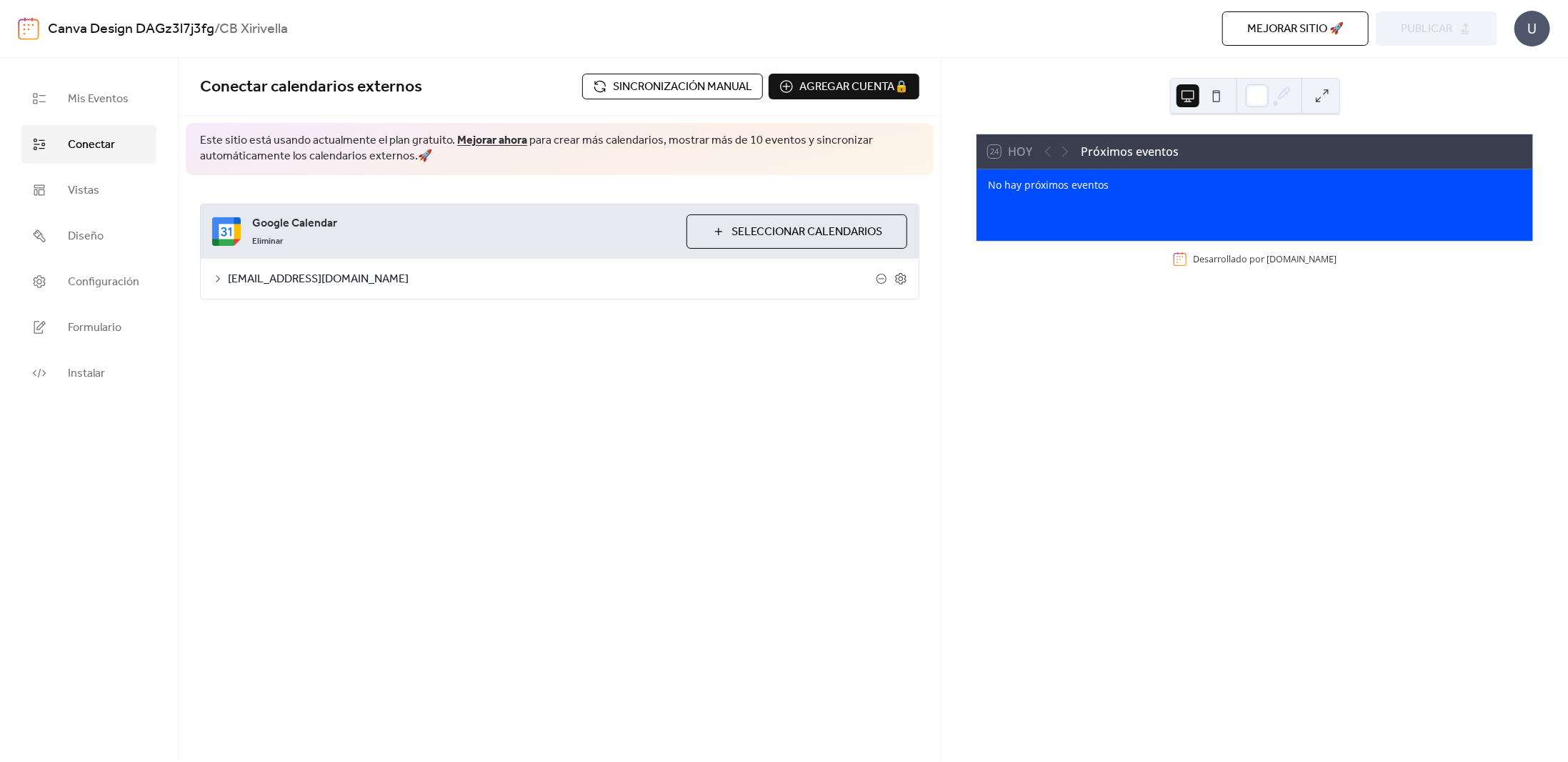
click at [240, 271] on span "[EMAIL_ADDRESS][DOMAIN_NAME]" at bounding box center [551, 279] width 648 height 17
drag, startPoint x: 251, startPoint y: 277, endPoint x: 216, endPoint y: 265, distance: 37.0
click at [251, 278] on span "[EMAIL_ADDRESS][DOMAIN_NAME]" at bounding box center [551, 279] width 648 height 17
click at [95, 195] on span "Vistas" at bounding box center [83, 190] width 31 height 17
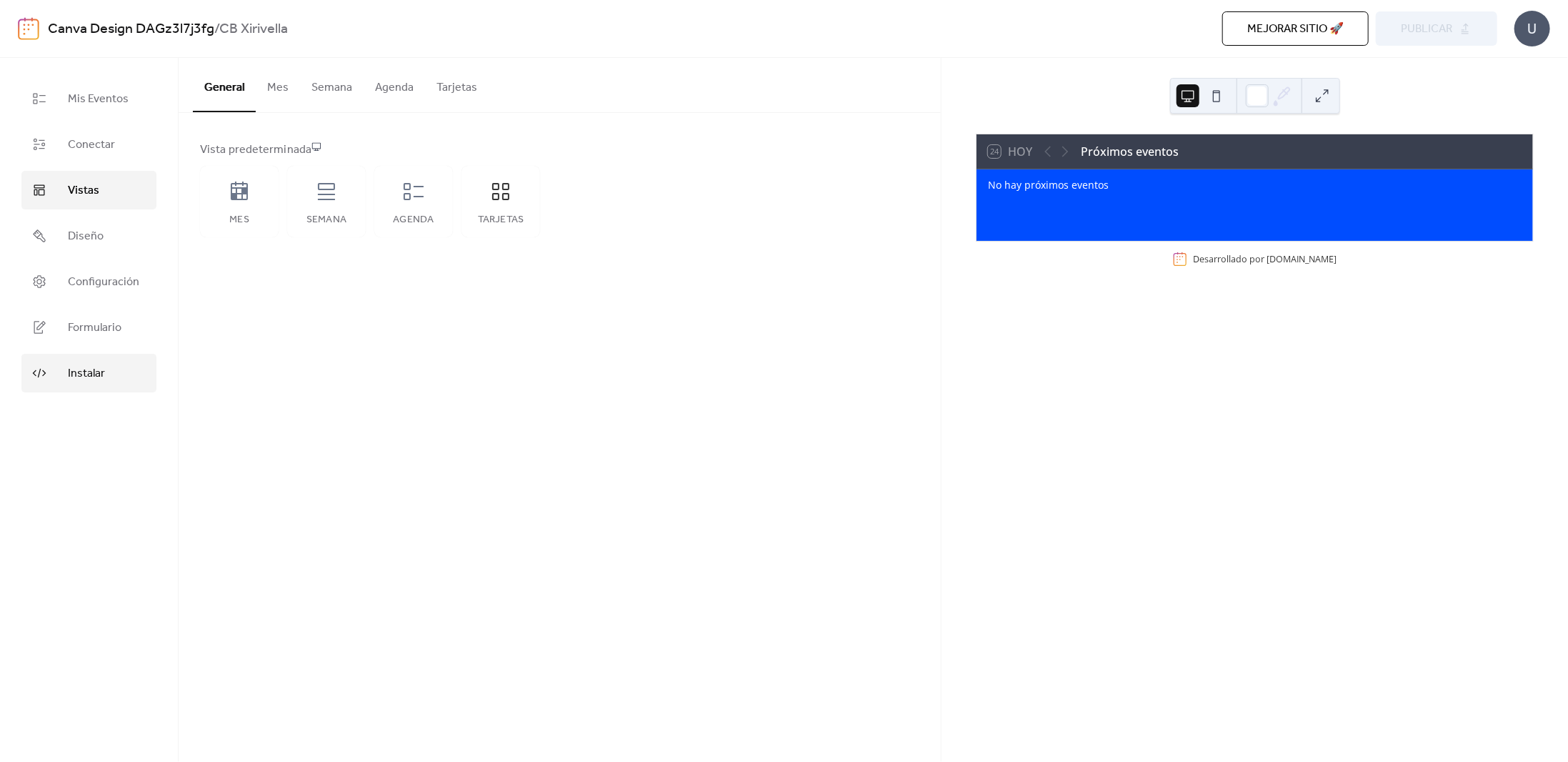
click at [90, 391] on link "Instalar" at bounding box center [89, 373] width 135 height 39
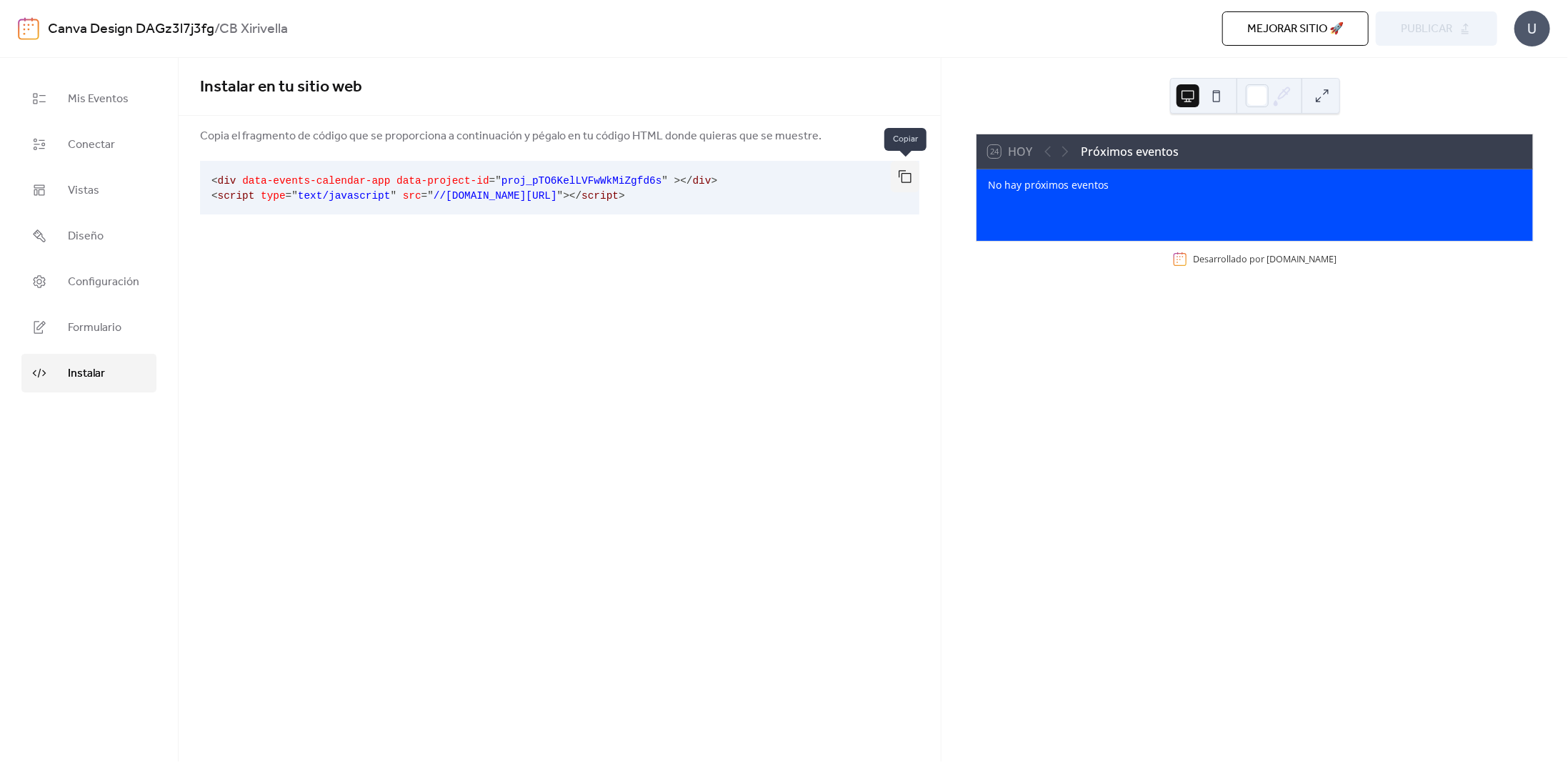
click at [903, 178] on button "button" at bounding box center [904, 176] width 29 height 32
click at [97, 148] on span "Conectar" at bounding box center [92, 144] width 47 height 17
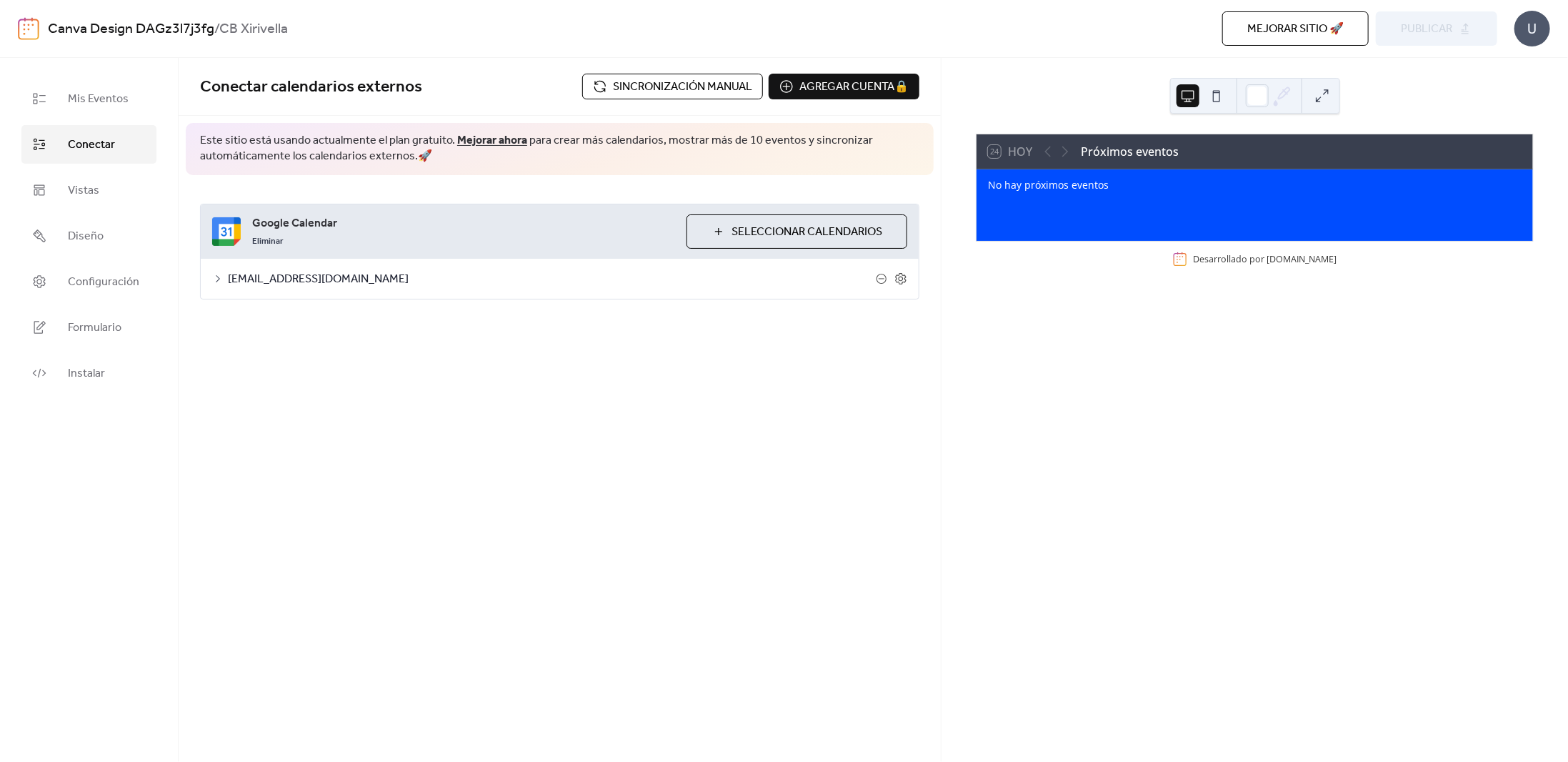
click at [677, 84] on span "Sincronización manual" at bounding box center [683, 86] width 139 height 17
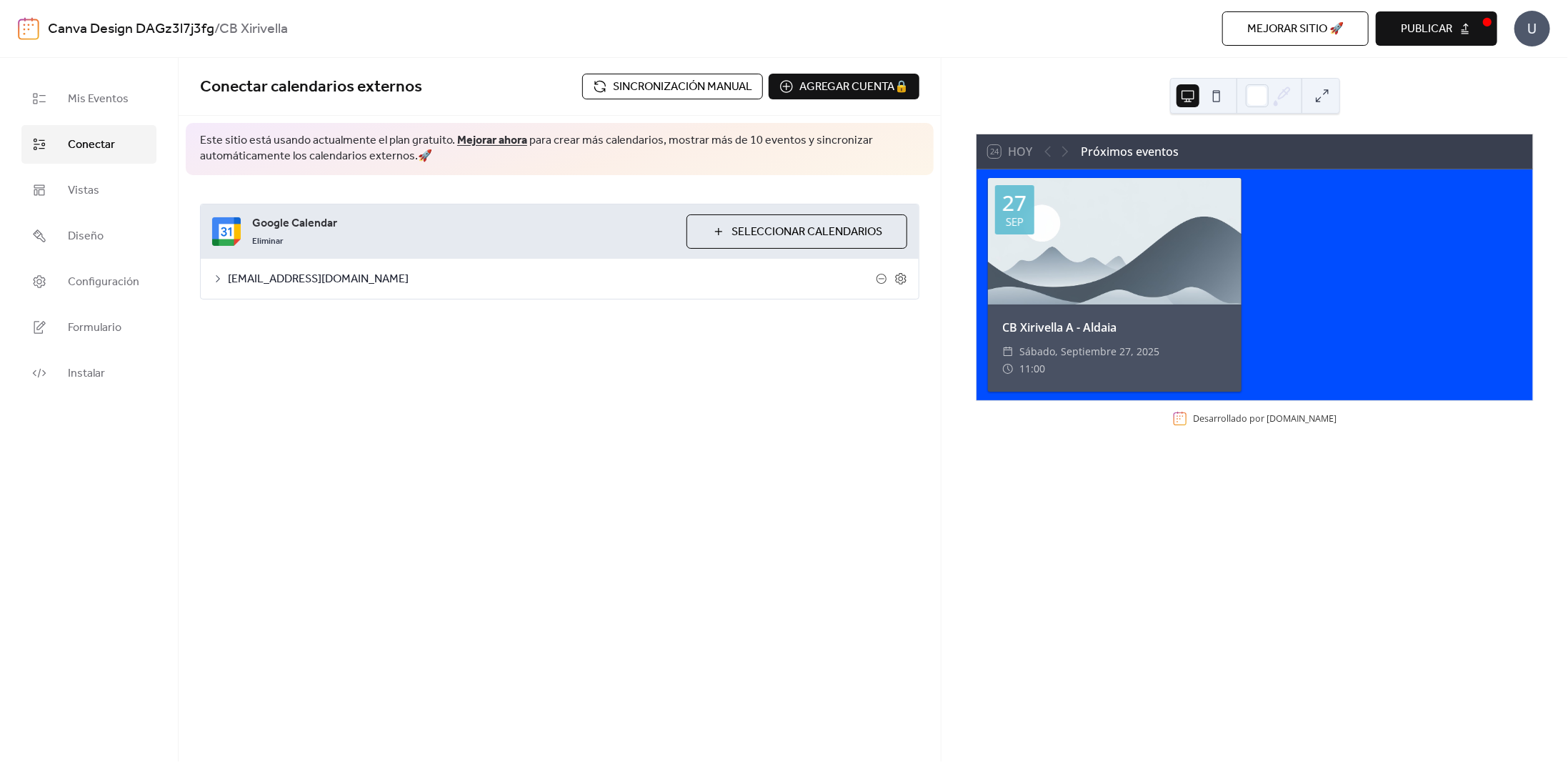
click at [1393, 45] on div "Canva Design DAGz3l7j3fg / CB Xirivella Mejorar sitio 🚀 vista previa Publicar U" at bounding box center [784, 29] width 1532 height 57
click at [1417, 21] on span "Publicar" at bounding box center [1427, 29] width 51 height 17
click at [52, 365] on link "Instalar" at bounding box center [89, 373] width 135 height 39
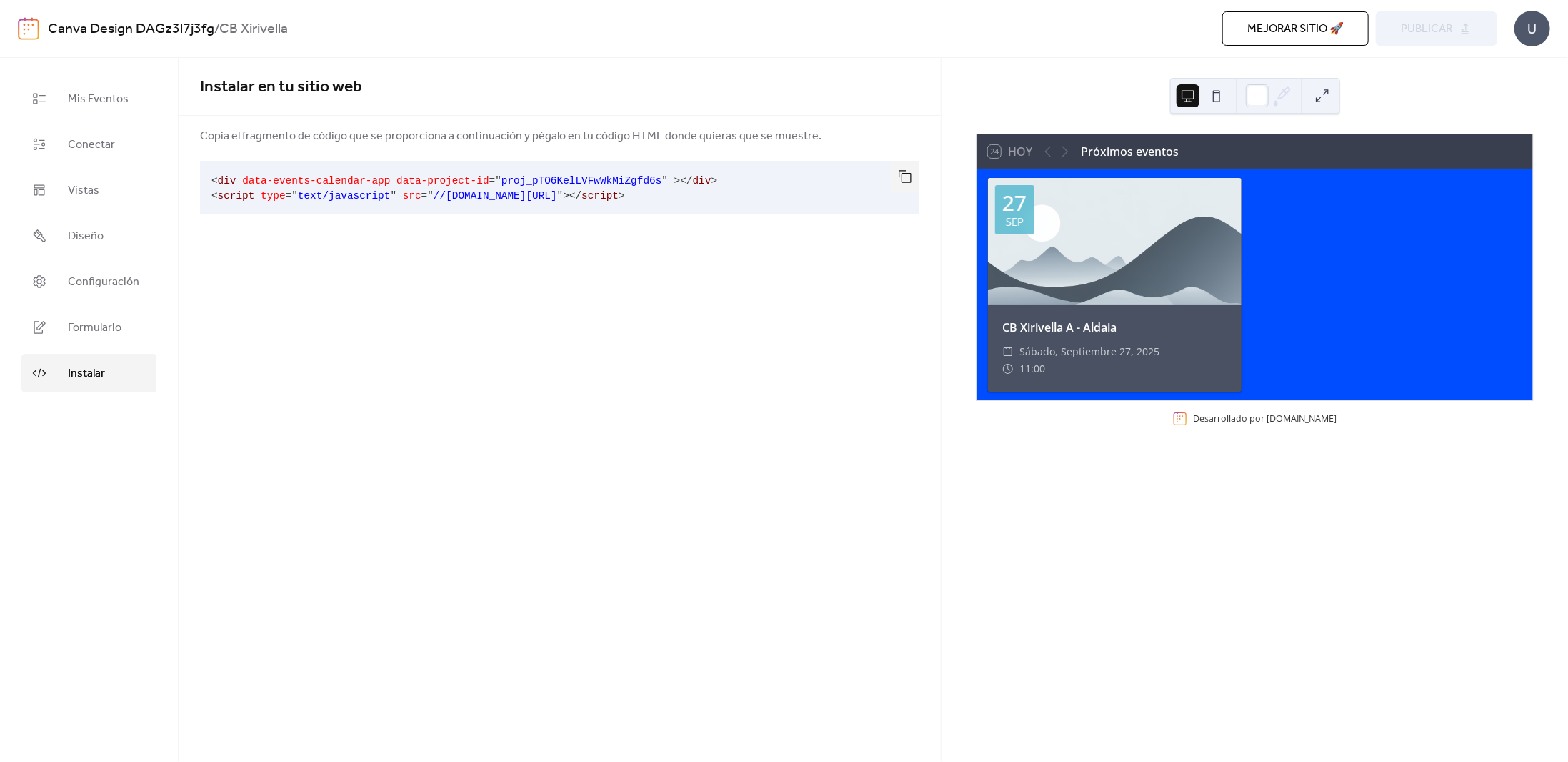
click at [532, 190] on span "//[DOMAIN_NAME][URL]" at bounding box center [495, 196] width 124 height 12
click at [532, 190] on span "//[DOMAIN_NAME][URL]" at bounding box center [495, 196] width 124 height 12
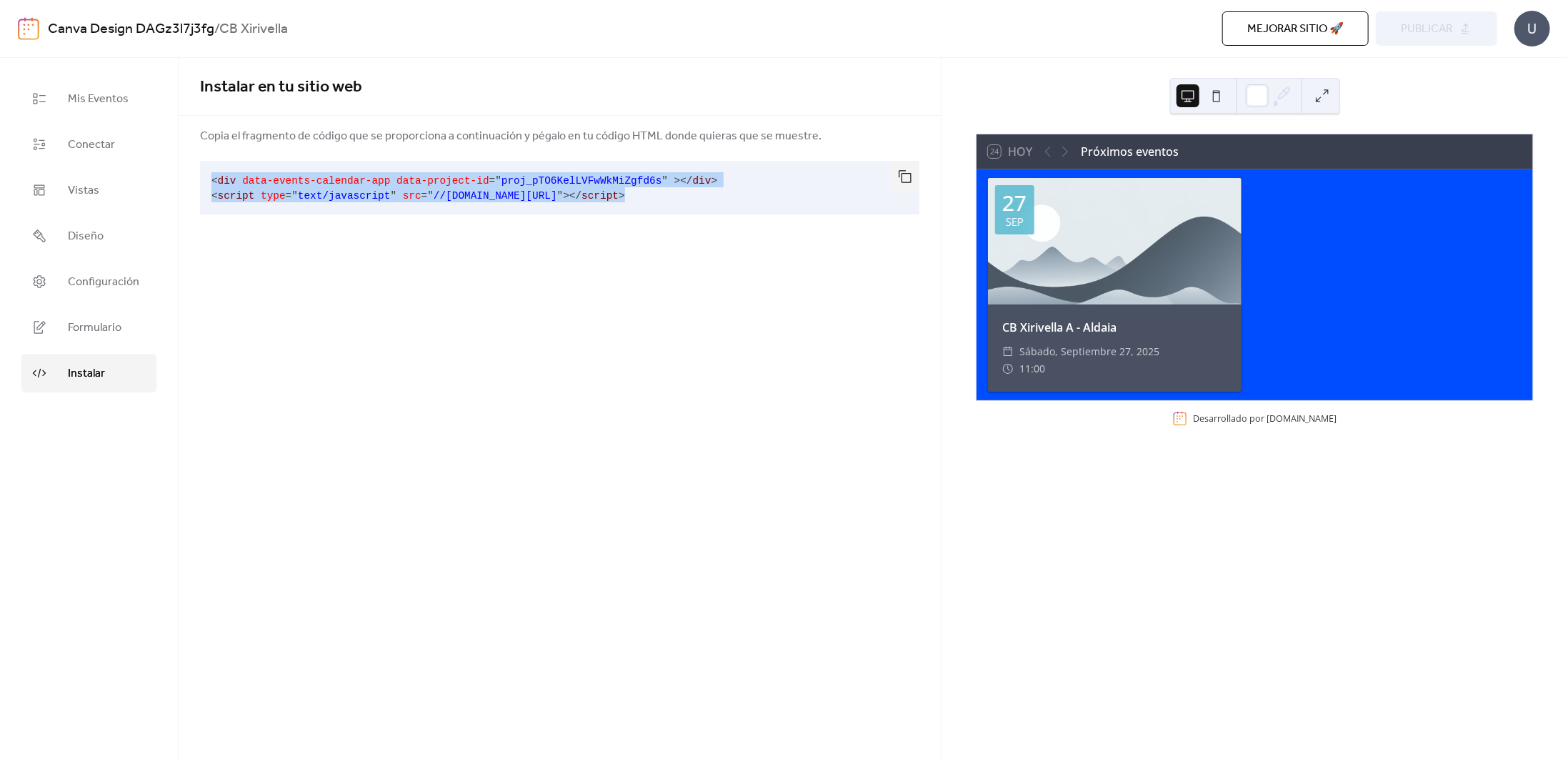
drag, startPoint x: 679, startPoint y: 196, endPoint x: 199, endPoint y: 173, distance: 480.6
click at [199, 173] on div "Copia el fragmento de código que se proporciona a continuación y pégalo en tu c…" at bounding box center [560, 174] width 762 height 93
click at [902, 172] on button "button" at bounding box center [904, 176] width 29 height 32
